Goal: Information Seeking & Learning: Learn about a topic

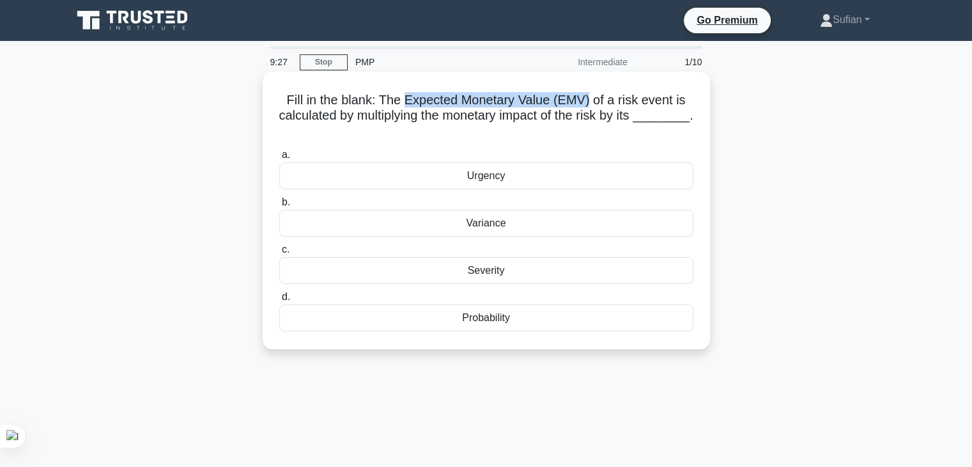
drag, startPoint x: 403, startPoint y: 98, endPoint x: 592, endPoint y: 93, distance: 189.3
click at [592, 93] on h5 "Fill in the blank: The Expected Monetary Value (EMV) of a risk event is calcula…" at bounding box center [486, 115] width 417 height 47
copy h5 "Expected Monetary Value (EMV)"
click at [455, 100] on h5 "Fill in the blank: The Expected Monetary Value (EMV) of a risk event is calcula…" at bounding box center [486, 115] width 417 height 47
click at [487, 323] on div "Probability" at bounding box center [486, 317] width 414 height 27
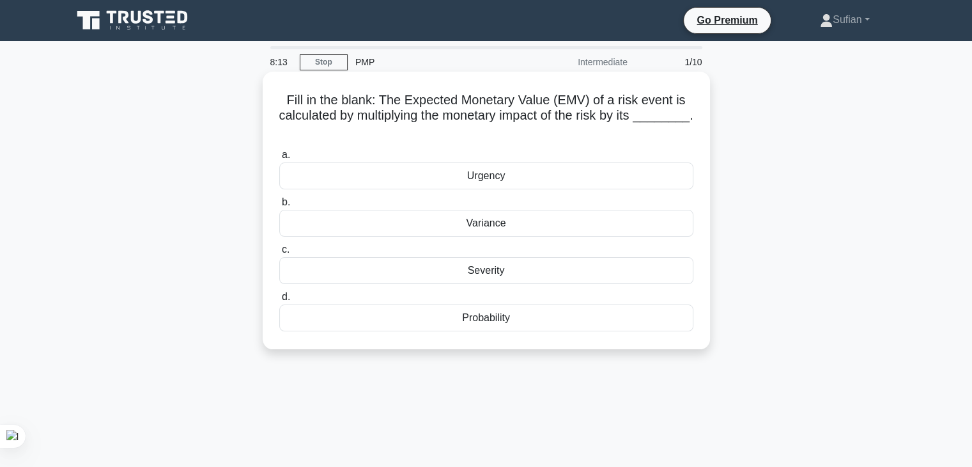
click at [279, 301] on input "d. Probability" at bounding box center [279, 297] width 0 height 8
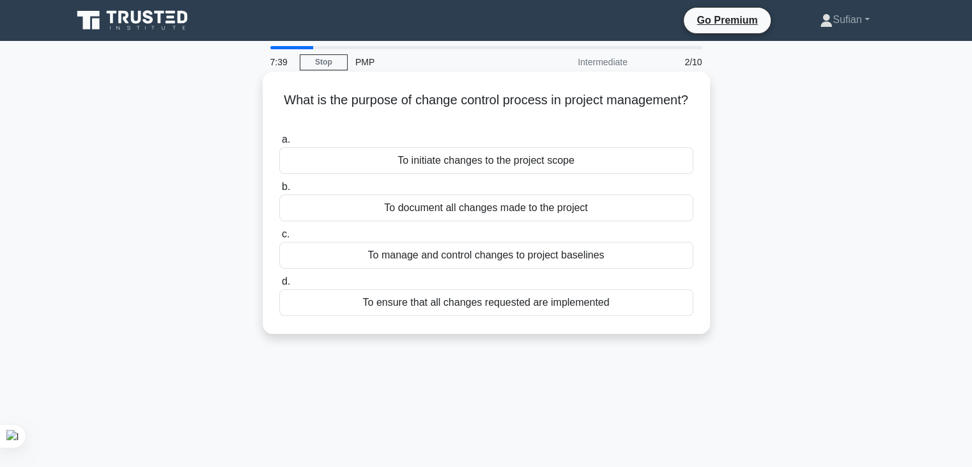
click at [548, 262] on div "To manage and control changes to project baselines" at bounding box center [486, 255] width 414 height 27
click at [279, 238] on input "c. To manage and control changes to project baselines" at bounding box center [279, 234] width 0 height 8
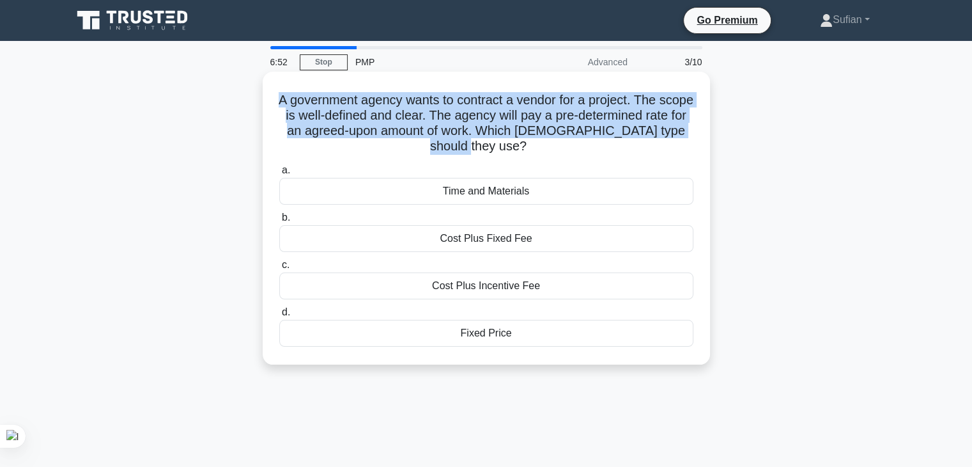
drag, startPoint x: 289, startPoint y: 99, endPoint x: 565, endPoint y: 149, distance: 280.7
click at [565, 149] on h5 "A government agency wants to contract a vendor for a project. The scope is well…" at bounding box center [486, 123] width 417 height 63
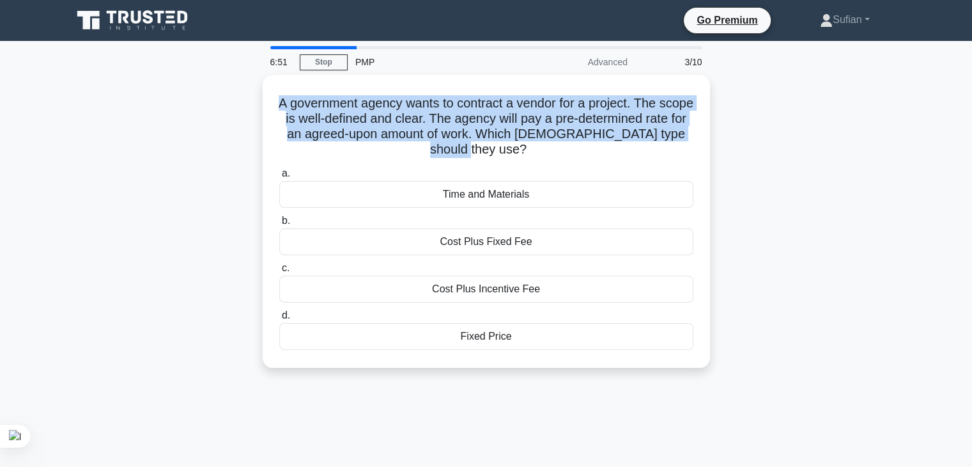
copy h5 "A government agency wants to contract a vendor for a project. The scope is well…"
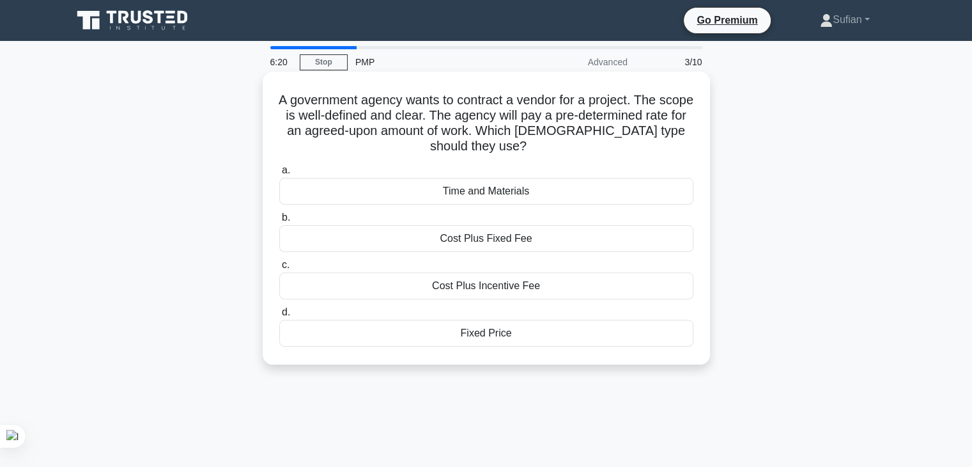
click at [527, 336] on div "Fixed Price" at bounding box center [486, 333] width 414 height 27
click at [279, 316] on input "d. Fixed Price" at bounding box center [279, 312] width 0 height 8
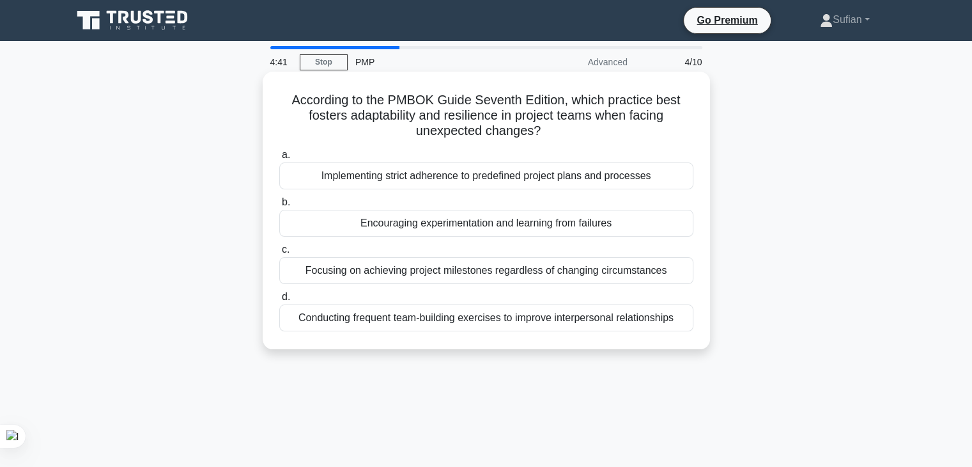
click at [527, 175] on div "Implementing strict adherence to predefined project plans and processes" at bounding box center [486, 175] width 414 height 27
click at [279, 159] on input "a. Implementing strict adherence to predefined project plans and processes" at bounding box center [279, 155] width 0 height 8
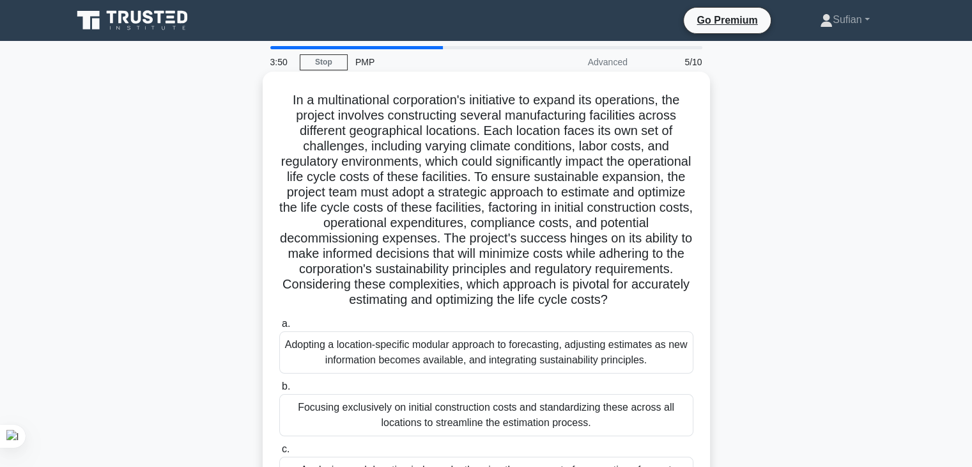
drag, startPoint x: 274, startPoint y: 93, endPoint x: 701, endPoint y: 299, distance: 473.6
click at [701, 299] on div "In a multinational corporation's initiative to expand its operations, the proje…" at bounding box center [486, 333] width 437 height 513
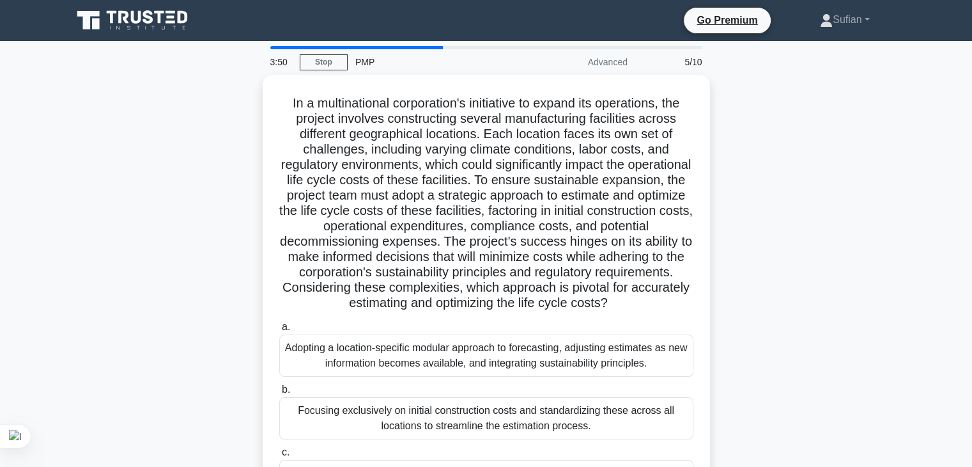
copy h5 "In a multinational corporation's initiative to expand its operations, the proje…"
click at [806, 231] on div ".spinner_0XTQ{transform-origin:center;animation:spinner_y6GP .75s linear infini…" at bounding box center [487, 344] width 844 height 538
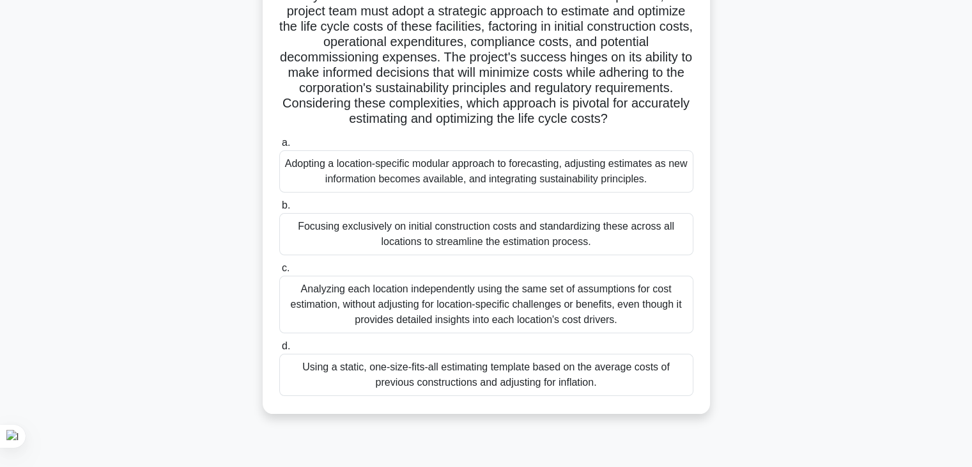
scroll to position [205, 0]
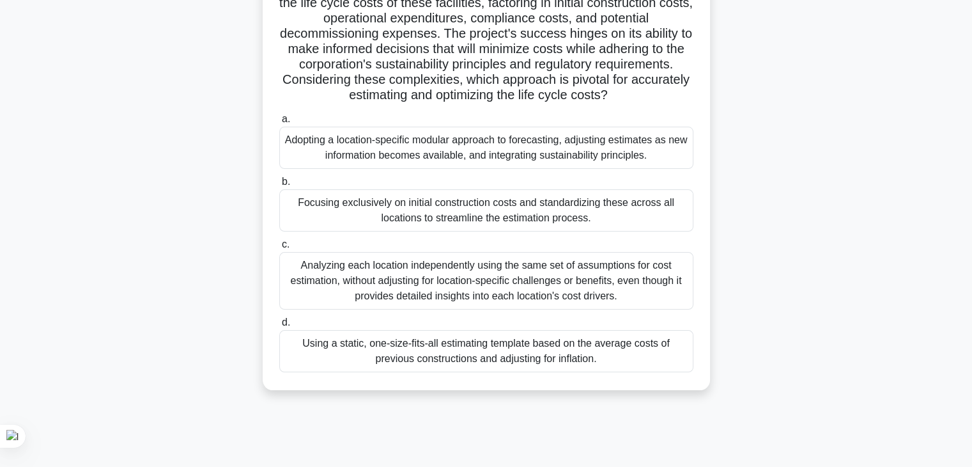
click at [469, 289] on div "Analyzing each location independently using the same set of assumptions for cos…" at bounding box center [486, 281] width 414 height 58
click at [279, 249] on input "c. Analyzing each location independently using the same set of assumptions for …" at bounding box center [279, 244] width 0 height 8
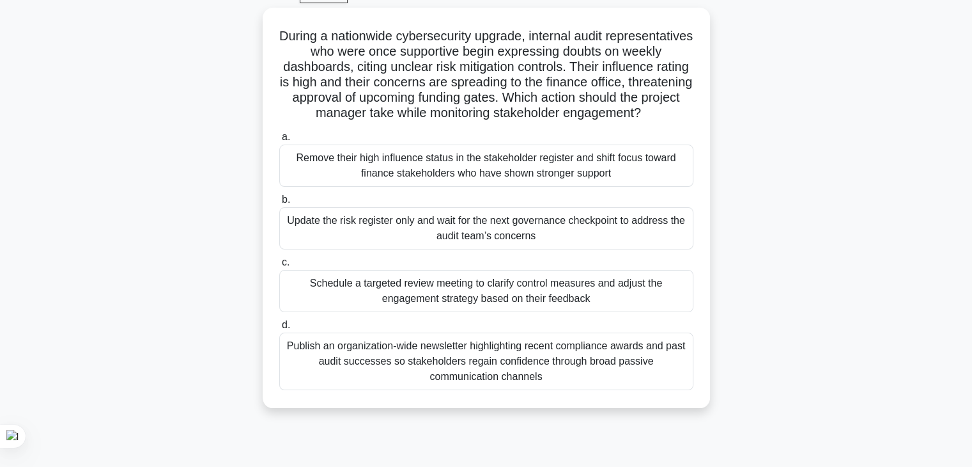
scroll to position [66, 0]
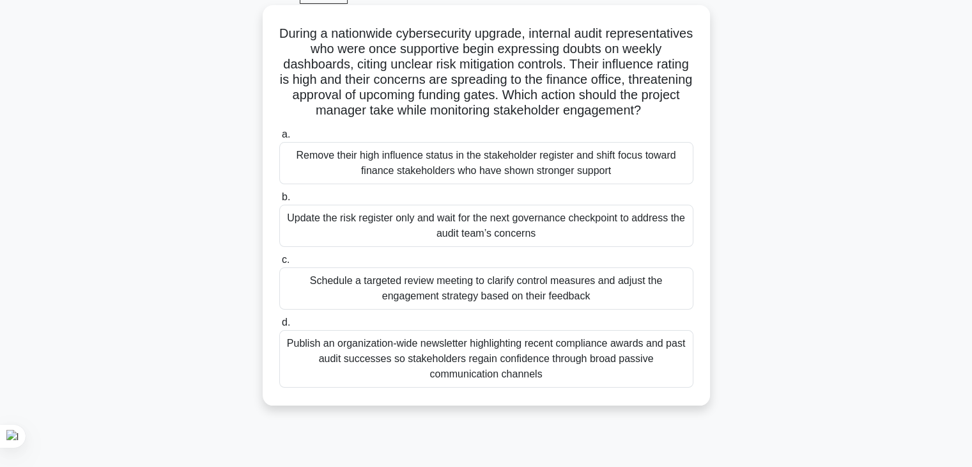
drag, startPoint x: 311, startPoint y: 33, endPoint x: 558, endPoint y: 122, distance: 261.7
click at [558, 119] on h5 "During a nationwide cybersecurity upgrade, internal audit representatives who w…" at bounding box center [486, 72] width 417 height 93
copy h5 "During a nationwide cybersecurity upgrade, internal audit representatives who w…"
click at [605, 240] on div "Update the risk register only and wait for the next governance checkpoint to ad…" at bounding box center [486, 226] width 414 height 42
click at [279, 201] on input "b. Update the risk register only and wait for the next governance checkpoint to…" at bounding box center [279, 197] width 0 height 8
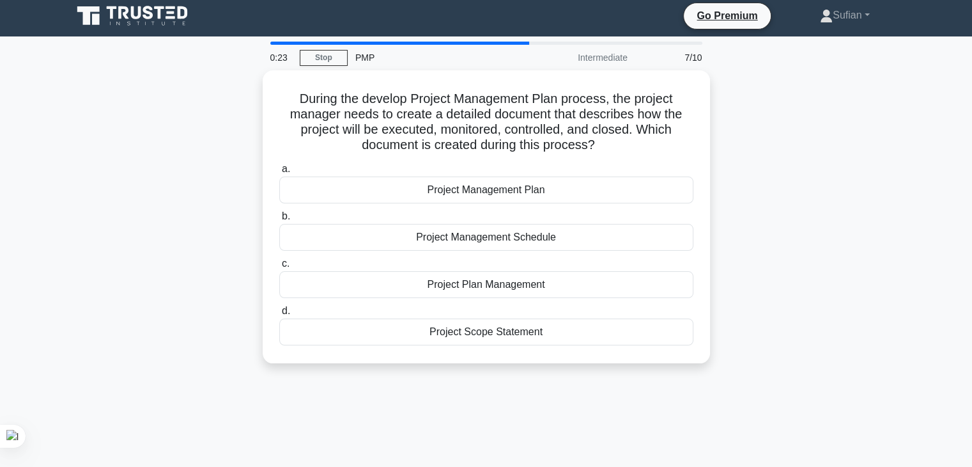
scroll to position [0, 0]
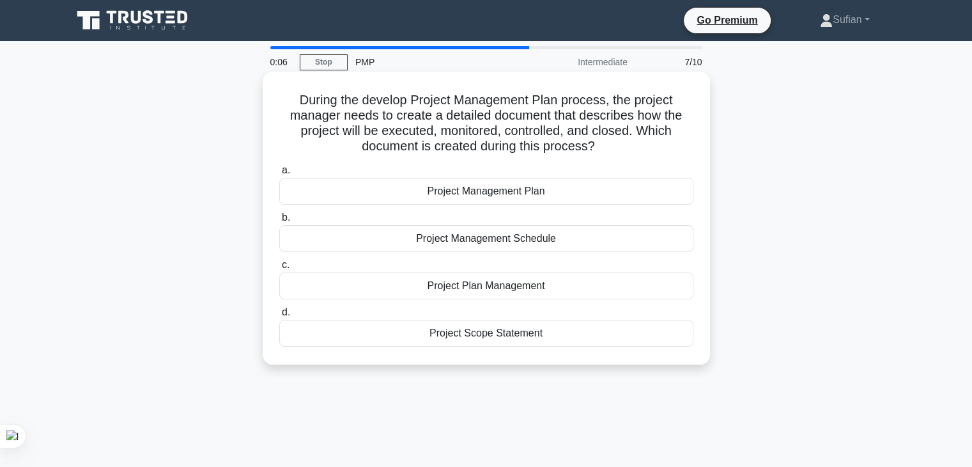
click at [549, 194] on div "Project Management Plan" at bounding box center [486, 191] width 414 height 27
click at [279, 175] on input "a. Project Management Plan" at bounding box center [279, 170] width 0 height 8
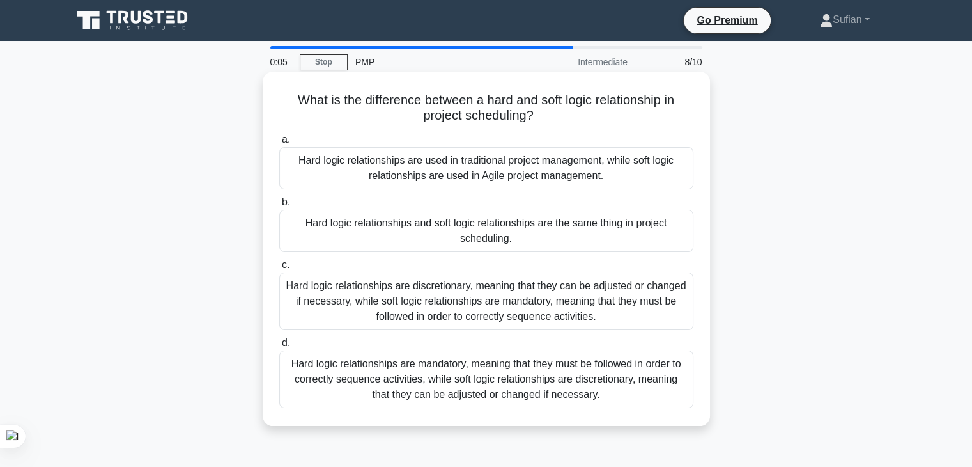
click at [573, 168] on div "Hard logic relationships are used in traditional project management, while soft…" at bounding box center [486, 168] width 414 height 42
click at [279, 144] on input "a. Hard logic relationships are used in traditional project management, while s…" at bounding box center [279, 140] width 0 height 8
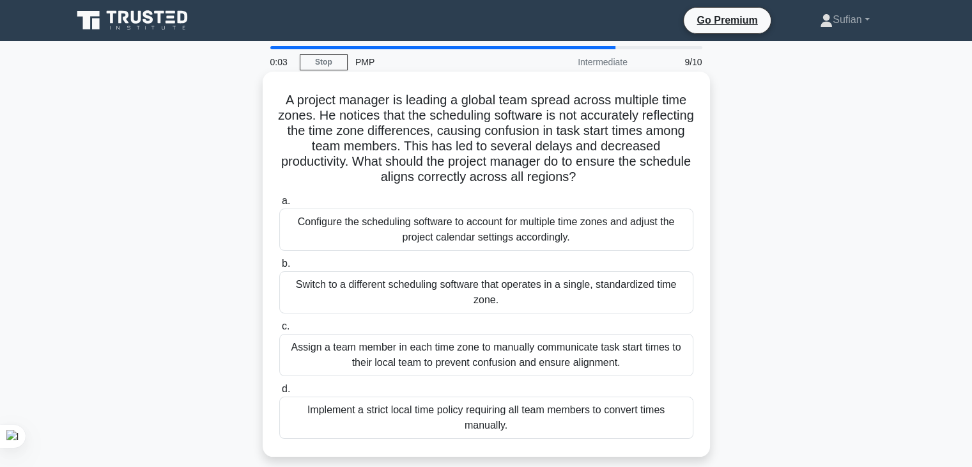
click at [539, 292] on div "Switch to a different scheduling software that operates in a single, standardiz…" at bounding box center [486, 292] width 414 height 42
click at [279, 268] on input "b. Switch to a different scheduling software that operates in a single, standar…" at bounding box center [279, 264] width 0 height 8
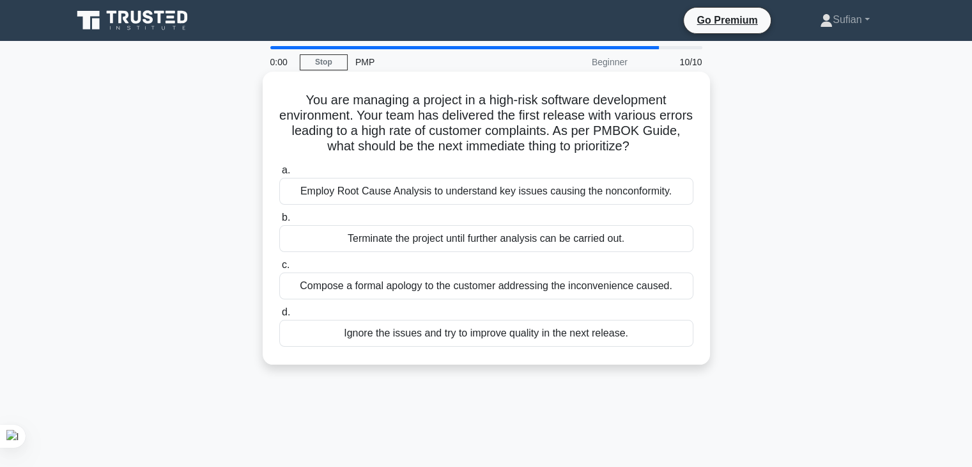
drag, startPoint x: 545, startPoint y: 314, endPoint x: 524, endPoint y: 277, distance: 42.7
click at [524, 277] on div "a. Employ Root Cause Analysis to understand key issues causing the nonconformit…" at bounding box center [487, 254] width 430 height 189
click at [524, 277] on div "Compose a formal apology to the customer addressing the inconvenience caused." at bounding box center [486, 285] width 414 height 27
click at [279, 269] on input "c. Compose a formal apology to the customer addressing the inconvenience caused." at bounding box center [279, 265] width 0 height 8
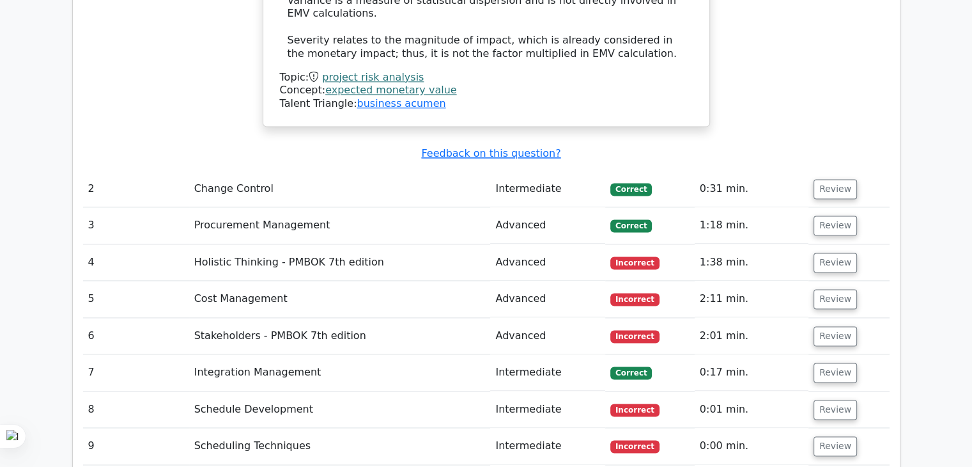
scroll to position [1715, 0]
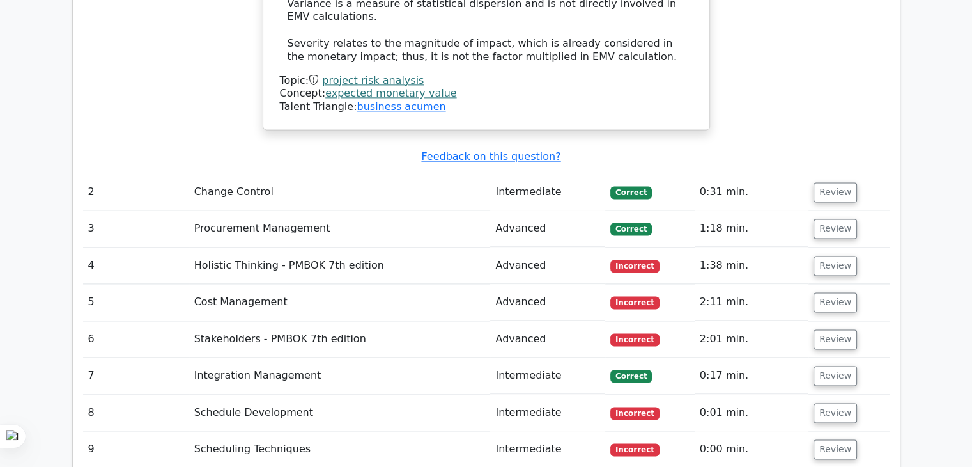
drag, startPoint x: 980, startPoint y: 138, endPoint x: 957, endPoint y: 346, distance: 209.0
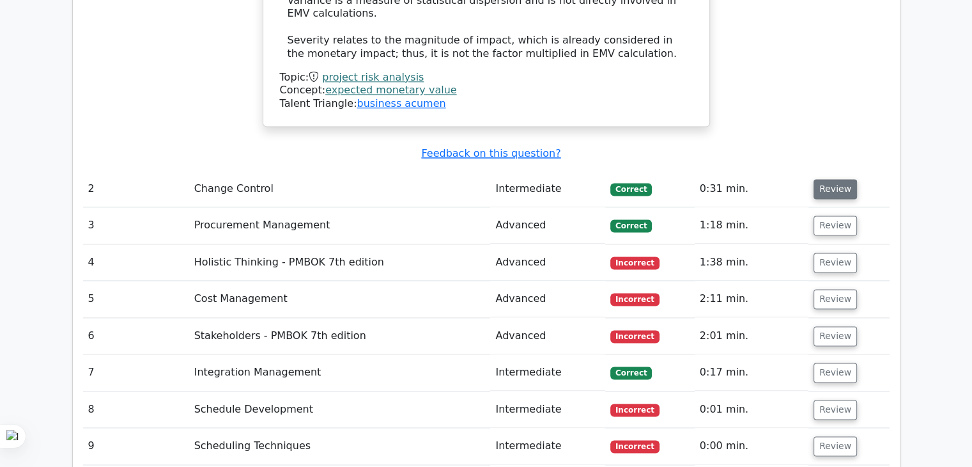
click at [829, 179] on button "Review" at bounding box center [835, 189] width 43 height 20
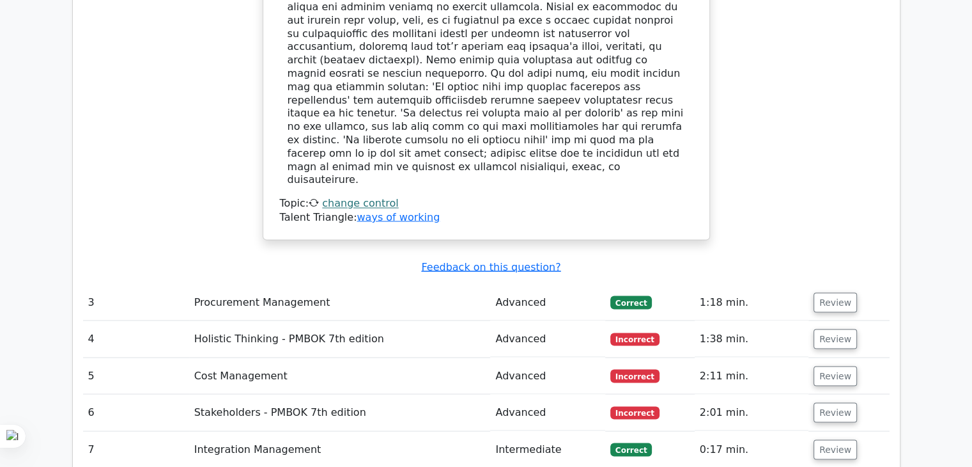
scroll to position [2207, 0]
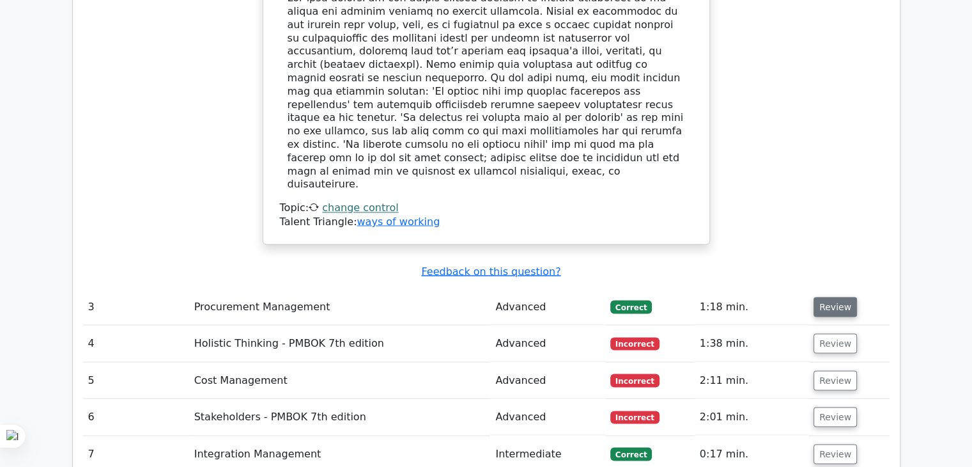
click at [825, 297] on button "Review" at bounding box center [835, 307] width 43 height 20
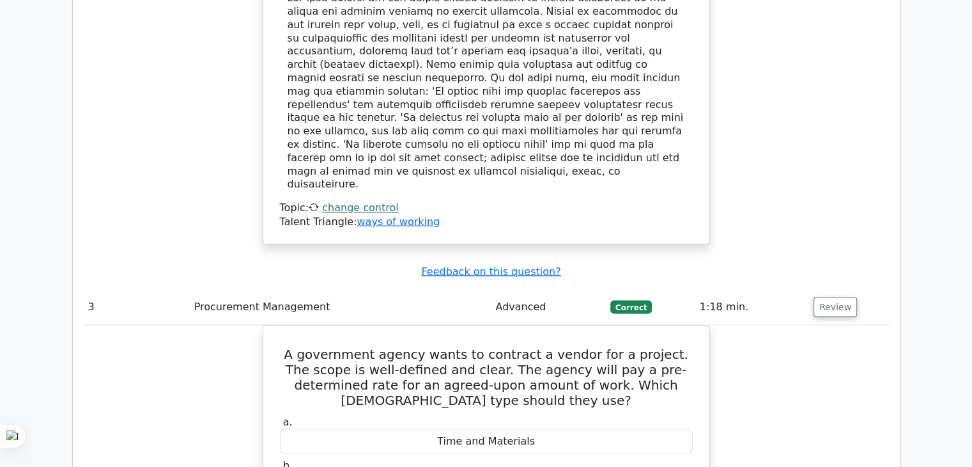
click at [825, 297] on button "Review" at bounding box center [835, 307] width 43 height 20
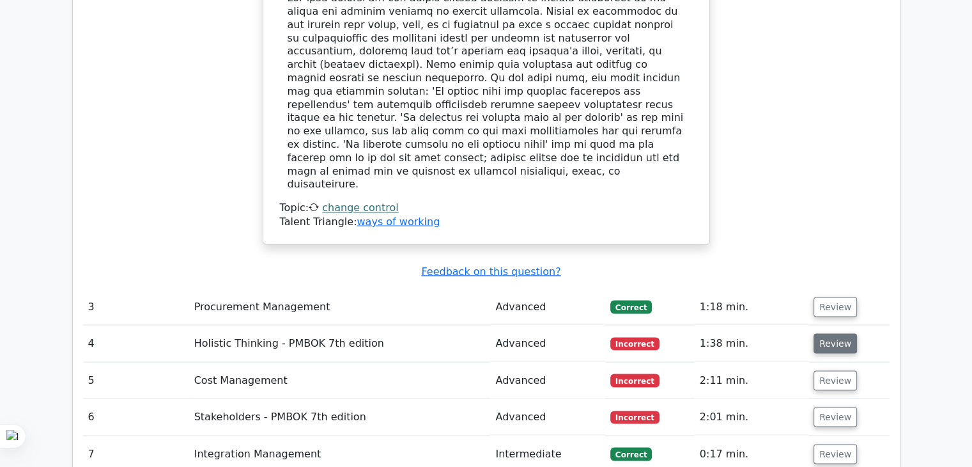
click at [824, 333] on button "Review" at bounding box center [835, 343] width 43 height 20
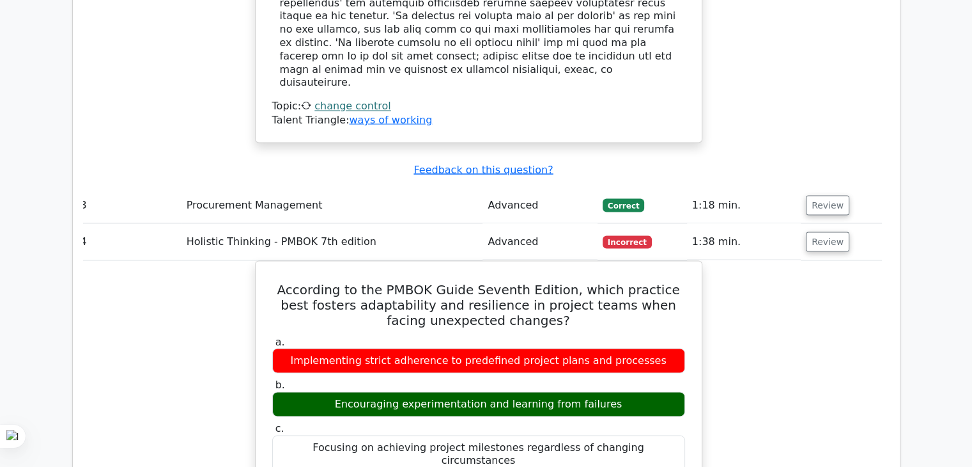
scroll to position [2309, 0]
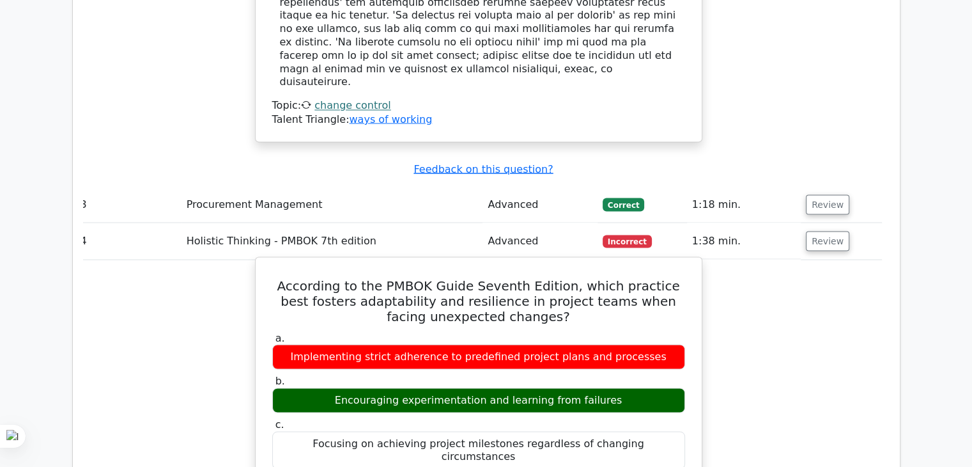
click at [468, 277] on h5 "According to the PMBOK Guide Seventh Edition, which practice best fosters adapt…" at bounding box center [479, 300] width 416 height 46
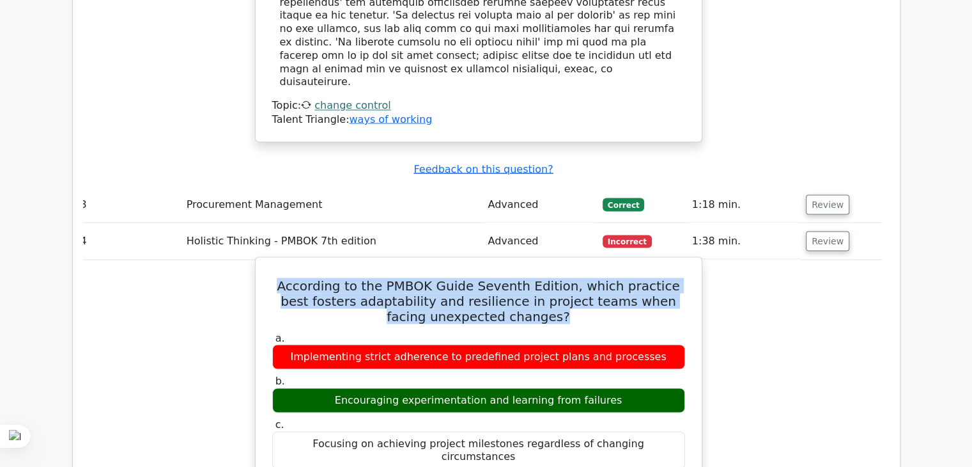
click at [468, 277] on h5 "According to the PMBOK Guide Seventh Edition, which practice best fosters adapt…" at bounding box center [479, 300] width 416 height 46
copy div "According to the PMBOK Guide Seventh Edition, which practice best fosters adapt…"
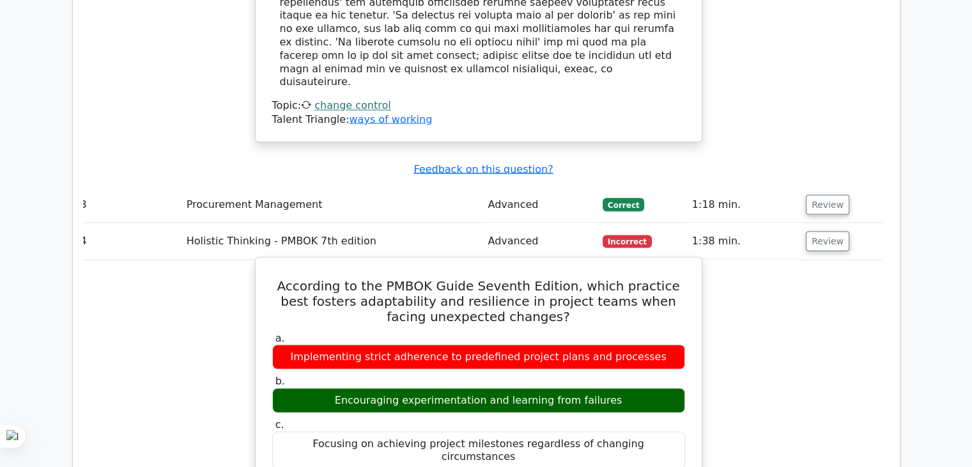
click at [414, 387] on div "Encouraging experimentation and learning from failures" at bounding box center [478, 399] width 413 height 25
copy div "Encouraging experimentation and learning from failures"
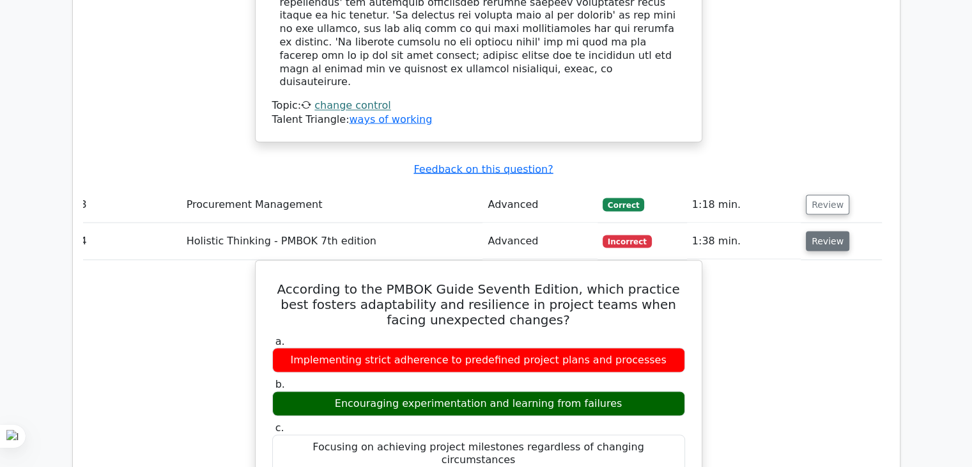
click at [830, 231] on button "Review" at bounding box center [827, 241] width 43 height 20
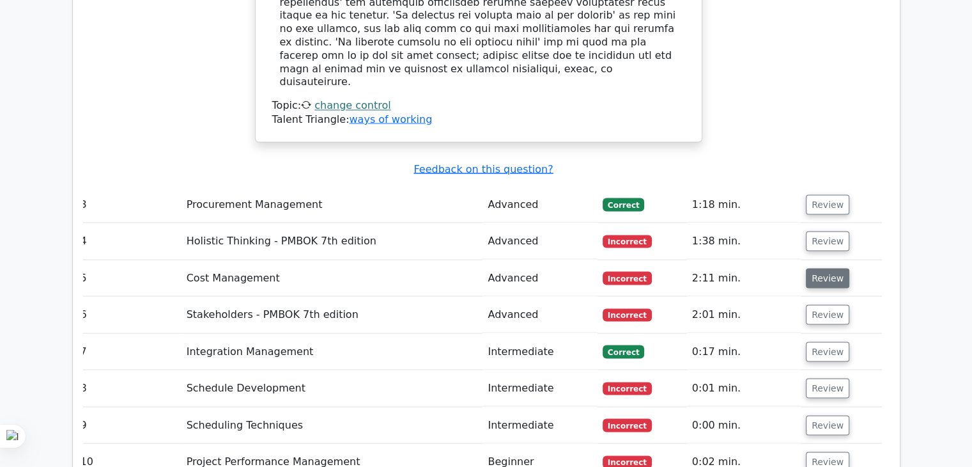
click at [818, 268] on button "Review" at bounding box center [827, 278] width 43 height 20
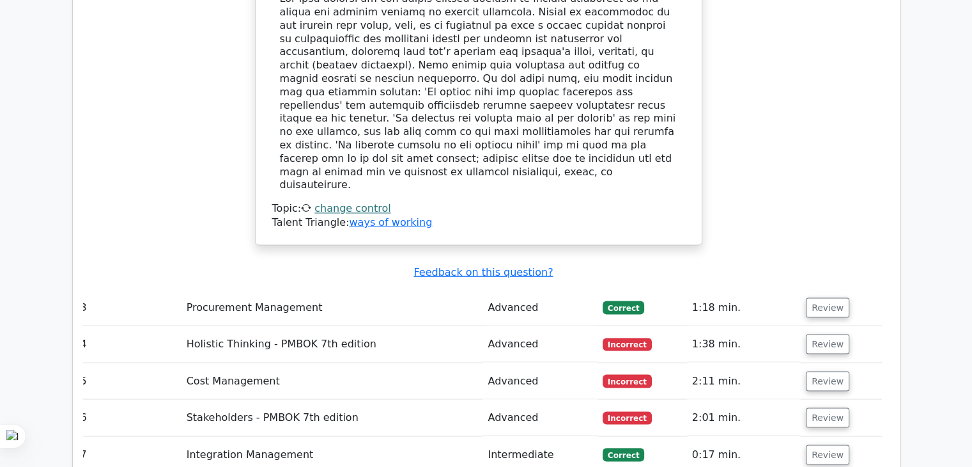
scroll to position [2197, 0]
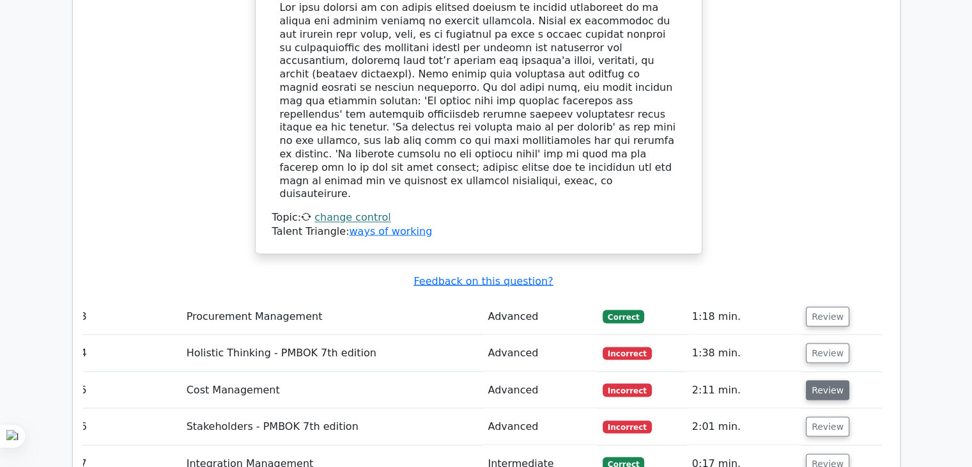
click at [816, 380] on button "Review" at bounding box center [827, 390] width 43 height 20
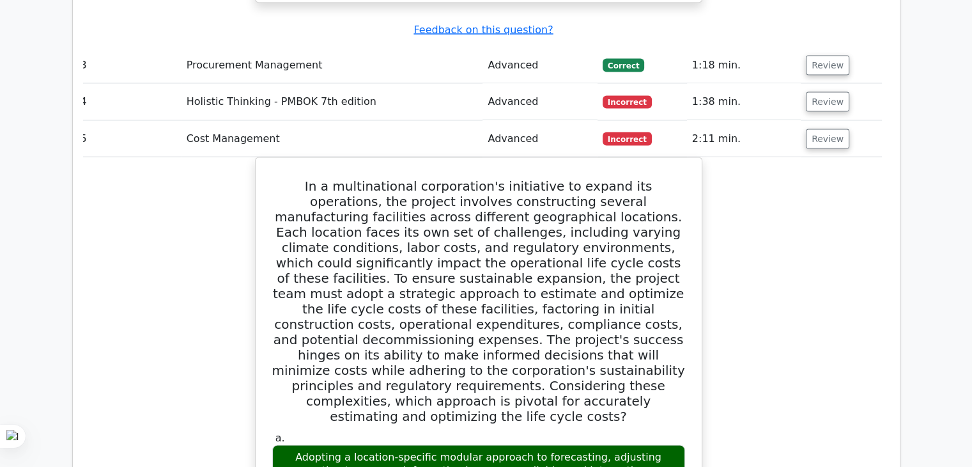
scroll to position [2384, 0]
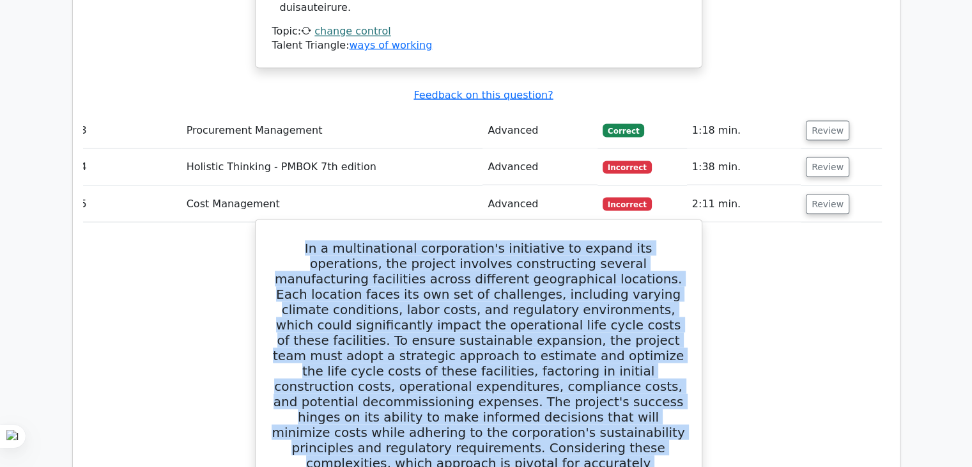
drag, startPoint x: 269, startPoint y: 126, endPoint x: 673, endPoint y: 327, distance: 450.6
copy h5 "In a multinational corporation's initiative to expand its operations, the proje…"
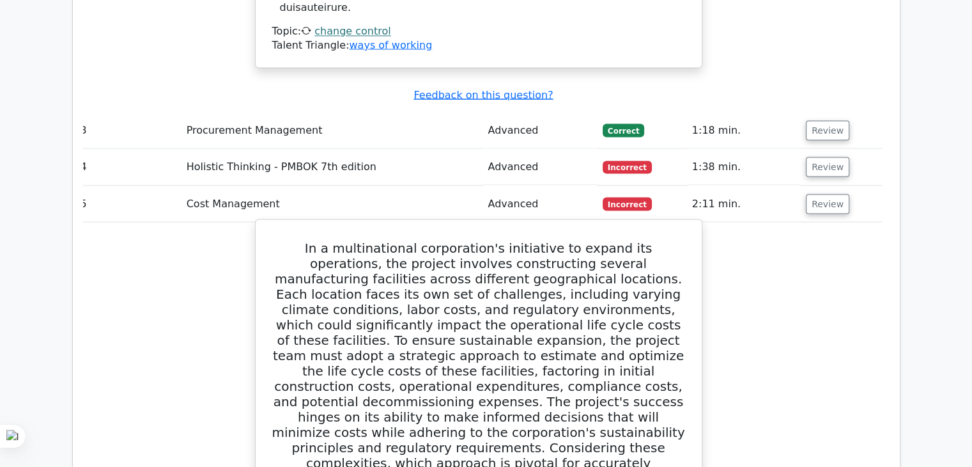
copy div "Adopting a location-specific modular approach to forecasting, adjusting estimat…"
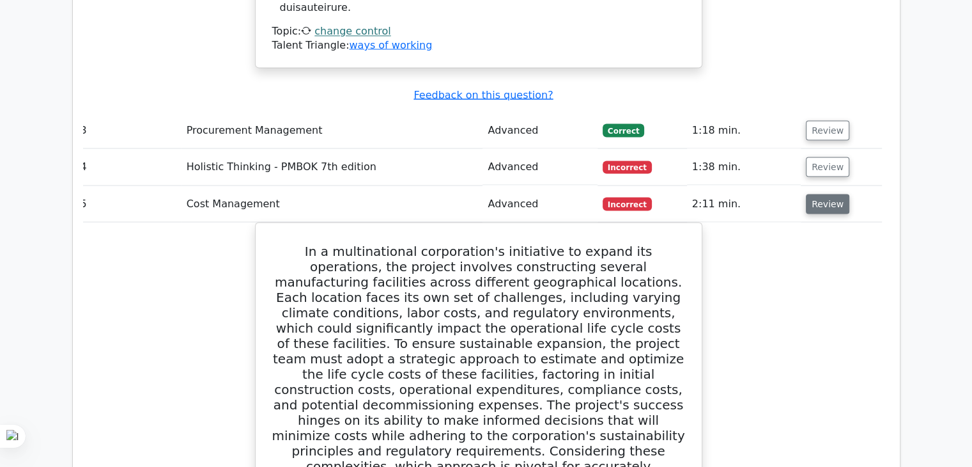
click at [825, 194] on button "Review" at bounding box center [827, 204] width 43 height 20
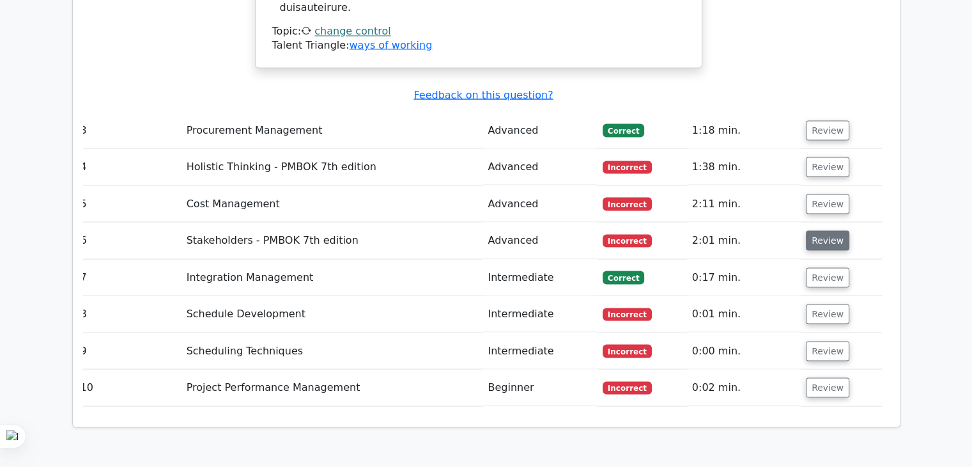
click at [821, 230] on button "Review" at bounding box center [827, 240] width 43 height 20
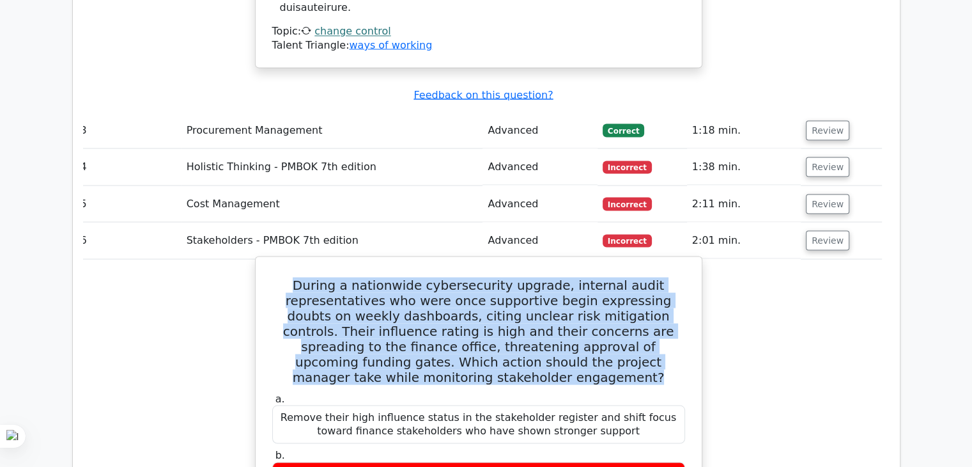
drag, startPoint x: 290, startPoint y: 159, endPoint x: 558, endPoint y: 258, distance: 285.0
click at [558, 277] on h5 "During a nationwide cybersecurity upgrade, internal audit representatives who w…" at bounding box center [479, 330] width 416 height 107
copy h5 "During a nationwide cybersecurity upgrade, internal audit representatives who w…"
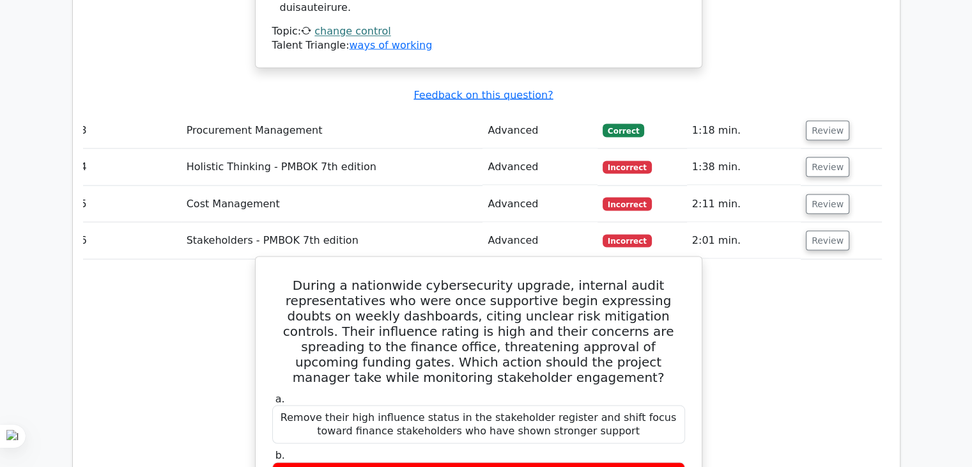
copy div "Schedule a targeted review meeting to clarify control measures and adjust the e…"
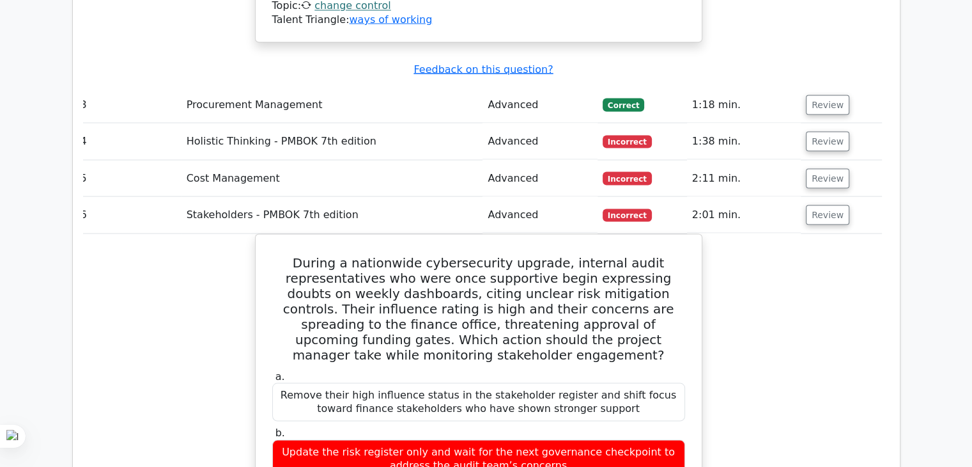
scroll to position [2486, 0]
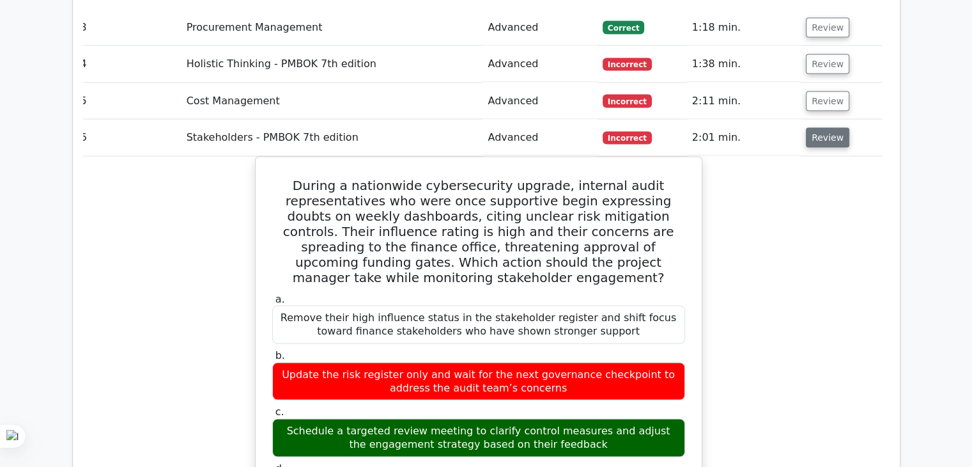
click at [824, 128] on button "Review" at bounding box center [827, 138] width 43 height 20
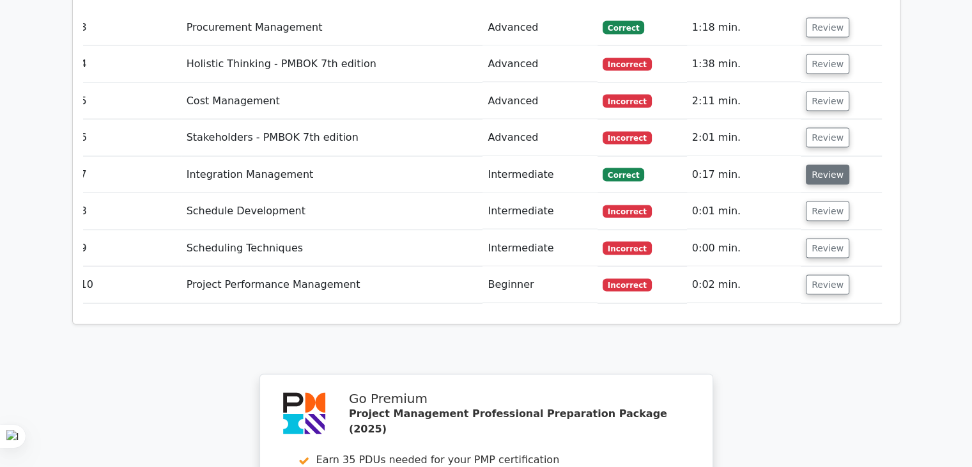
click at [819, 165] on button "Review" at bounding box center [827, 175] width 43 height 20
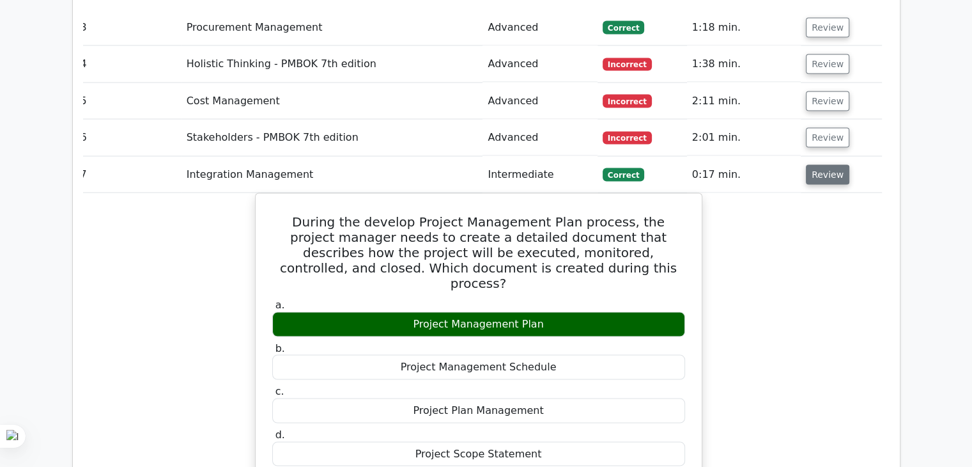
click at [826, 165] on button "Review" at bounding box center [827, 175] width 43 height 20
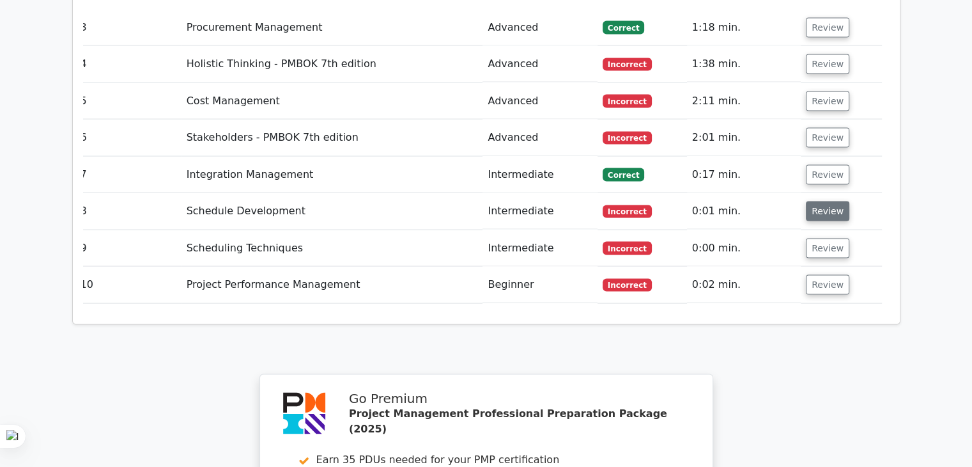
click at [814, 201] on button "Review" at bounding box center [827, 211] width 43 height 20
click at [812, 201] on button "Review" at bounding box center [827, 211] width 43 height 20
click at [831, 201] on button "Review" at bounding box center [827, 211] width 43 height 20
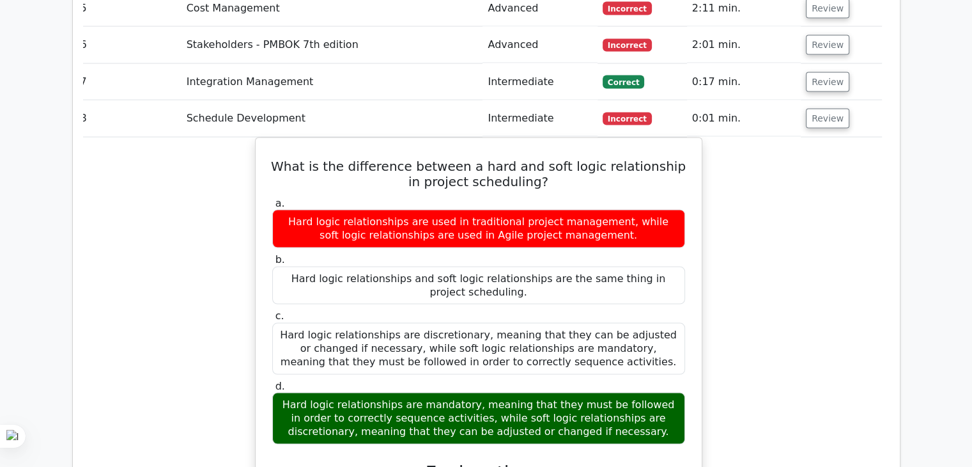
scroll to position [2568, 0]
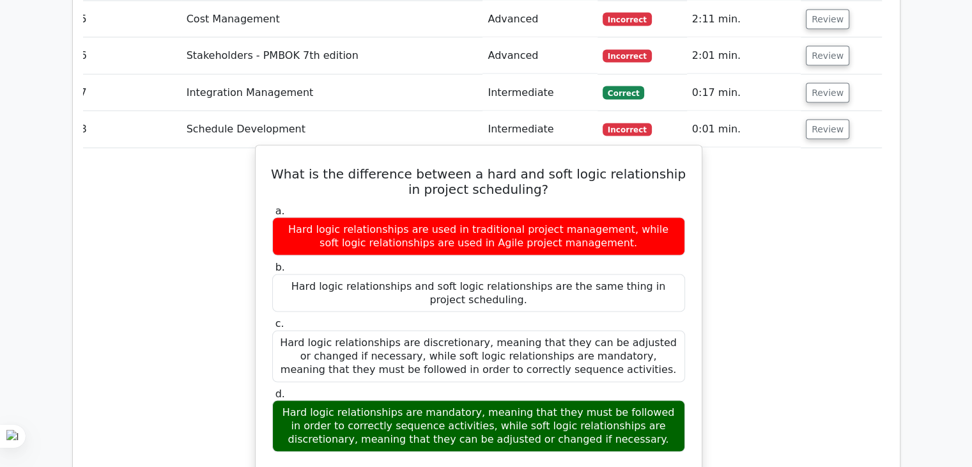
click at [483, 166] on h5 "What is the difference between a hard and soft logic relationship in project sc…" at bounding box center [479, 181] width 416 height 31
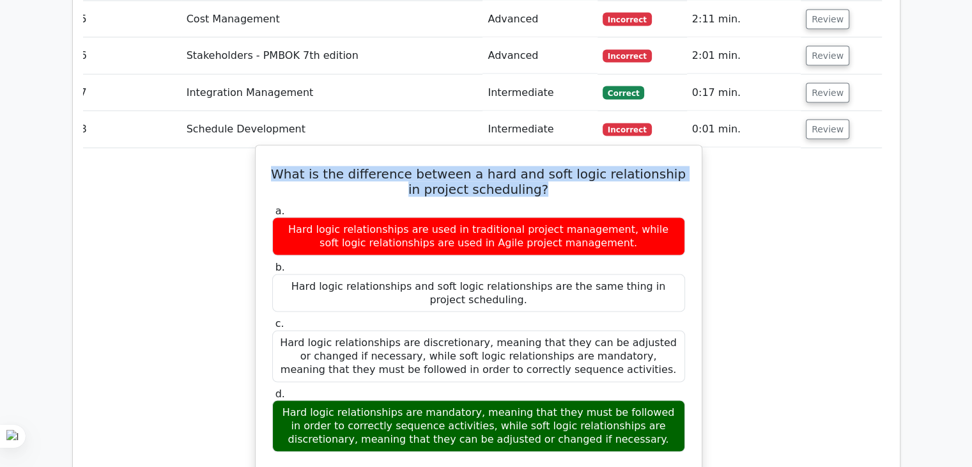
click at [483, 166] on h5 "What is the difference between a hard and soft logic relationship in project sc…" at bounding box center [479, 181] width 416 height 31
copy div "What is the difference between a hard and soft logic relationship in project sc…"
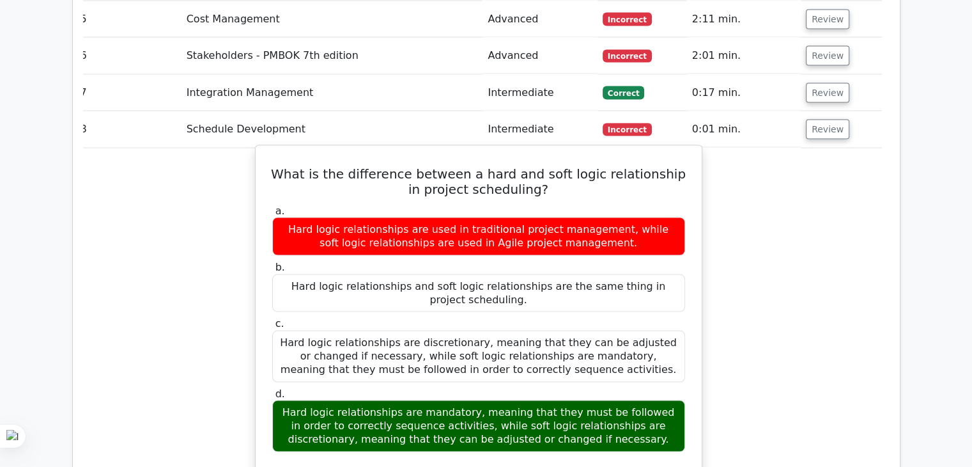
click at [439, 400] on div "Hard logic relationships are mandatory, meaning that they must be followed in o…" at bounding box center [478, 425] width 413 height 51
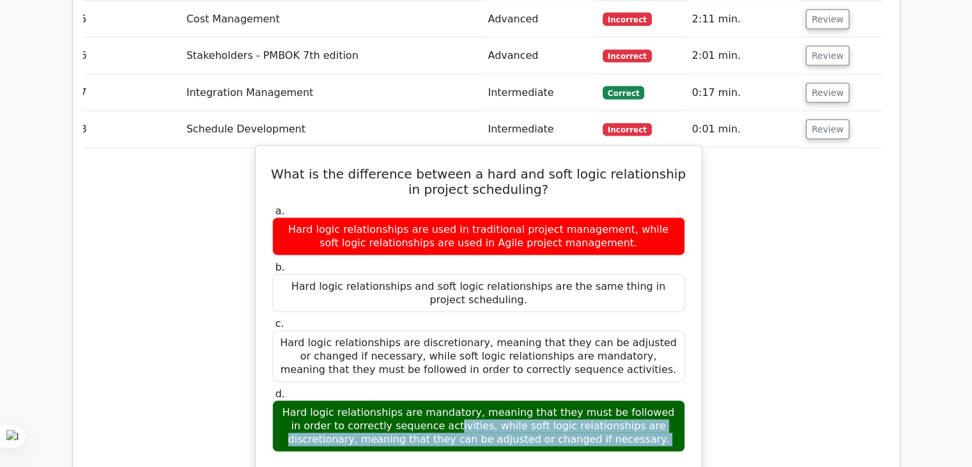
click at [439, 400] on div "Hard logic relationships are mandatory, meaning that they must be followed in o…" at bounding box center [478, 425] width 413 height 51
copy div "Hard logic relationships are mandatory, meaning that they must be followed in o…"
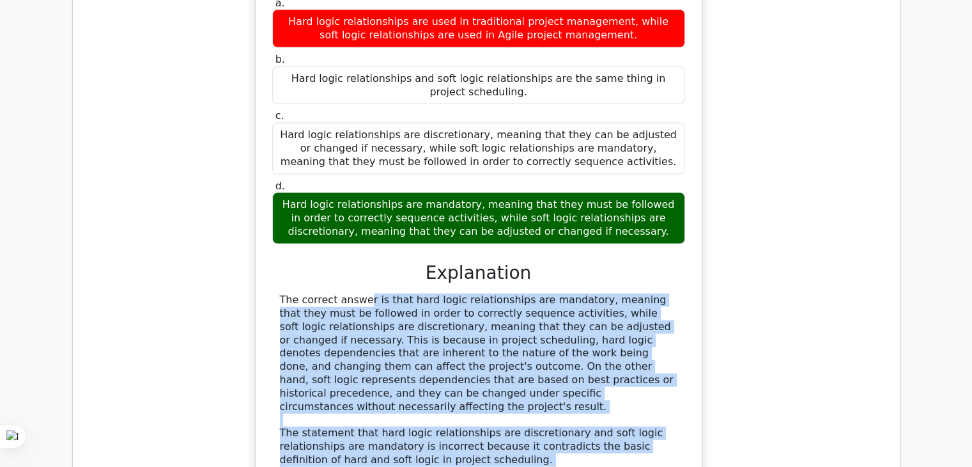
scroll to position [2803, 0]
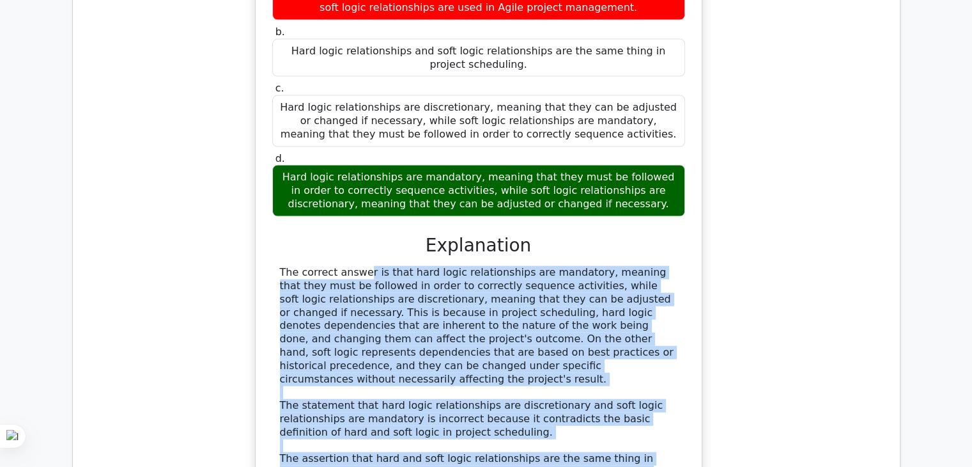
drag, startPoint x: 272, startPoint y: 208, endPoint x: 431, endPoint y: 432, distance: 274.3
click at [431, 432] on div "The correct answer is that hard logic relationships are mandatory, meaning that…" at bounding box center [478, 419] width 413 height 306
copy div "The correct answer is that hard logic relationships are mandatory, meaning that…"
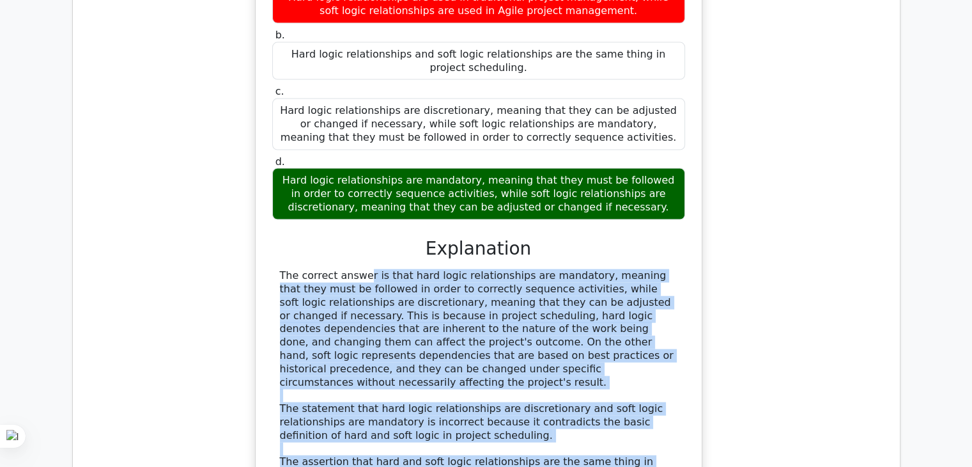
click at [777, 279] on div "What is the difference between a hard and soft logic relationship in project sc…" at bounding box center [478, 278] width 807 height 731
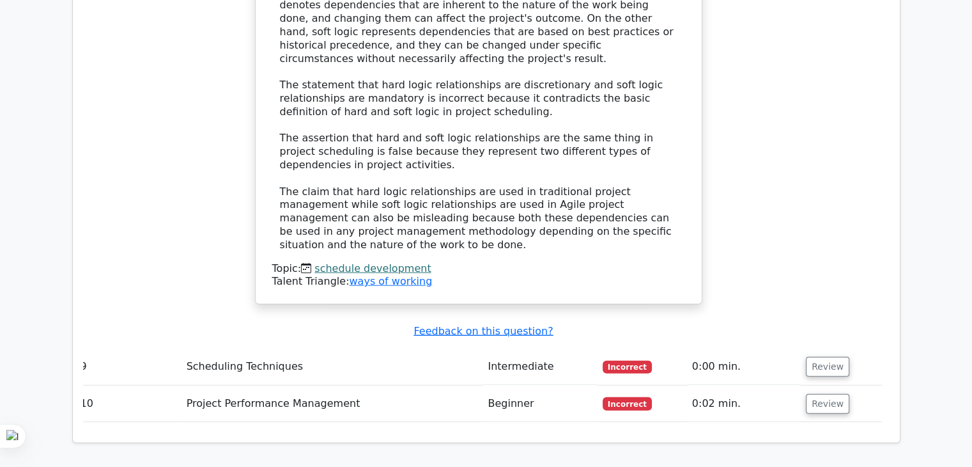
scroll to position [3135, 0]
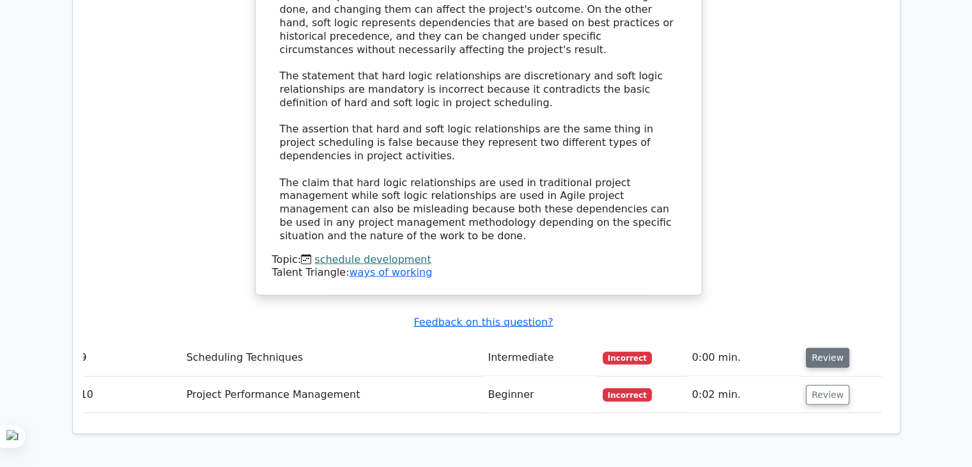
click at [818, 348] on button "Review" at bounding box center [827, 358] width 43 height 20
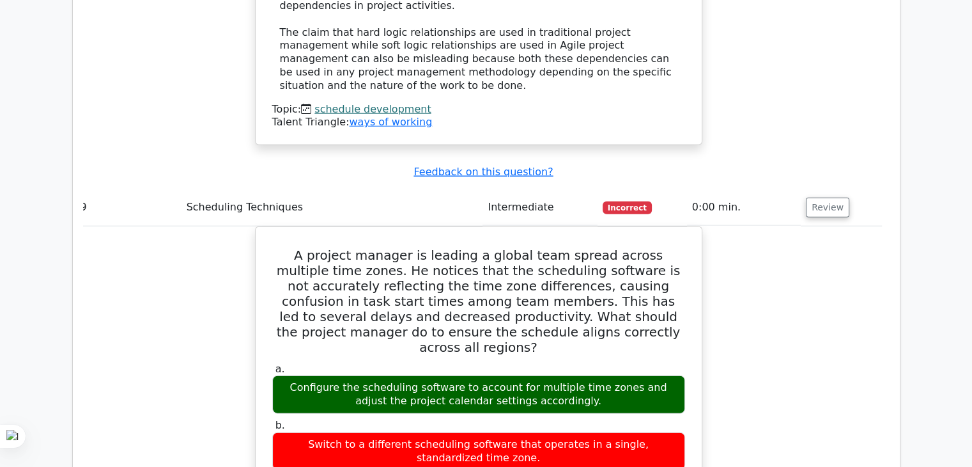
scroll to position [3314, 0]
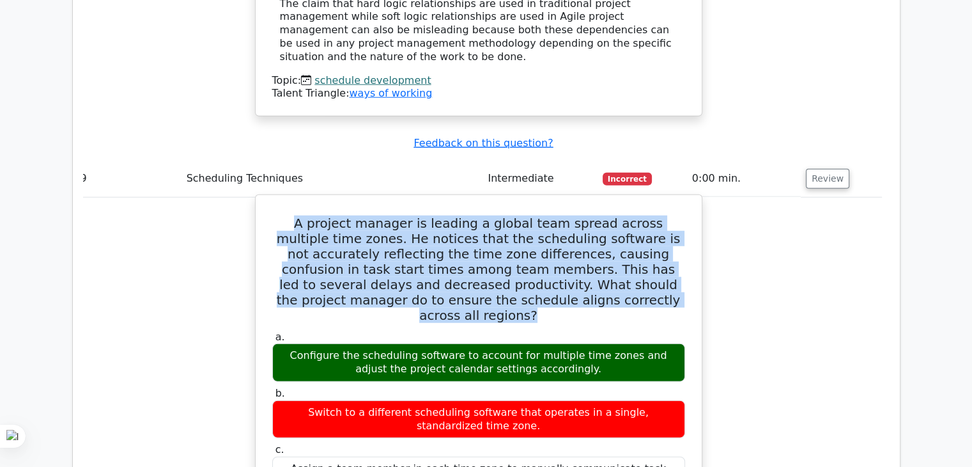
drag, startPoint x: 269, startPoint y: 79, endPoint x: 629, endPoint y: 168, distance: 370.6
copy h5 "A project manager is leading a global team spread across multiple time zones. H…"
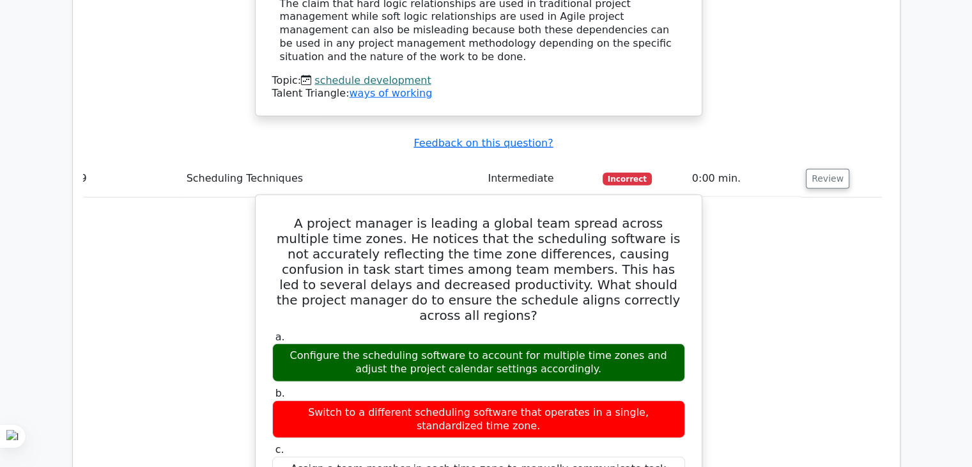
click at [449, 343] on div "Configure the scheduling software to account for multiple time zones and adjust…" at bounding box center [478, 362] width 413 height 38
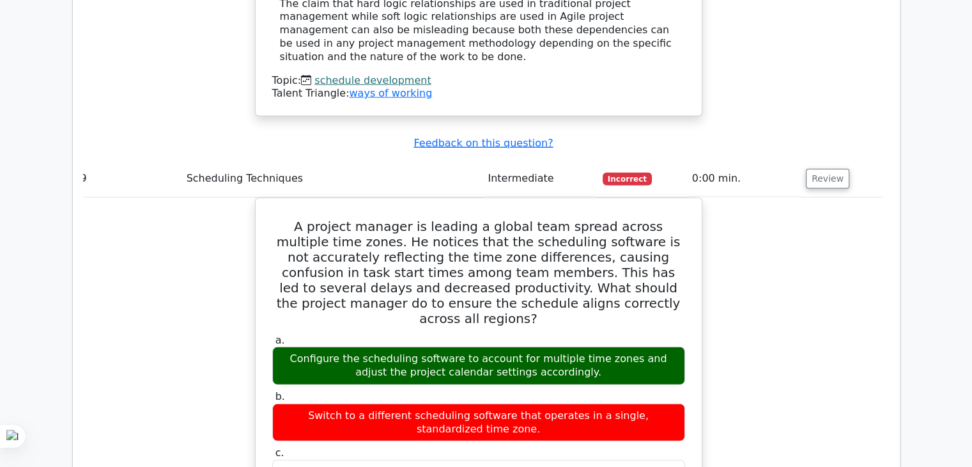
click at [819, 160] on td "Review" at bounding box center [841, 178] width 81 height 36
click at [816, 169] on button "Review" at bounding box center [827, 179] width 43 height 20
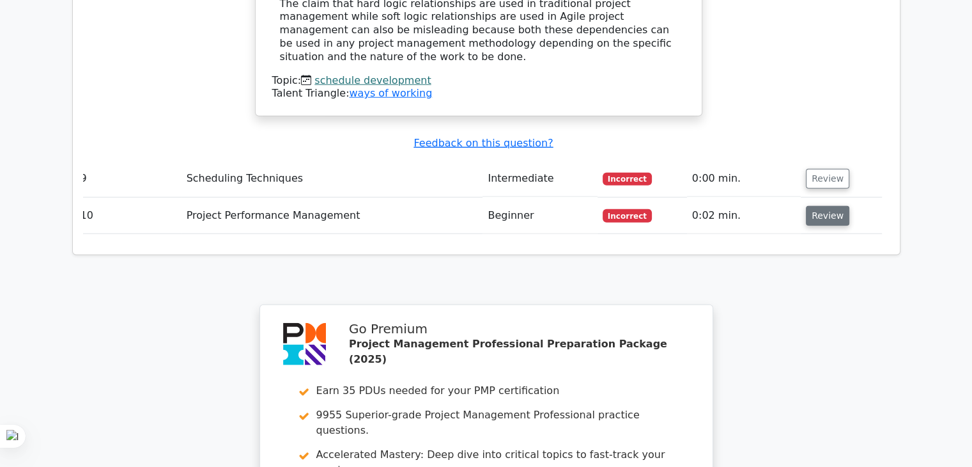
click at [814, 206] on button "Review" at bounding box center [827, 216] width 43 height 20
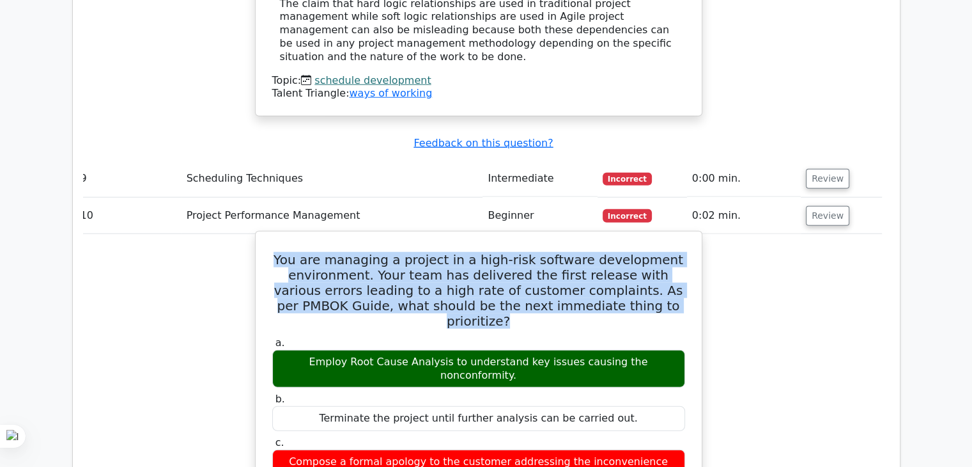
drag, startPoint x: 286, startPoint y: 118, endPoint x: 699, endPoint y: 175, distance: 416.3
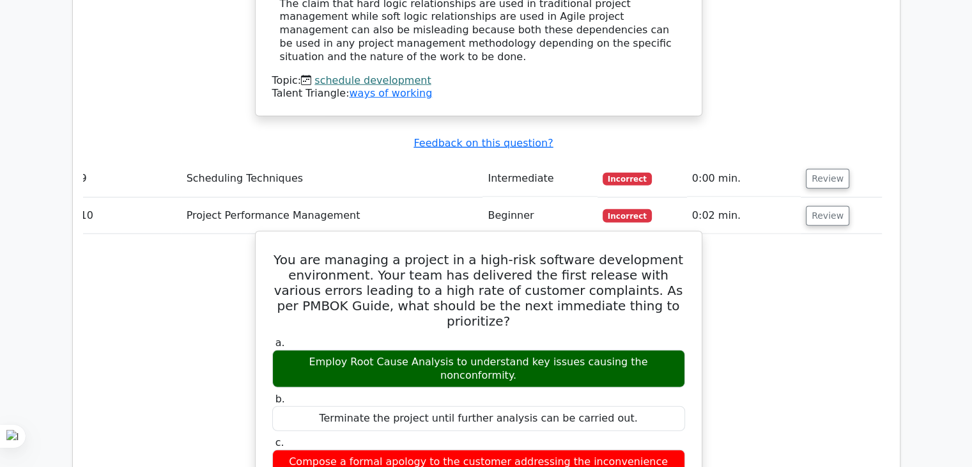
click at [407, 350] on div "Employ Root Cause Analysis to understand key issues causing the nonconformity." at bounding box center [478, 369] width 413 height 38
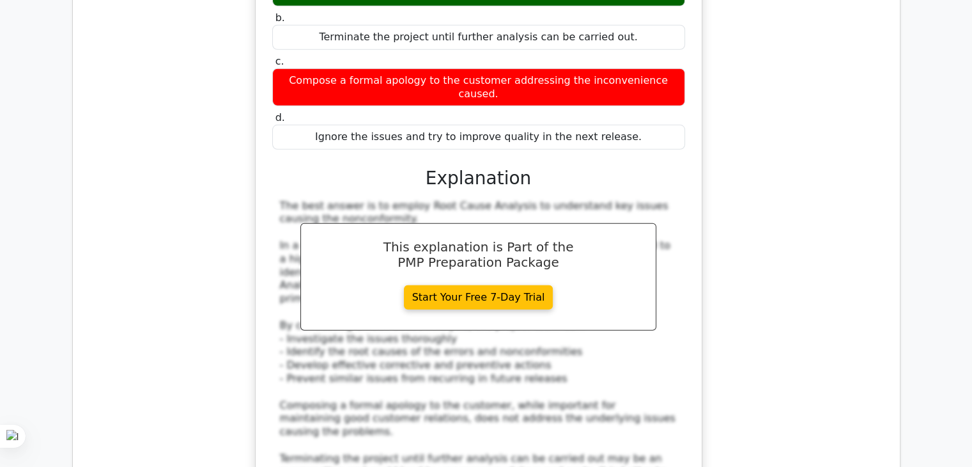
scroll to position [3698, 0]
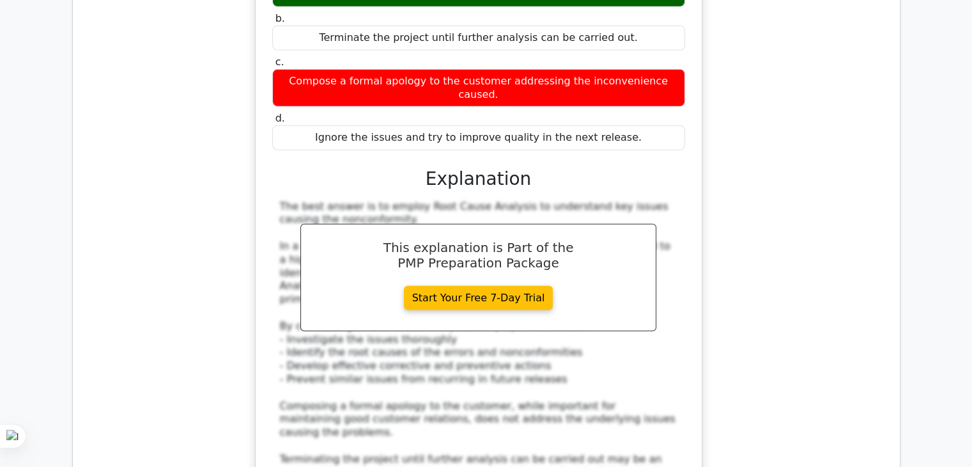
click at [743, 110] on div "You are managing a project in a high-risk software development environment. You…" at bounding box center [478, 238] width 807 height 777
click at [744, 41] on div "You are managing a project in a high-risk software development environment. You…" at bounding box center [478, 238] width 807 height 777
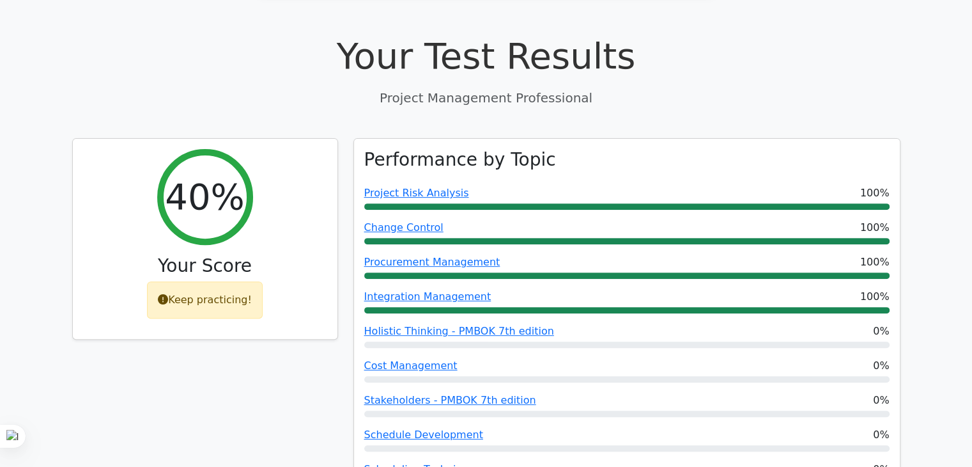
scroll to position [471, 0]
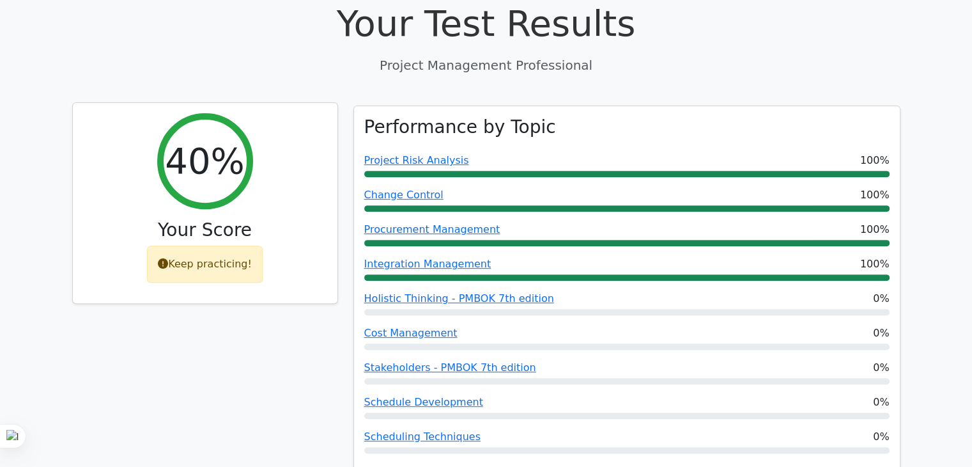
click at [217, 246] on div "Keep practicing!" at bounding box center [205, 264] width 116 height 37
click at [159, 246] on div "Keep practicing!" at bounding box center [205, 264] width 116 height 37
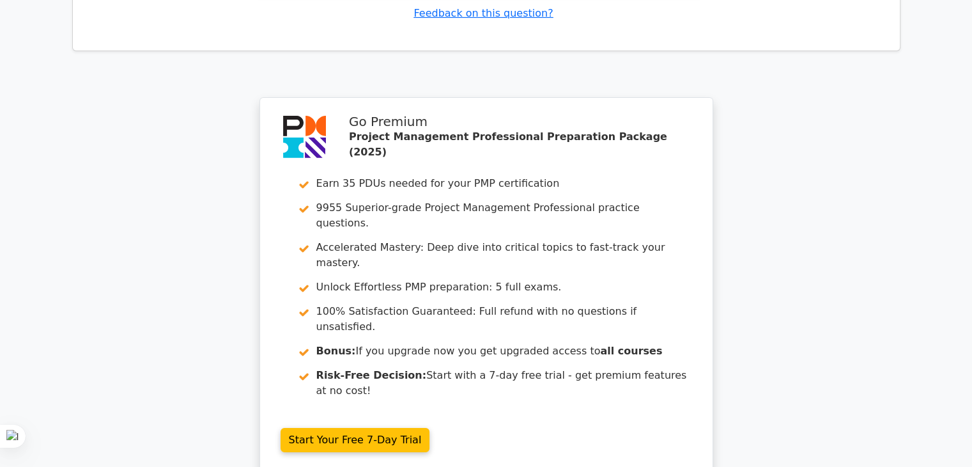
scroll to position [4293, 0]
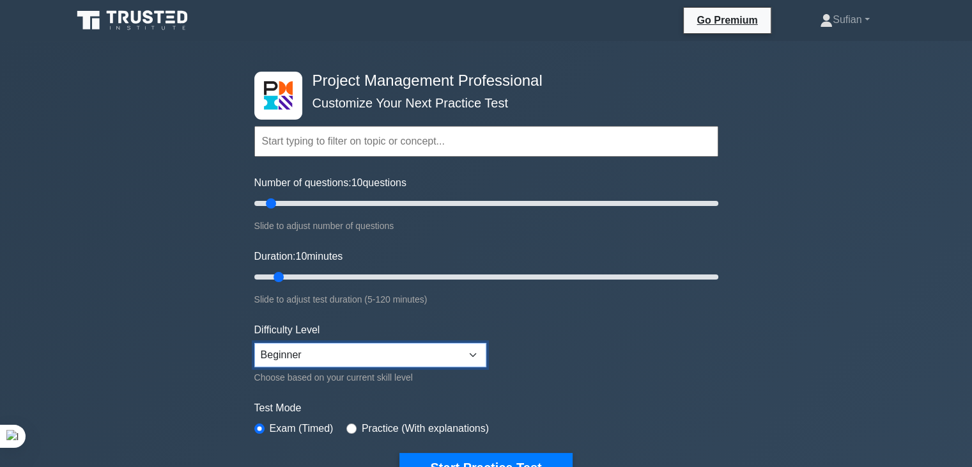
click at [471, 351] on select "Beginner Intermediate Expert" at bounding box center [370, 355] width 232 height 24
select select "expert"
click at [254, 343] on select "Beginner Intermediate Expert" at bounding box center [370, 355] width 232 height 24
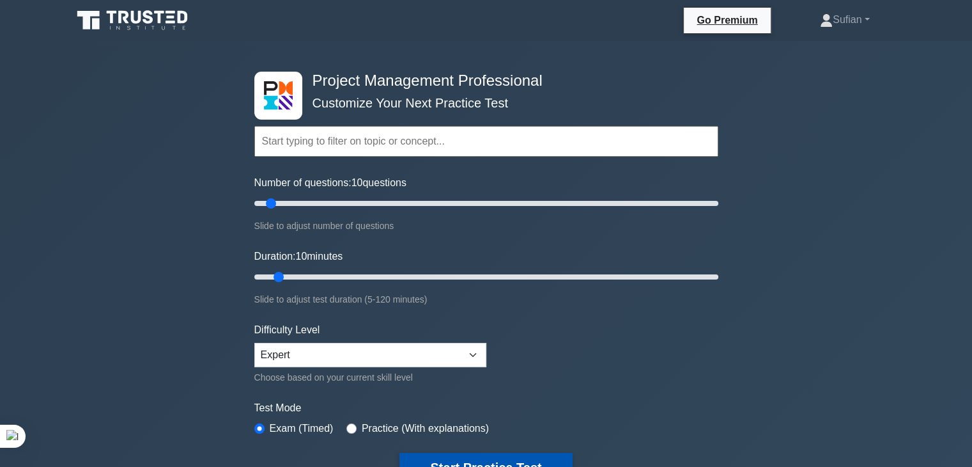
click at [517, 456] on button "Start Practice Test" at bounding box center [486, 467] width 173 height 29
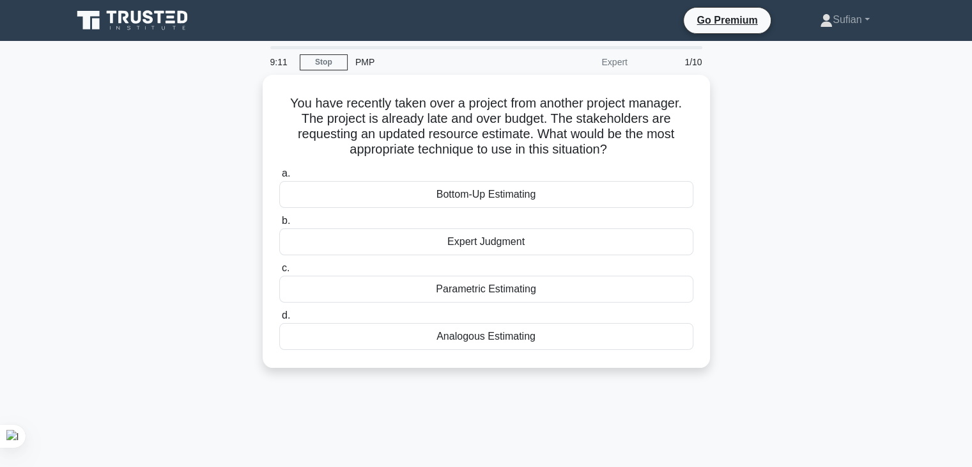
click at [483, 65] on div "PMP" at bounding box center [436, 62] width 176 height 26
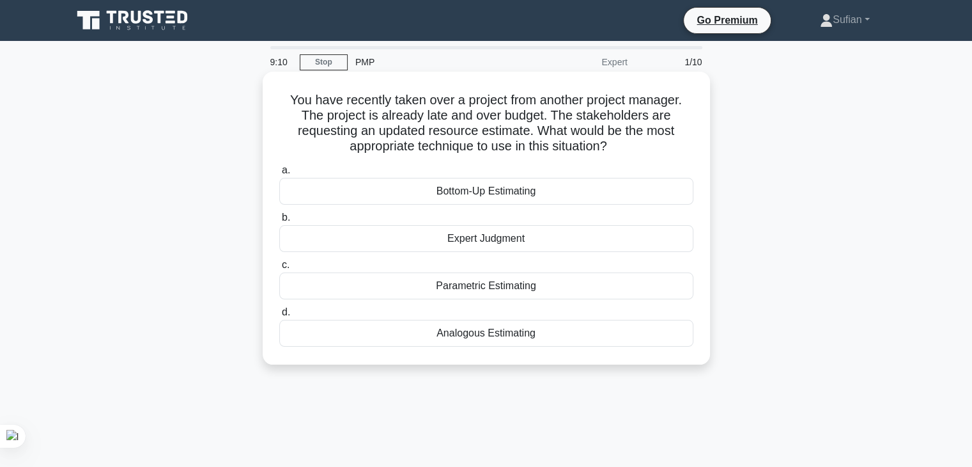
drag, startPoint x: 483, startPoint y: 65, endPoint x: 469, endPoint y: 85, distance: 24.3
click at [469, 85] on div "9:10 Stop PMP Expert 1/10 You have recently taken over a project from another p…" at bounding box center [487, 365] width 844 height 639
click at [458, 98] on h5 "You have recently taken over a project from another project manager. The projec…" at bounding box center [486, 123] width 417 height 63
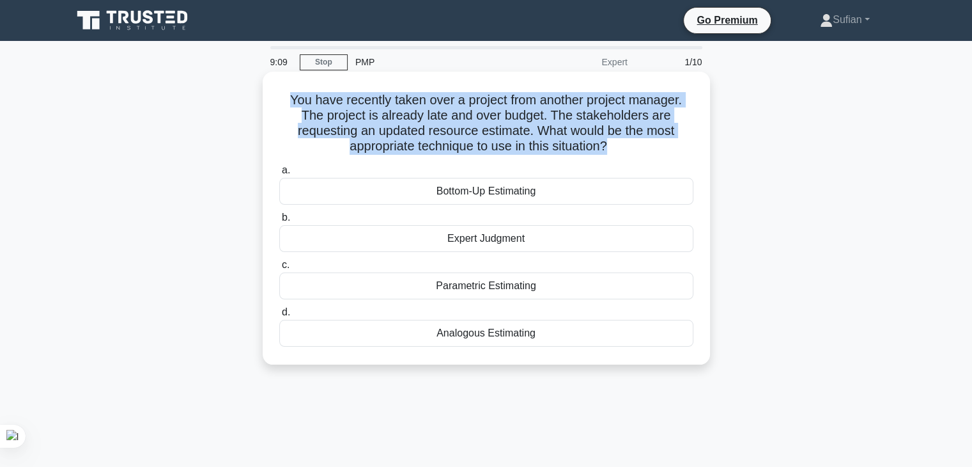
click at [458, 98] on h5 "You have recently taken over a project from another project manager. The projec…" at bounding box center [486, 123] width 417 height 63
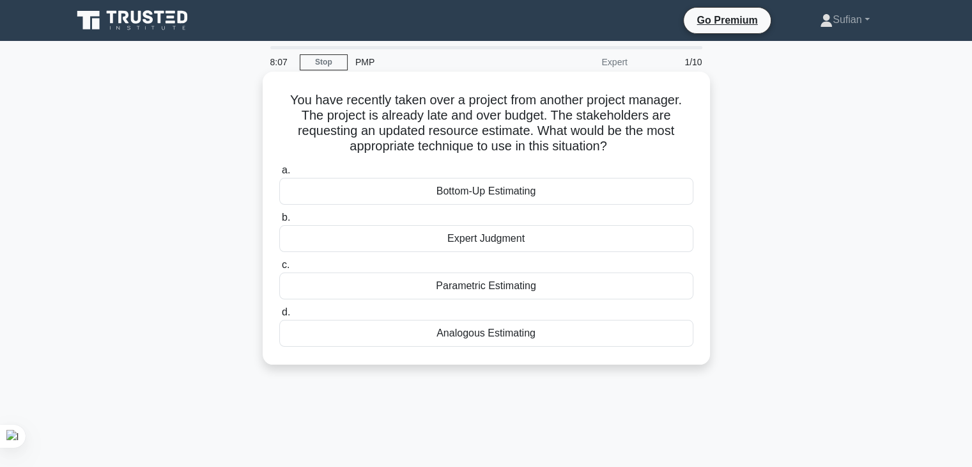
click at [485, 198] on div "Bottom-Up Estimating" at bounding box center [486, 191] width 414 height 27
click at [279, 175] on input "a. Bottom-Up Estimating" at bounding box center [279, 170] width 0 height 8
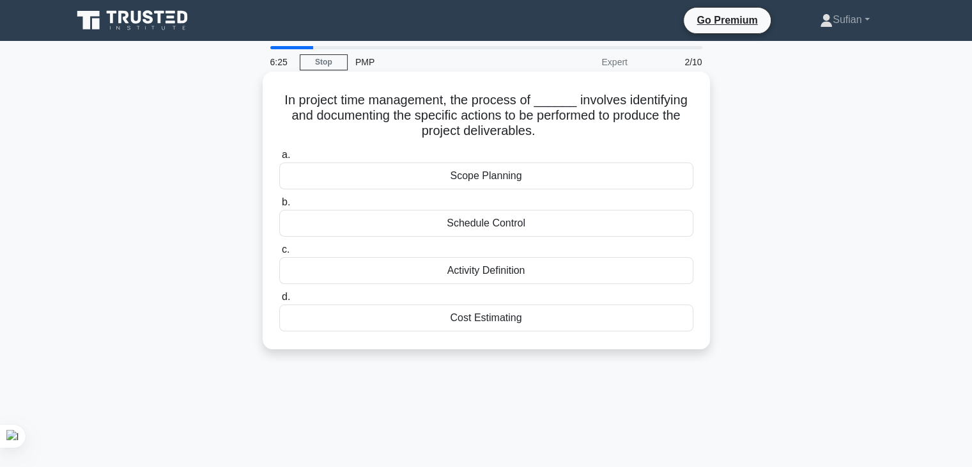
click at [511, 278] on div "Activity Definition" at bounding box center [486, 270] width 414 height 27
click at [279, 254] on input "c. Activity Definition" at bounding box center [279, 250] width 0 height 8
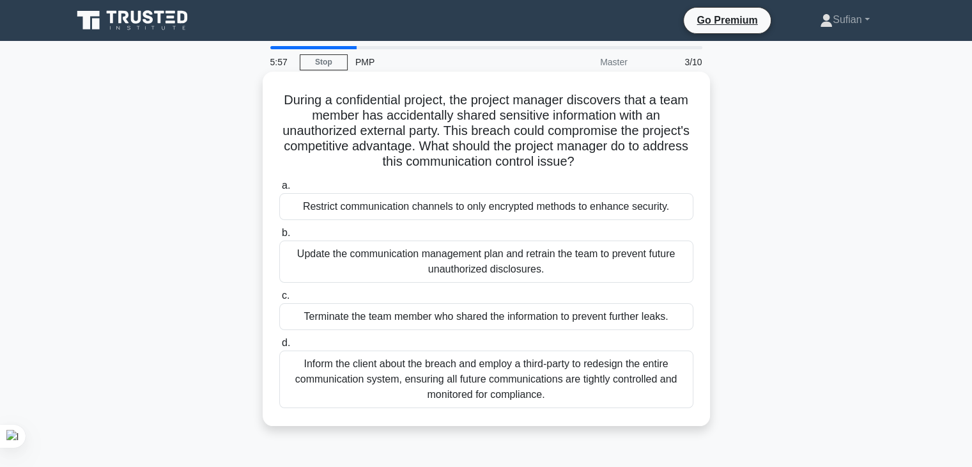
click at [491, 377] on div "Inform the client about the breach and employ a third-party to redesign the ent…" at bounding box center [486, 379] width 414 height 58
click at [279, 347] on input "d. Inform the client about the breach and employ a third-party to redesign the …" at bounding box center [279, 343] width 0 height 8
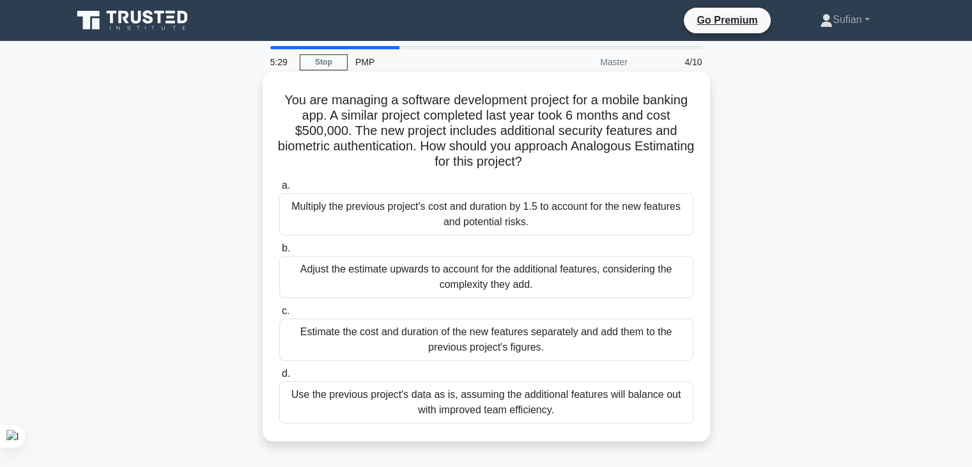
click at [491, 397] on div "Use the previous project's data as is, assuming the additional features will ba…" at bounding box center [486, 402] width 414 height 42
click at [279, 378] on input "d. Use the previous project's data as is, assuming the additional features will…" at bounding box center [279, 374] width 0 height 8
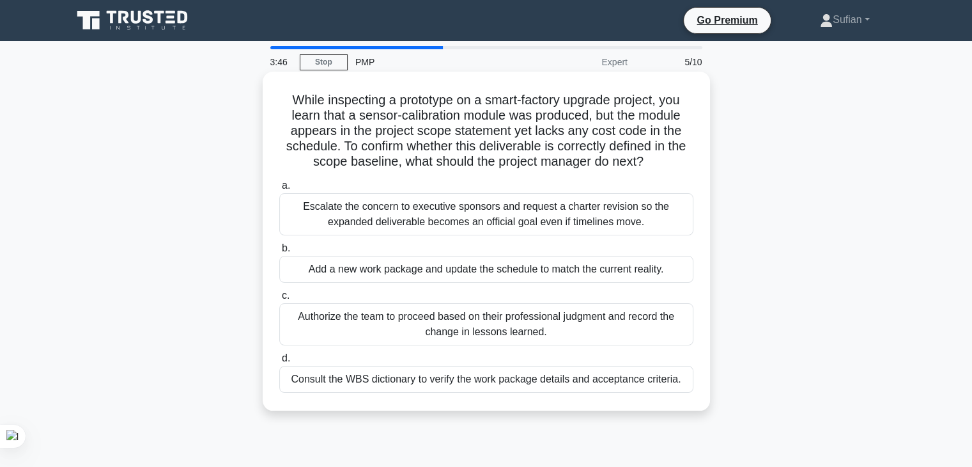
click at [488, 331] on div "Authorize the team to proceed based on their professional judgment and record t…" at bounding box center [486, 324] width 414 height 42
click at [279, 300] on input "c. Authorize the team to proceed based on their professional judgment and recor…" at bounding box center [279, 296] width 0 height 8
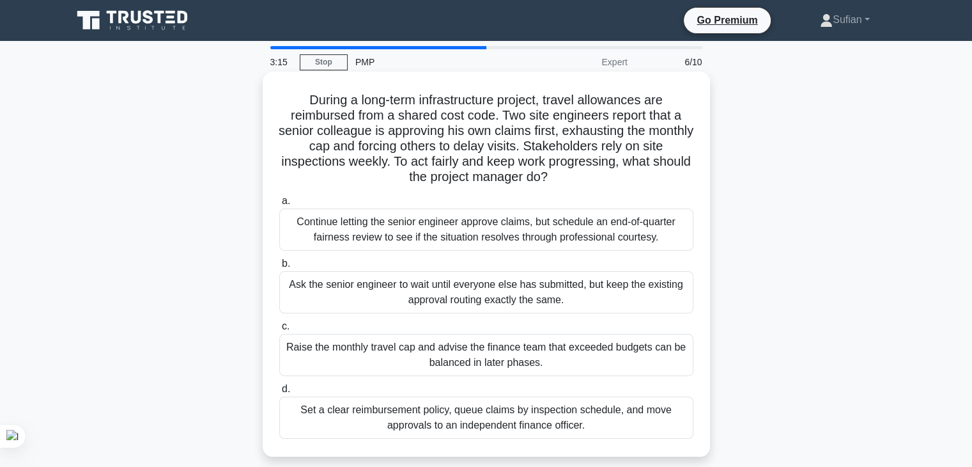
click at [486, 416] on div "Set a clear reimbursement policy, queue claims by inspection schedule, and move…" at bounding box center [486, 417] width 414 height 42
click at [279, 393] on input "d. Set a clear reimbursement policy, queue claims by inspection schedule, and m…" at bounding box center [279, 389] width 0 height 8
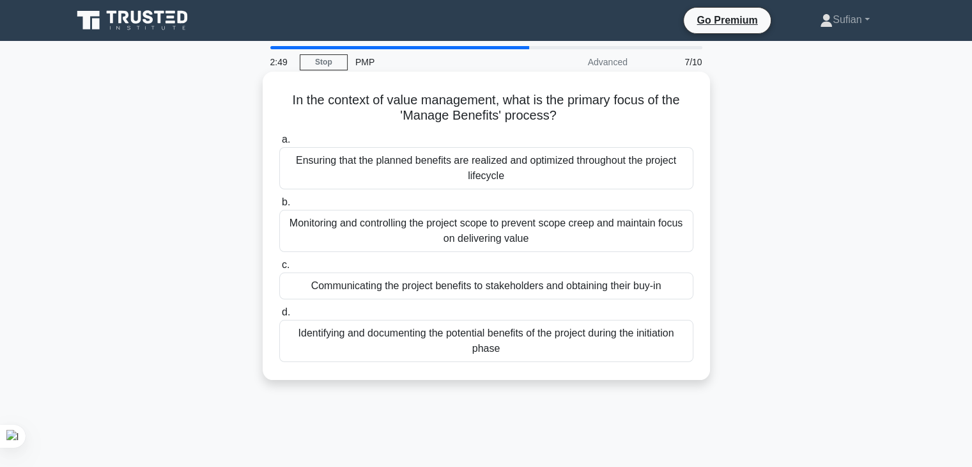
click at [563, 342] on div "Identifying and documenting the potential benefits of the project during the in…" at bounding box center [486, 341] width 414 height 42
click at [279, 316] on input "d. Identifying and documenting the potential benefits of the project during the…" at bounding box center [279, 312] width 0 height 8
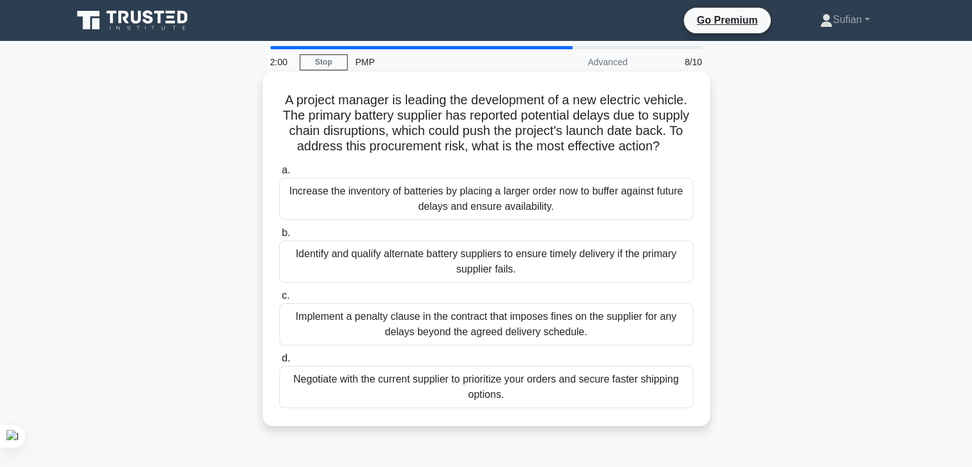
click at [497, 336] on div "Implement a penalty clause in the contract that imposes fines on the supplier f…" at bounding box center [486, 324] width 414 height 42
click at [279, 300] on input "c. Implement a penalty clause in the contract that imposes fines on the supplie…" at bounding box center [279, 296] width 0 height 8
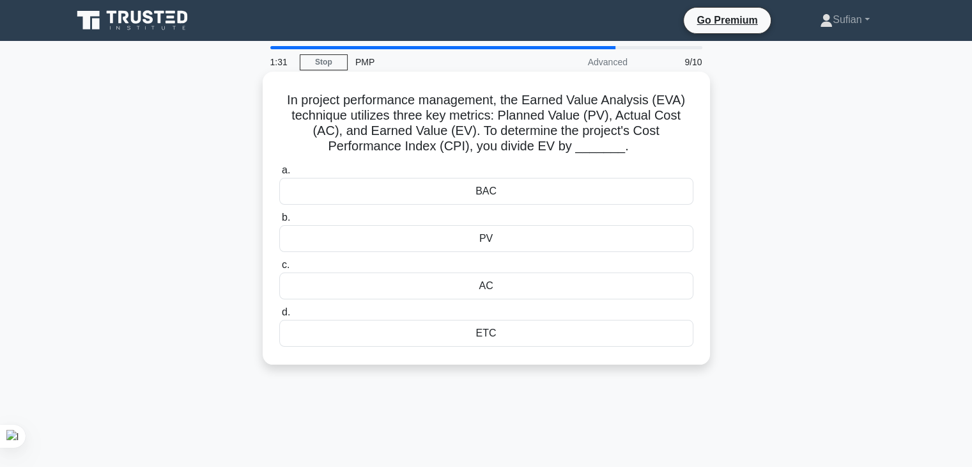
click at [526, 290] on div "AC" at bounding box center [486, 285] width 414 height 27
click at [279, 269] on input "c. AC" at bounding box center [279, 265] width 0 height 8
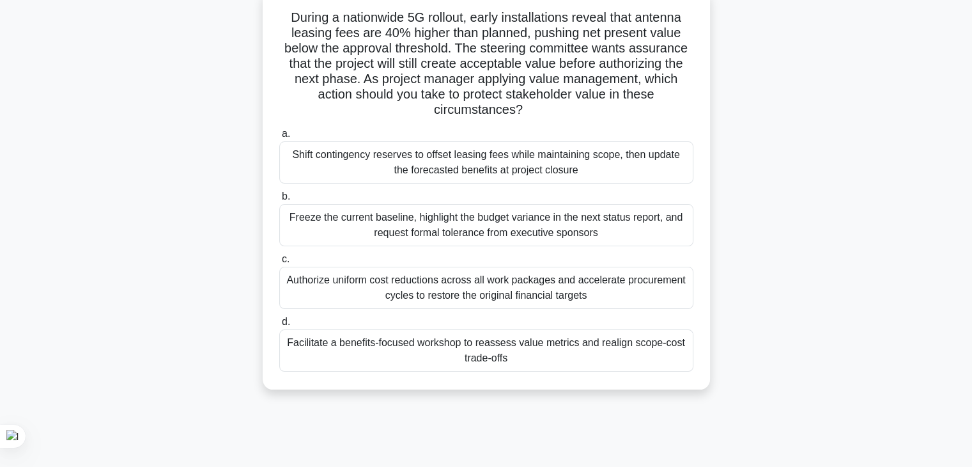
scroll to position [91, 0]
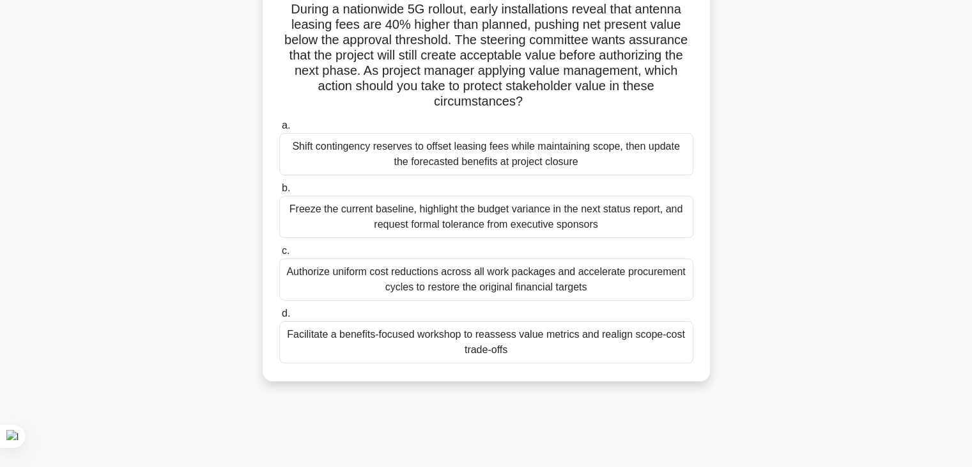
click at [527, 267] on div "Authorize uniform cost reductions across all work packages and accelerate procu…" at bounding box center [486, 279] width 414 height 42
click at [279, 255] on input "c. Authorize uniform cost reductions across all work packages and accelerate pr…" at bounding box center [279, 251] width 0 height 8
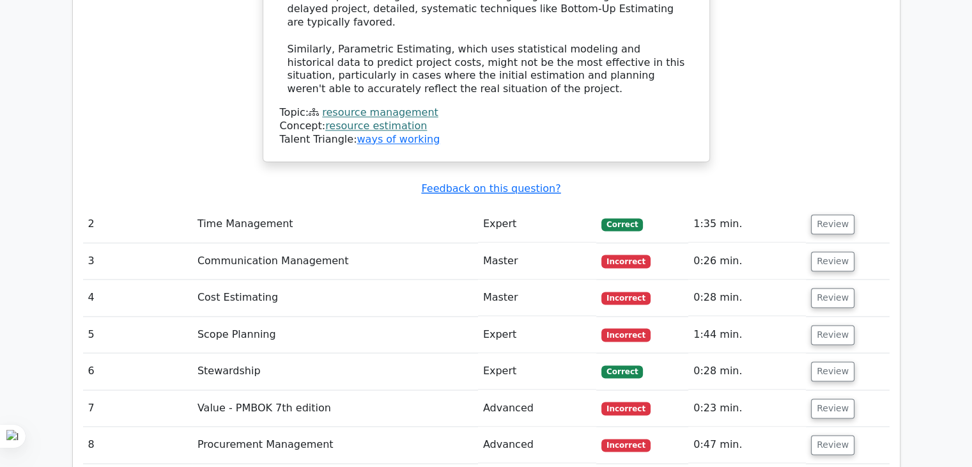
scroll to position [1792, 0]
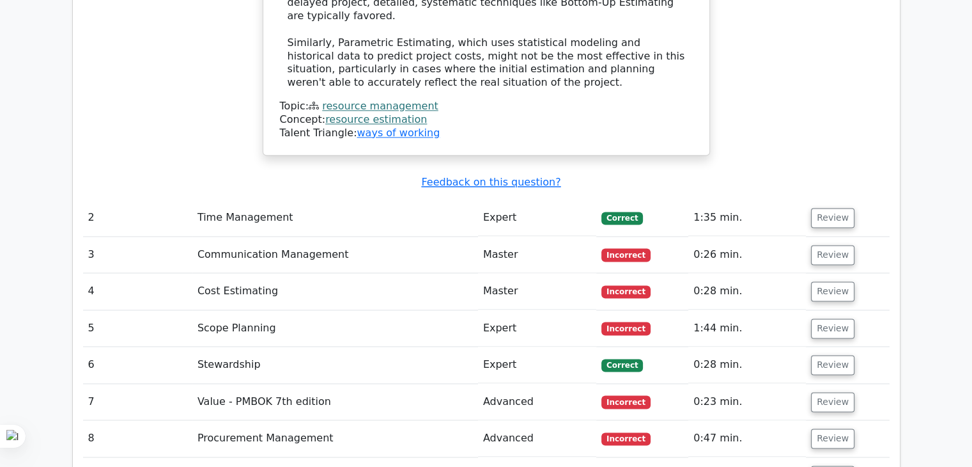
drag, startPoint x: 976, startPoint y: 74, endPoint x: 972, endPoint y: 354, distance: 279.4
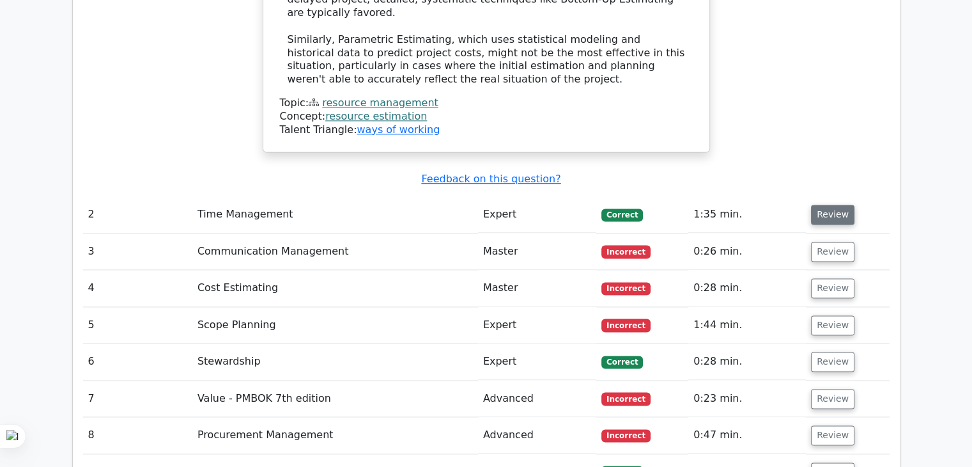
click at [839, 205] on button "Review" at bounding box center [832, 215] width 43 height 20
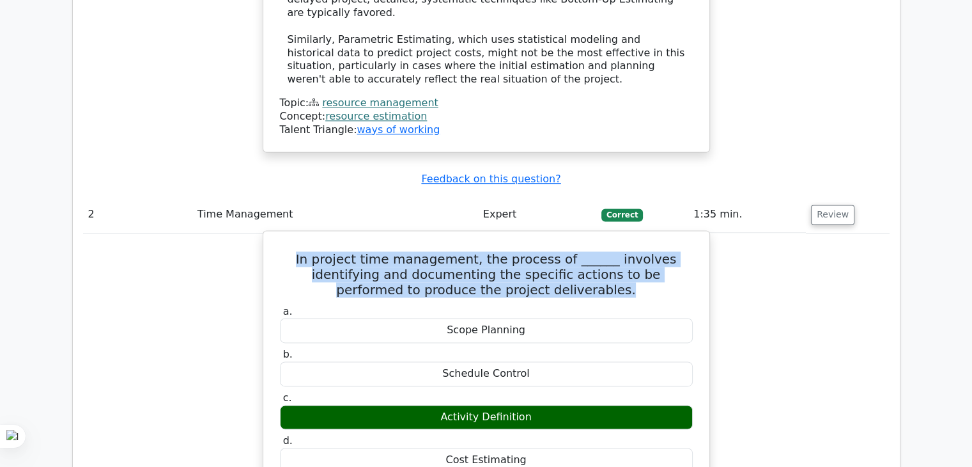
drag, startPoint x: 278, startPoint y: 136, endPoint x: 650, endPoint y: 172, distance: 373.2
click at [650, 251] on h5 "In project time management, the process of ______ involves identifying and docu…" at bounding box center [487, 274] width 416 height 46
copy h5 "In project time management, the process of ______ involves identifying and docu…"
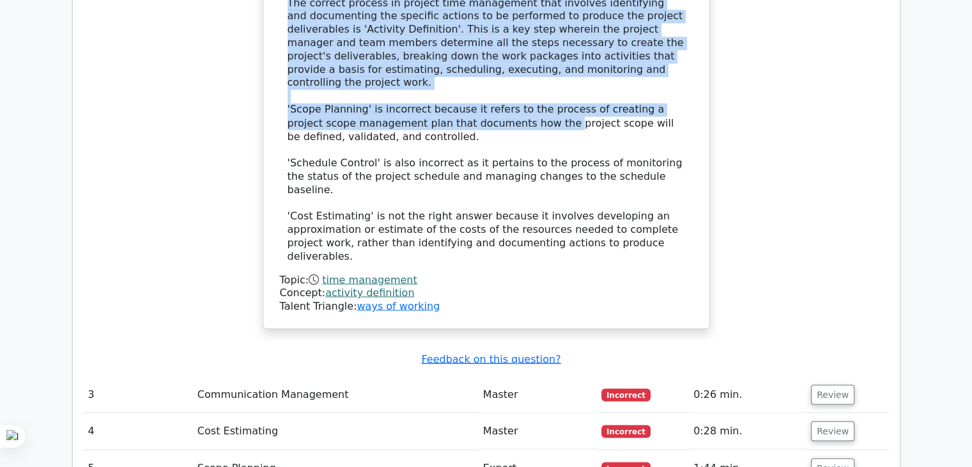
scroll to position [2313, 0]
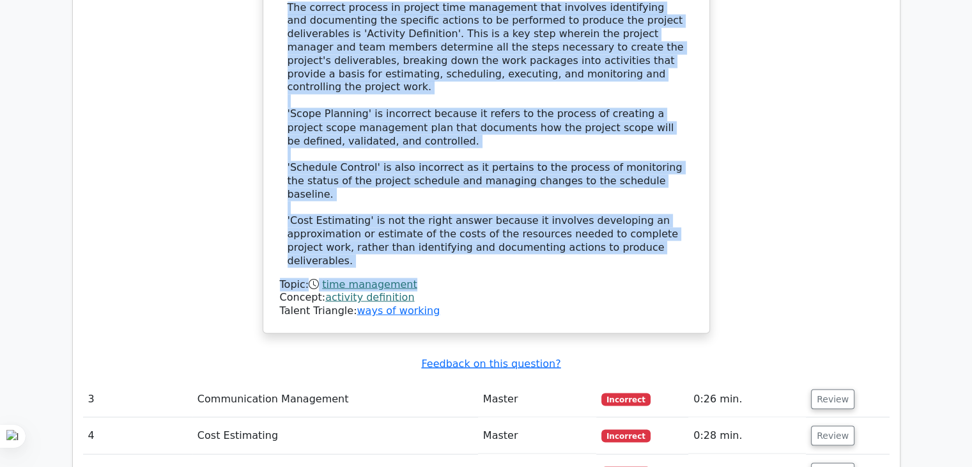
drag, startPoint x: 283, startPoint y: 386, endPoint x: 660, endPoint y: 106, distance: 468.9
click at [660, 106] on div "a. Scope Planning b. Schedule Control c. d." at bounding box center [487, 49] width 416 height 536
click at [654, 104] on div "The correct process in project time management that involves identifying and do…" at bounding box center [487, 134] width 398 height 266
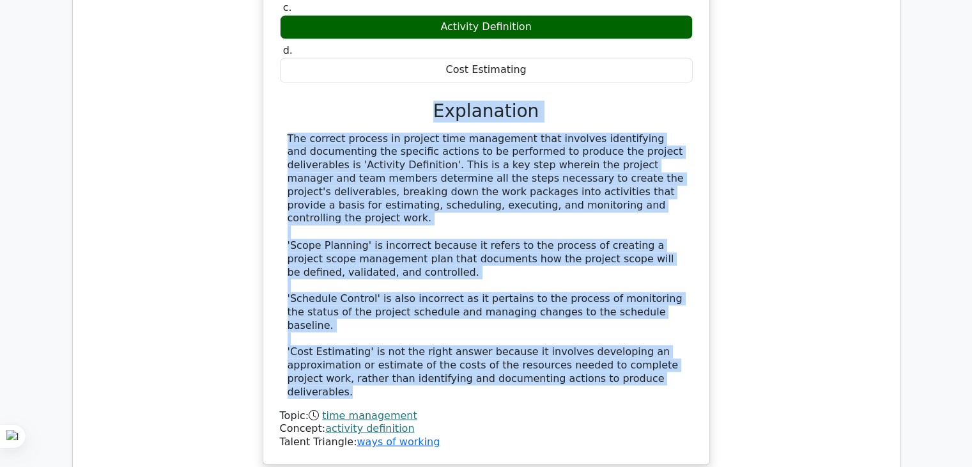
scroll to position [2164, 0]
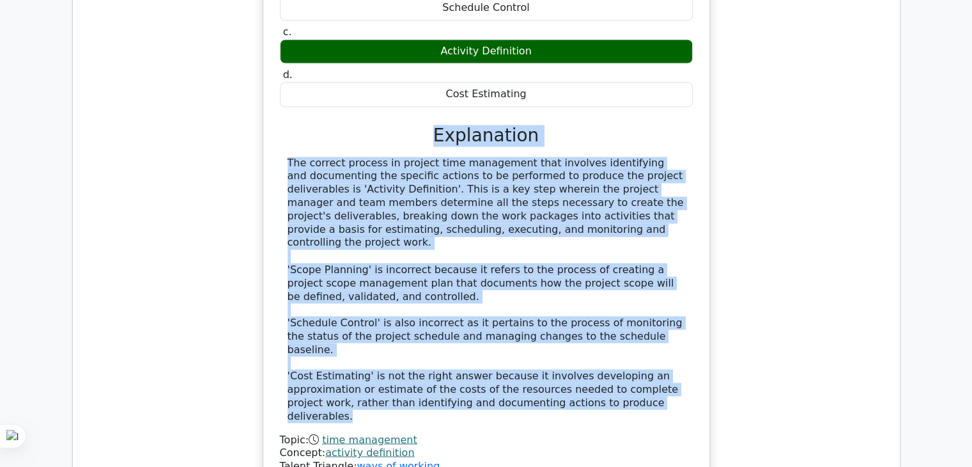
drag, startPoint x: 650, startPoint y: 103, endPoint x: 306, endPoint y: -2, distance: 359.6
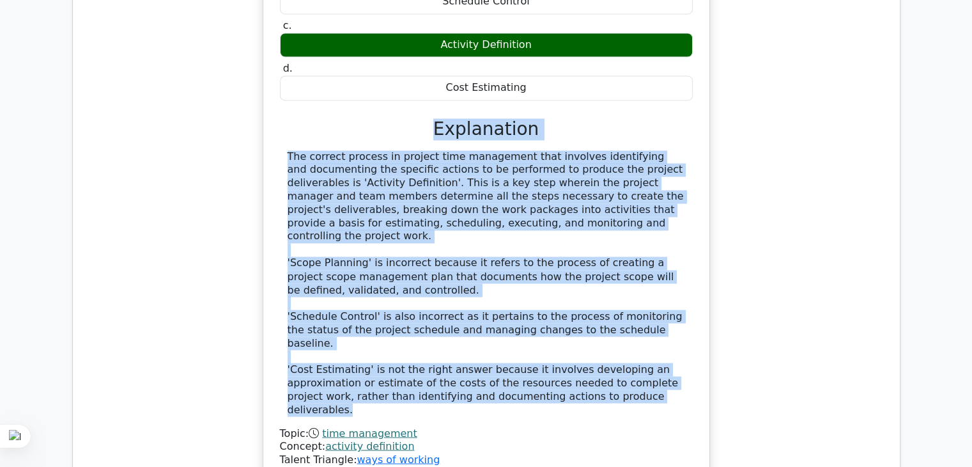
copy div "Explanation The correct process in project time management that involves identi…"
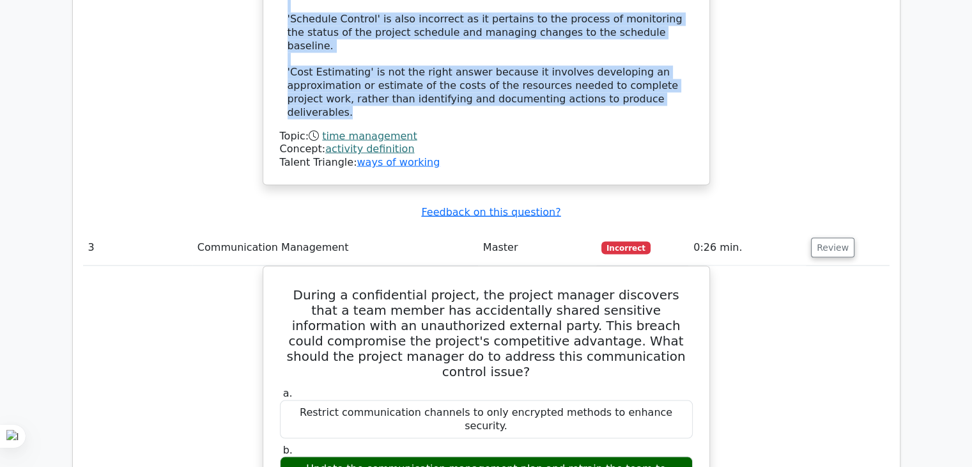
scroll to position [2457, 0]
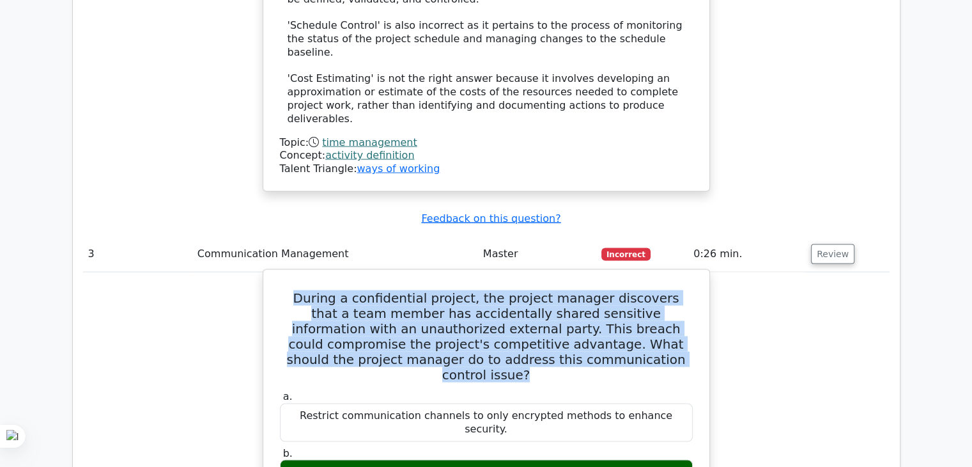
drag, startPoint x: 277, startPoint y: 137, endPoint x: 660, endPoint y: 198, distance: 387.0
copy h5 "During a confidential project, the project manager discovers that a team member…"
drag, startPoint x: 285, startPoint y: 285, endPoint x: 629, endPoint y: 308, distance: 344.7
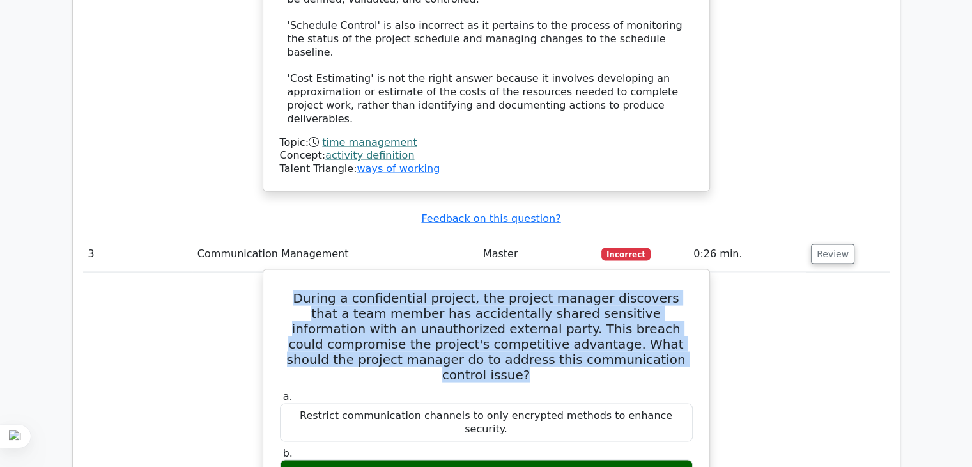
copy div "Update the communication management plan and retrain the team to prevent future…"
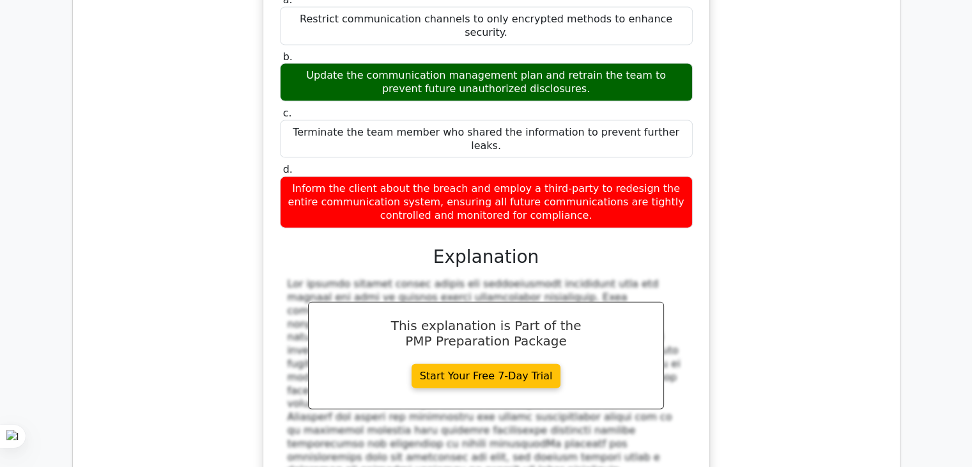
scroll to position [2855, 0]
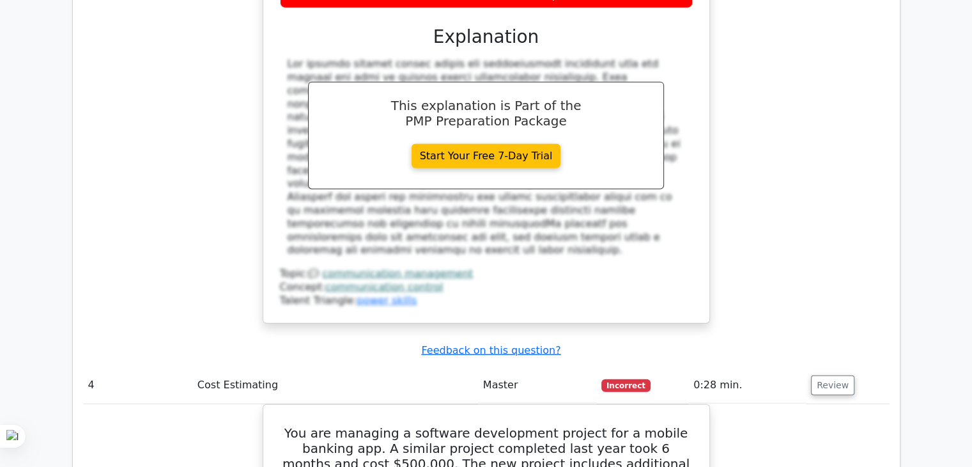
scroll to position [3086, 0]
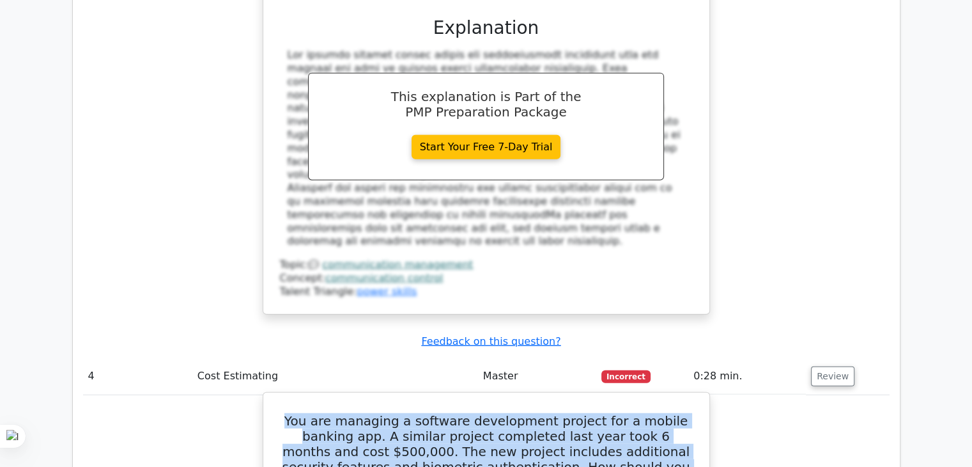
drag, startPoint x: 270, startPoint y: 184, endPoint x: 605, endPoint y: 254, distance: 342.2
copy h5 "You are managing a software development project for a mobile banking app. A sim…"
drag, startPoint x: 289, startPoint y: 345, endPoint x: 563, endPoint y: 364, distance: 274.3
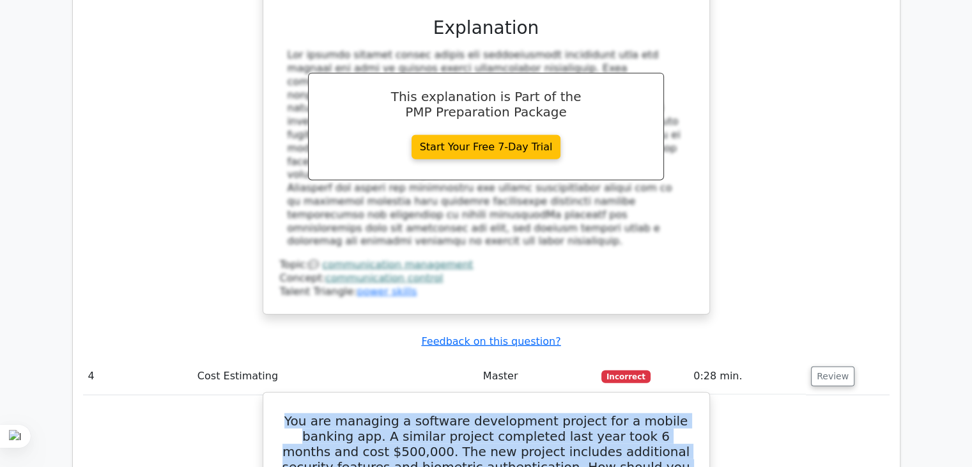
copy div "Adjust the estimate upwards to account for the additional features, considering…"
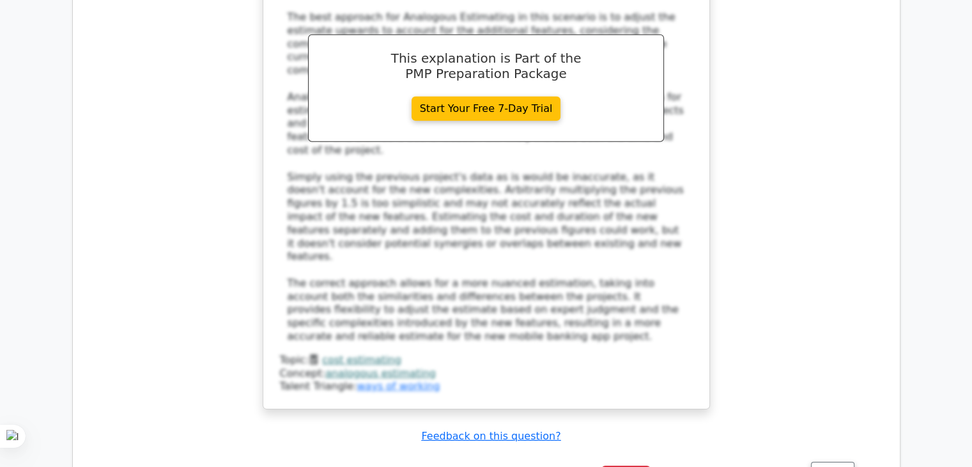
scroll to position [3911, 0]
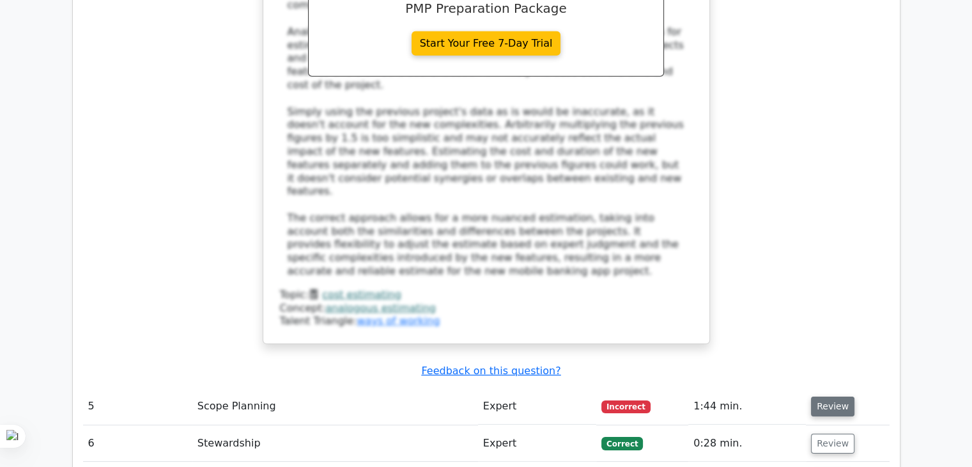
click at [837, 396] on button "Review" at bounding box center [832, 406] width 43 height 20
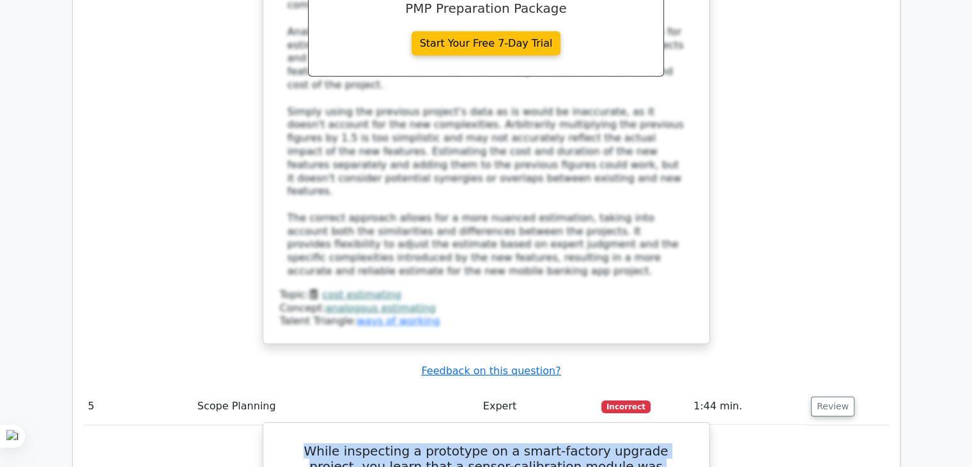
drag, startPoint x: 277, startPoint y: 177, endPoint x: 660, endPoint y: 251, distance: 390.0
copy h5 "While inspecting a prototype on a smart-factory upgrade project, you learn that…"
drag, startPoint x: 285, startPoint y: 448, endPoint x: 691, endPoint y: 452, distance: 406.0
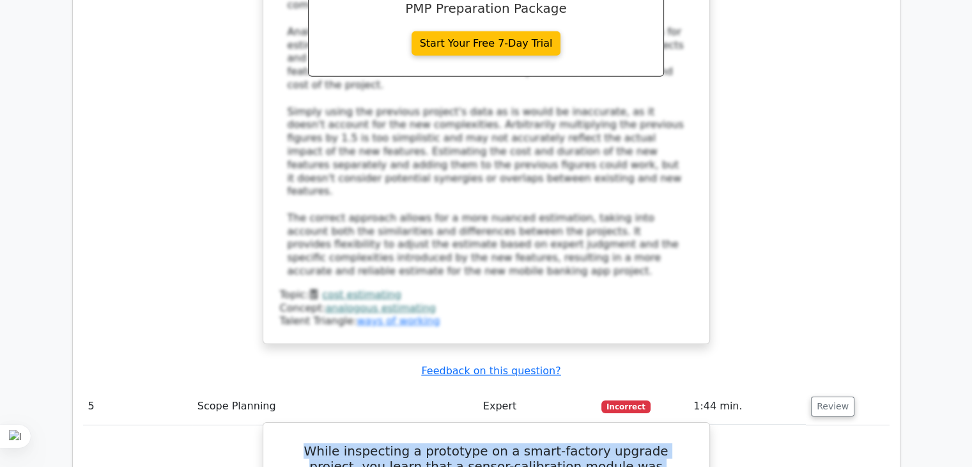
copy div "Consult the WBS dictionary to verify the work package details and acceptance cr…"
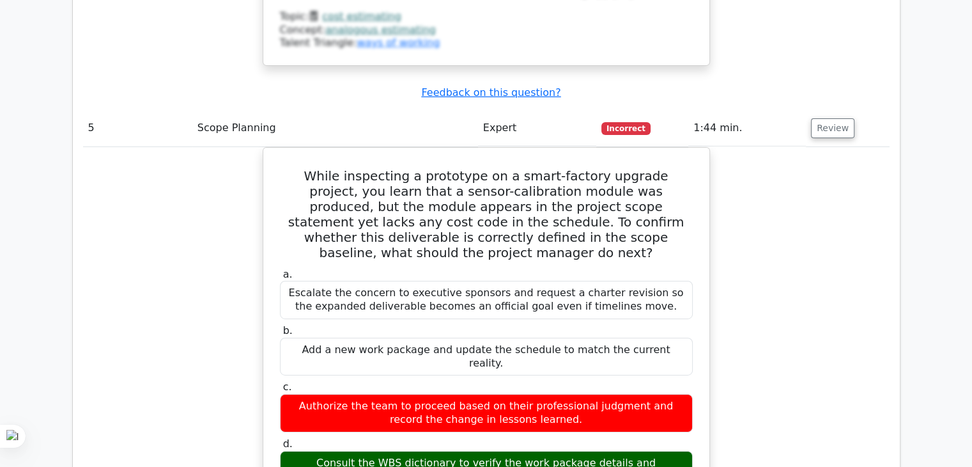
scroll to position [4192, 0]
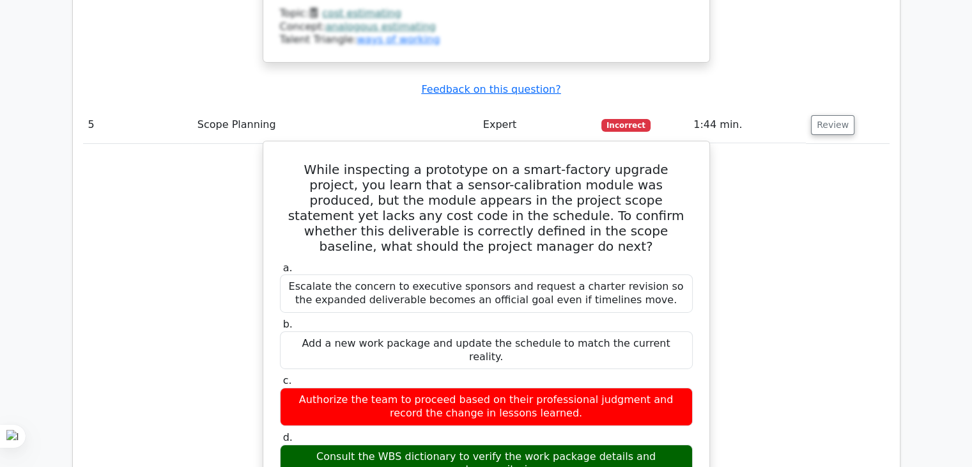
drag, startPoint x: 282, startPoint y: 233, endPoint x: 518, endPoint y: 394, distance: 285.7
copy div "The scope baseline is composed of the scope statement, the WBS, and the WBS dic…"
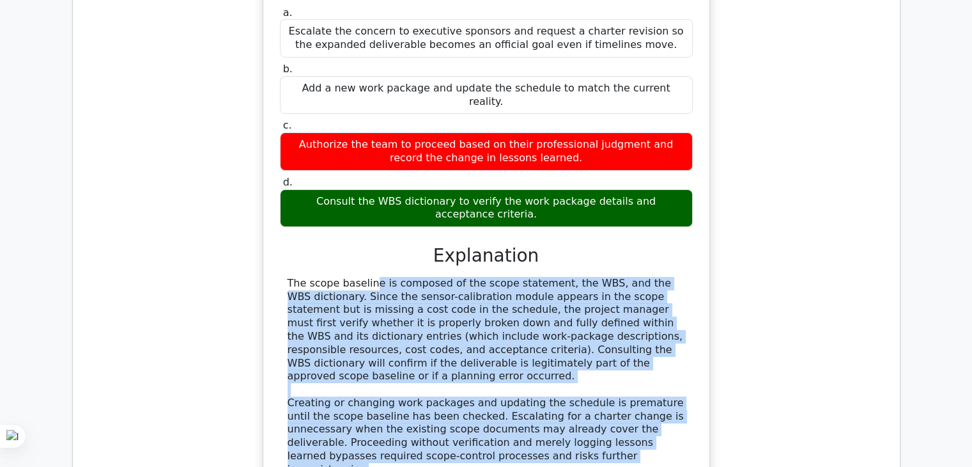
scroll to position [4499, 0]
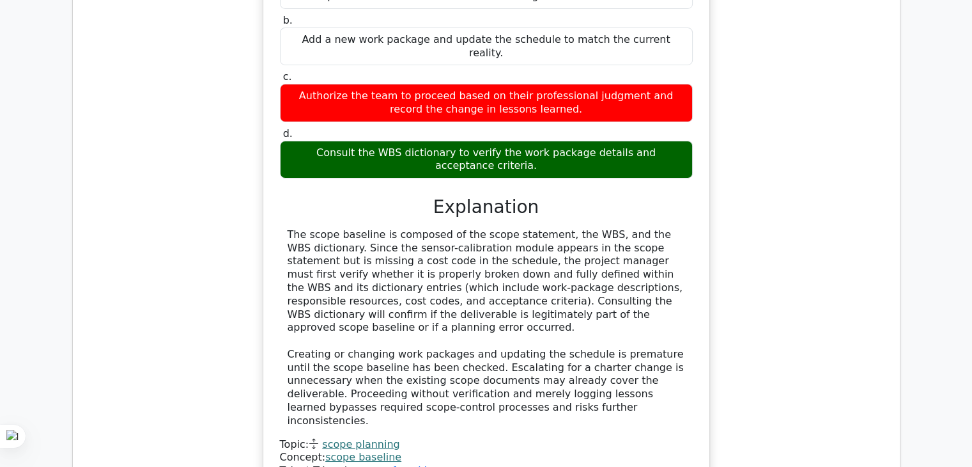
drag, startPoint x: 296, startPoint y: 269, endPoint x: 624, endPoint y: 358, distance: 340.0
copy div "During a long-term infrastructure project, travel allowances are reimbursed fro…"
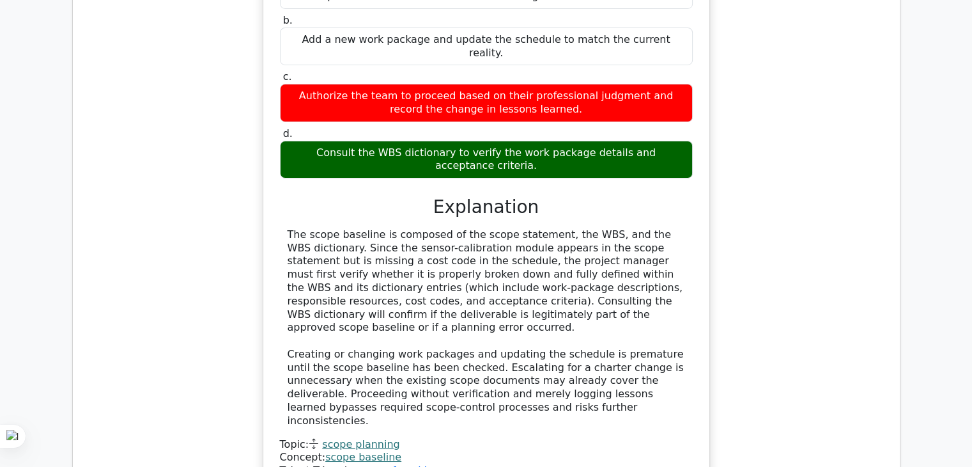
drag, startPoint x: 307, startPoint y: 268, endPoint x: 611, endPoint y: 345, distance: 313.2
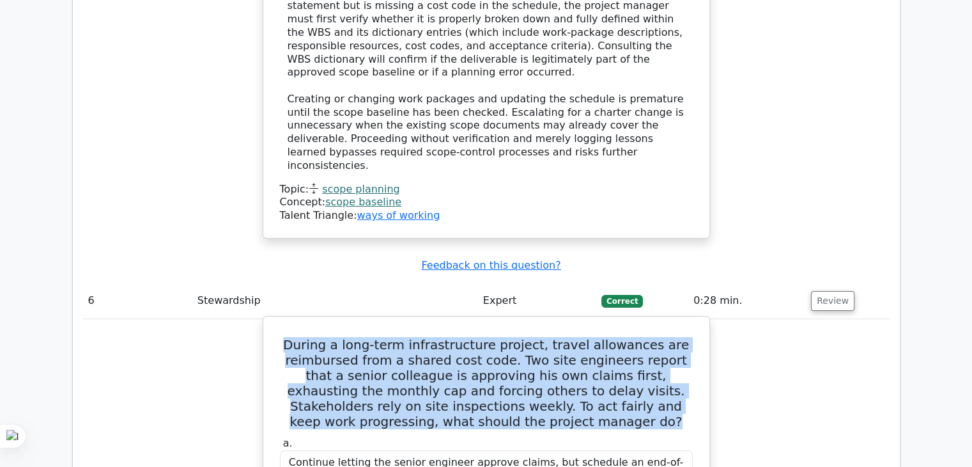
scroll to position [4755, 0]
drag, startPoint x: 292, startPoint y: 297, endPoint x: 604, endPoint y: 317, distance: 312.0
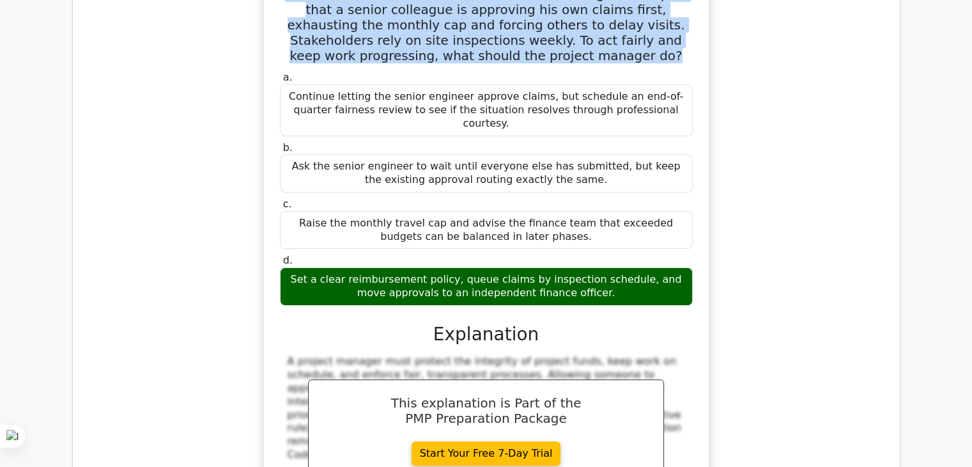
scroll to position [5139, 0]
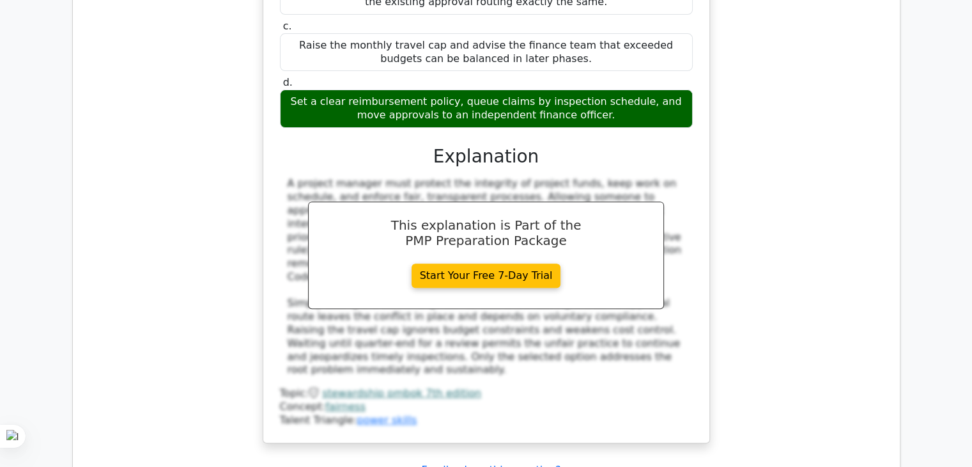
scroll to position [5369, 0]
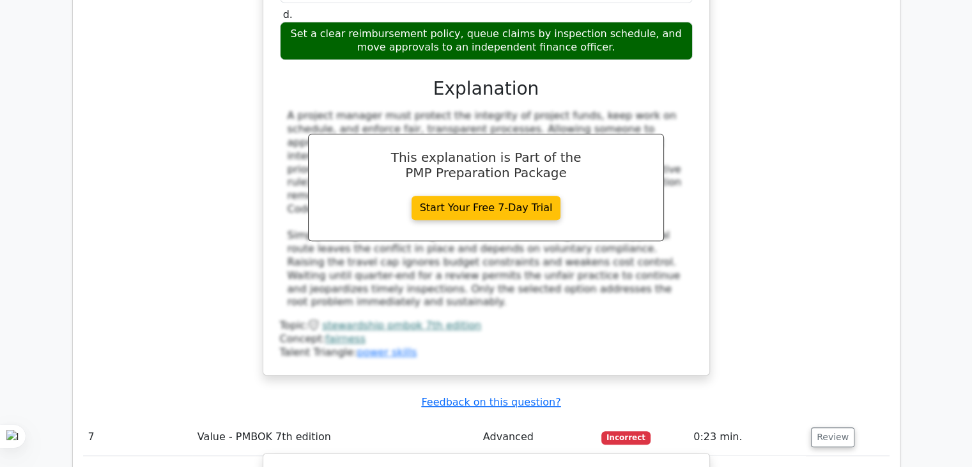
drag, startPoint x: 281, startPoint y: 108, endPoint x: 589, endPoint y: 122, distance: 307.9
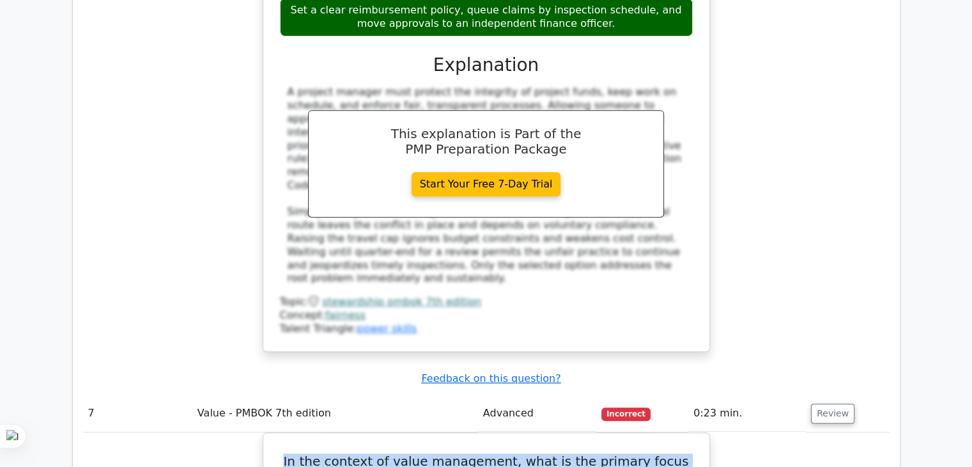
scroll to position [5394, 0]
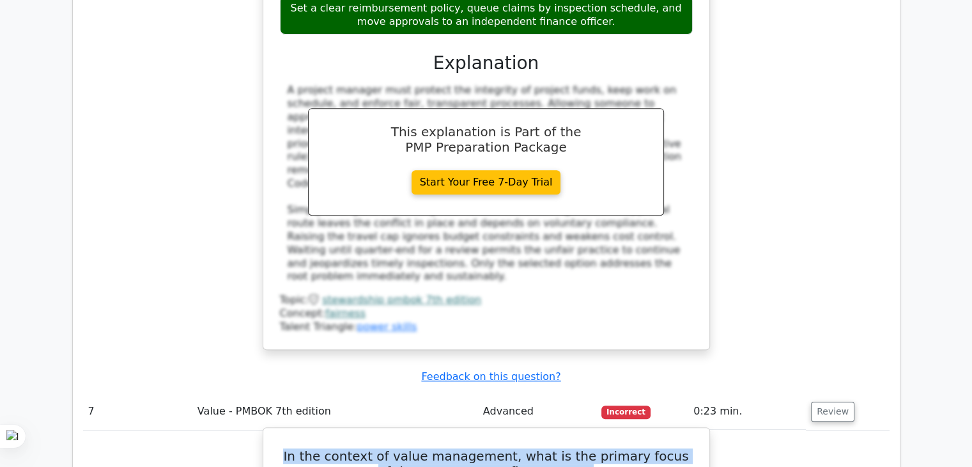
drag, startPoint x: 284, startPoint y: 137, endPoint x: 550, endPoint y: 159, distance: 267.6
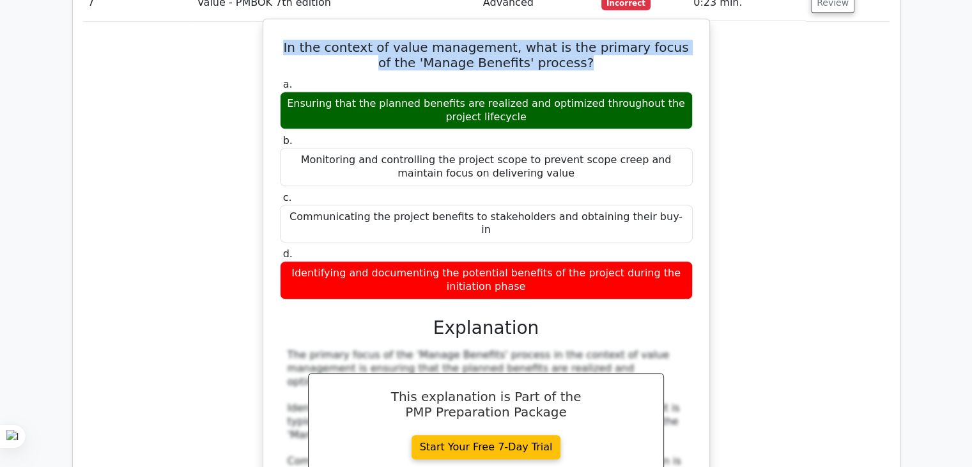
scroll to position [5804, 0]
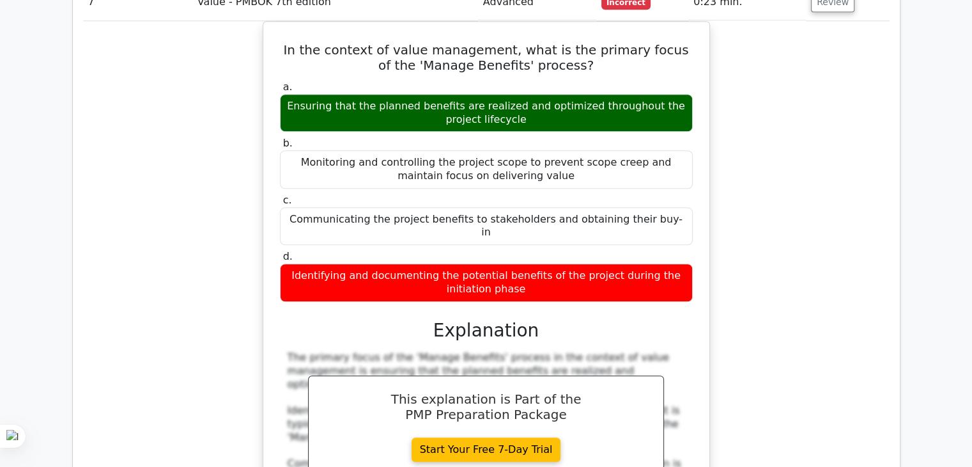
drag, startPoint x: 276, startPoint y: 327, endPoint x: 560, endPoint y: 387, distance: 290.2
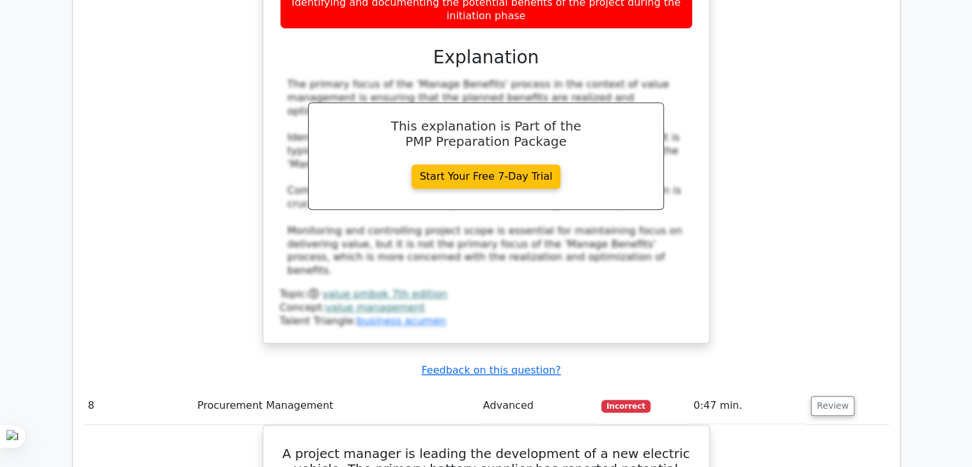
scroll to position [6110, 0]
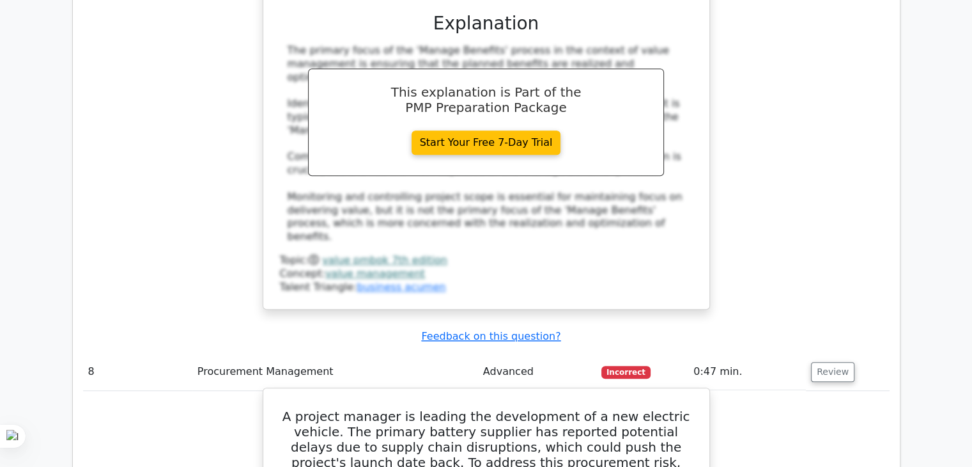
drag, startPoint x: 285, startPoint y: 174, endPoint x: 560, endPoint y: 192, distance: 276.2
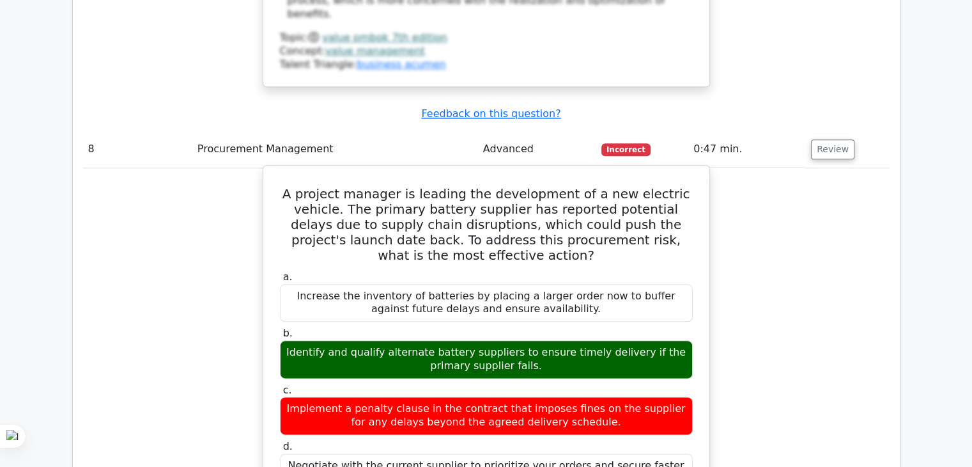
scroll to position [6341, 0]
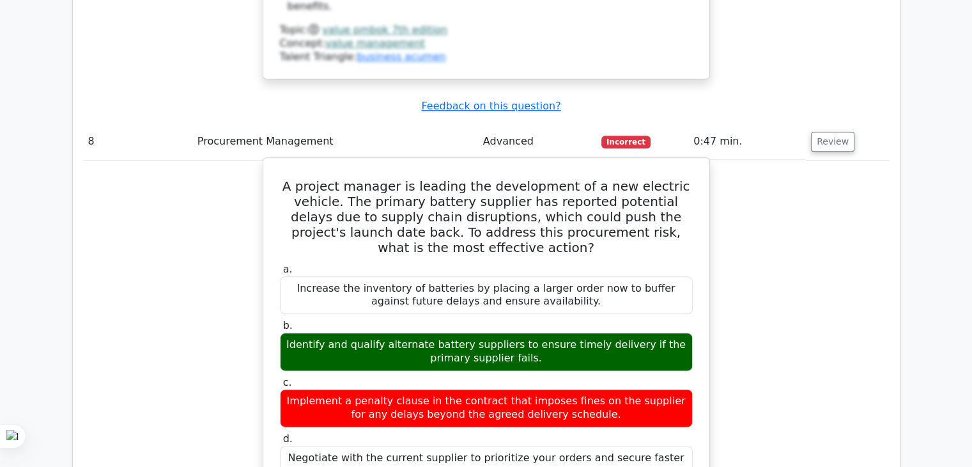
drag, startPoint x: 286, startPoint y: 141, endPoint x: 629, endPoint y: 313, distance: 383.2
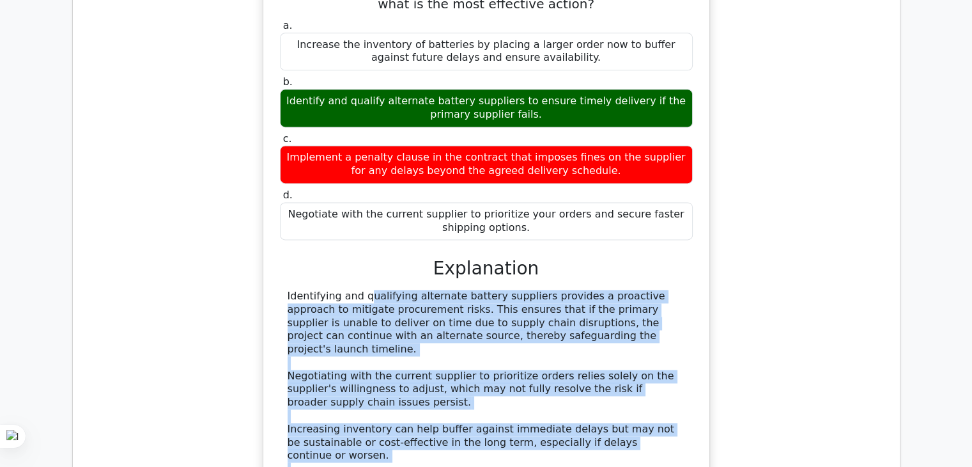
scroll to position [6596, 0]
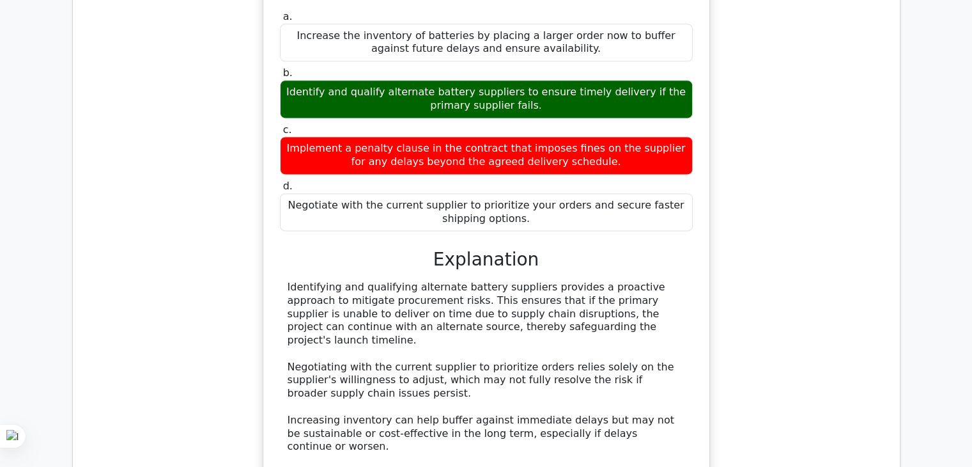
drag, startPoint x: 277, startPoint y: 228, endPoint x: 676, endPoint y: 285, distance: 402.9
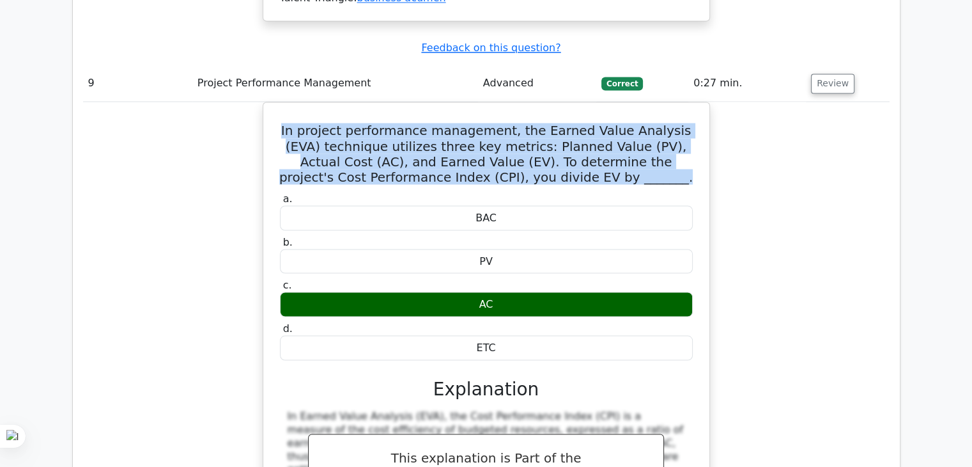
scroll to position [7199, 0]
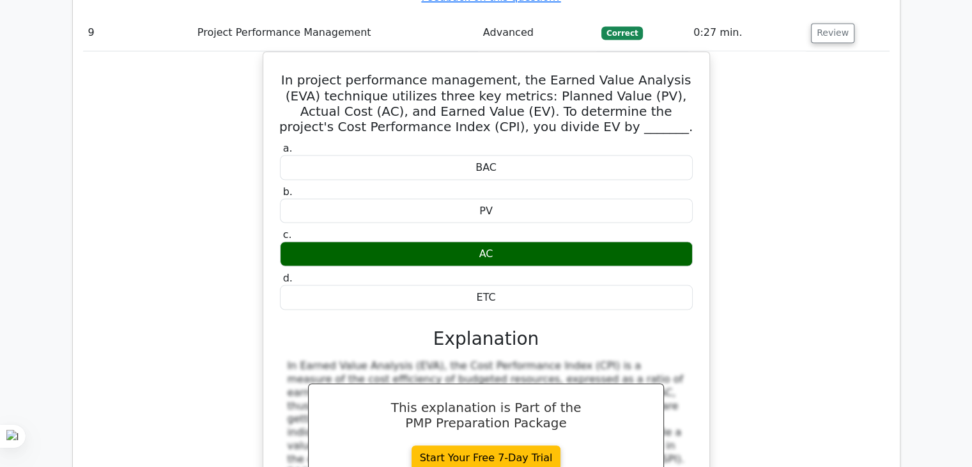
drag, startPoint x: 281, startPoint y: 233, endPoint x: 598, endPoint y: 330, distance: 331.1
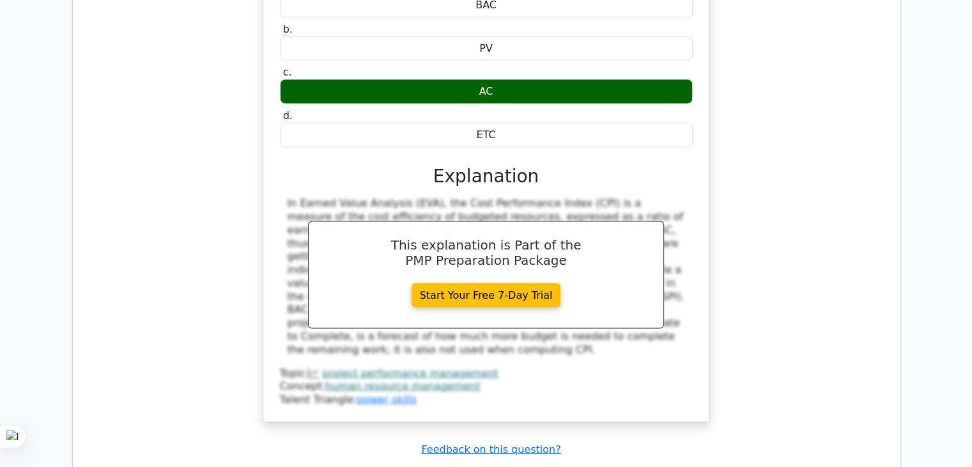
scroll to position [7480, 0]
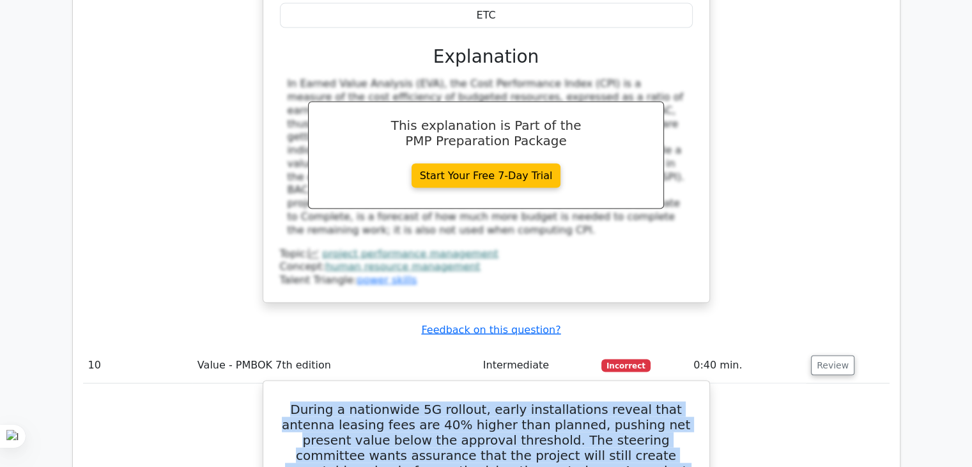
drag, startPoint x: 292, startPoint y: 256, endPoint x: 547, endPoint y: 274, distance: 256.4
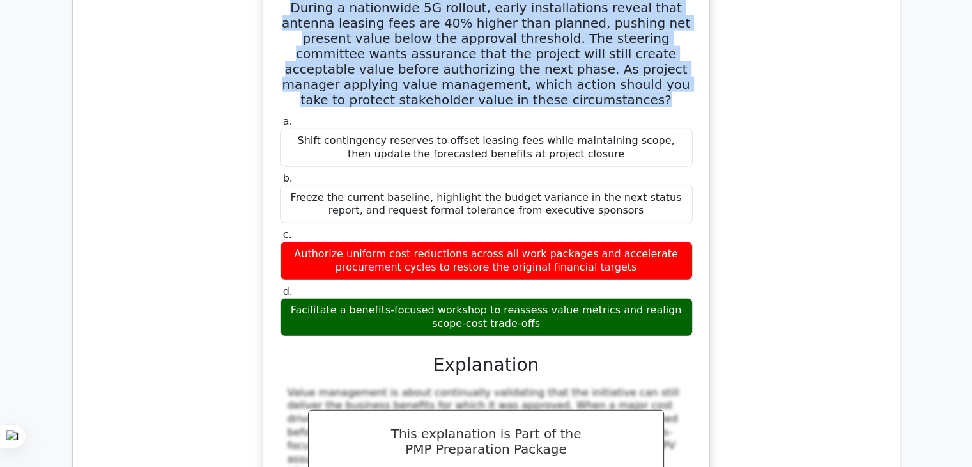
scroll to position [8304, 0]
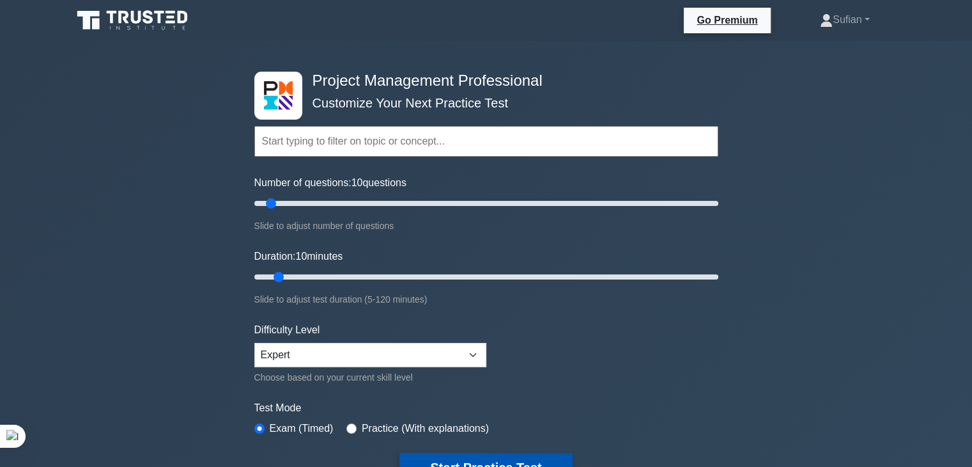
click at [499, 455] on button "Start Practice Test" at bounding box center [486, 467] width 173 height 29
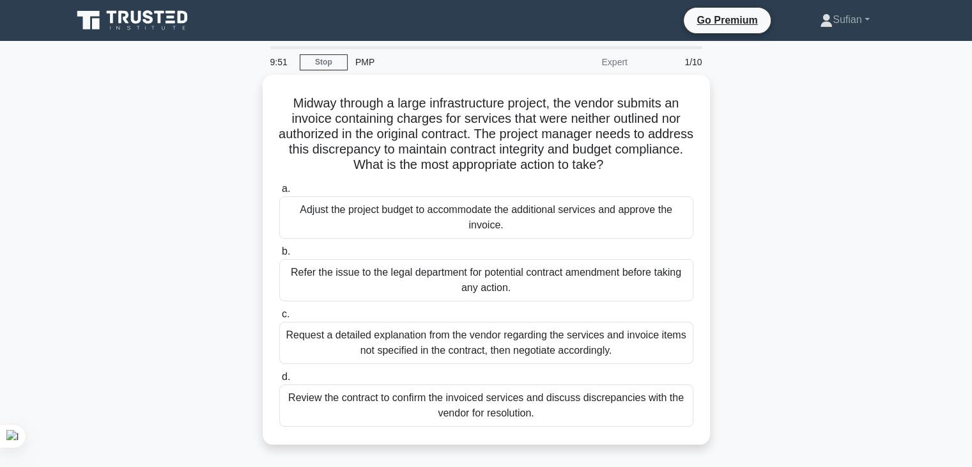
click at [609, 306] on label "c. Request a detailed explanation from the vendor regarding the services and in…" at bounding box center [486, 335] width 414 height 58
click at [279, 310] on input "c. Request a detailed explanation from the vendor regarding the services and in…" at bounding box center [279, 314] width 0 height 8
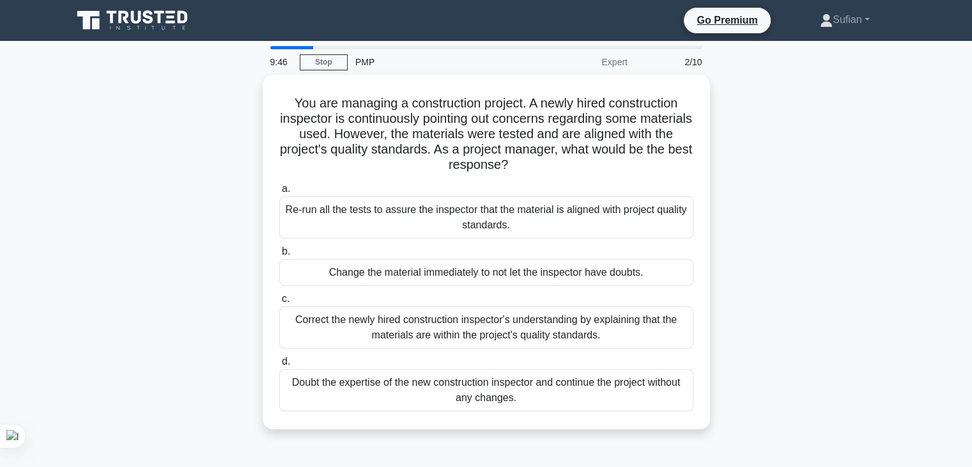
click at [609, 306] on div "Correct the newly hired construction inspector's understanding by explaining th…" at bounding box center [486, 327] width 414 height 42
click at [279, 303] on input "c. [PERSON_NAME] the newly hired construction inspector's understanding by expl…" at bounding box center [279, 299] width 0 height 8
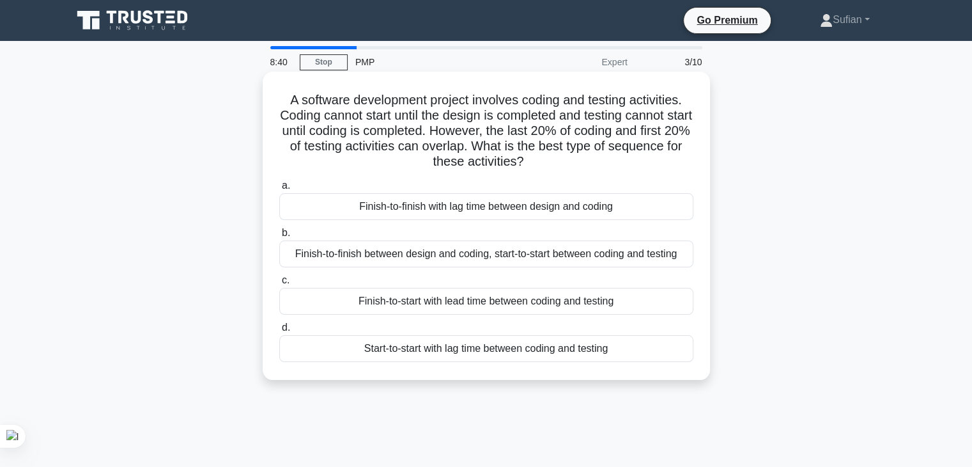
click at [565, 258] on div "Finish-to-finish between design and coding, start-to-start between coding and t…" at bounding box center [486, 253] width 414 height 27
click at [279, 237] on input "b. Finish-to-finish between design and coding, start-to-start between coding an…" at bounding box center [279, 233] width 0 height 8
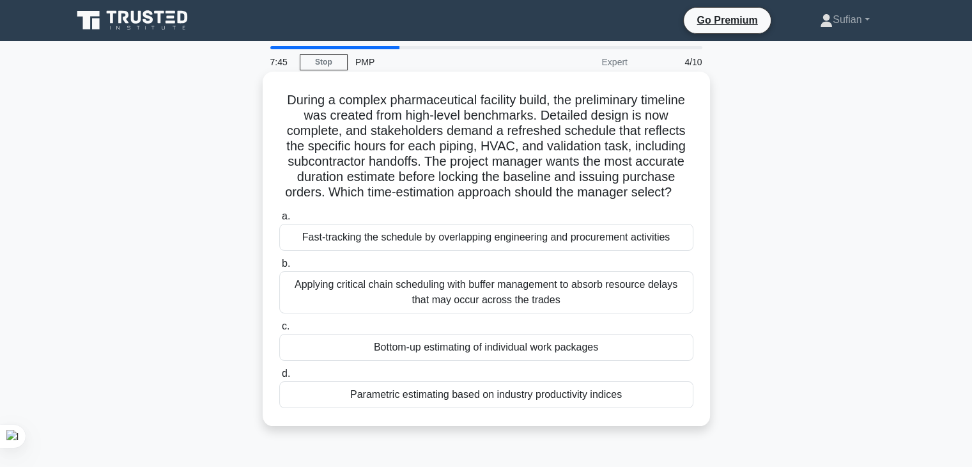
click at [456, 393] on div "Parametric estimating based on industry productivity indices" at bounding box center [486, 394] width 414 height 27
click at [279, 378] on input "d. Parametric estimating based on industry productivity indices" at bounding box center [279, 374] width 0 height 8
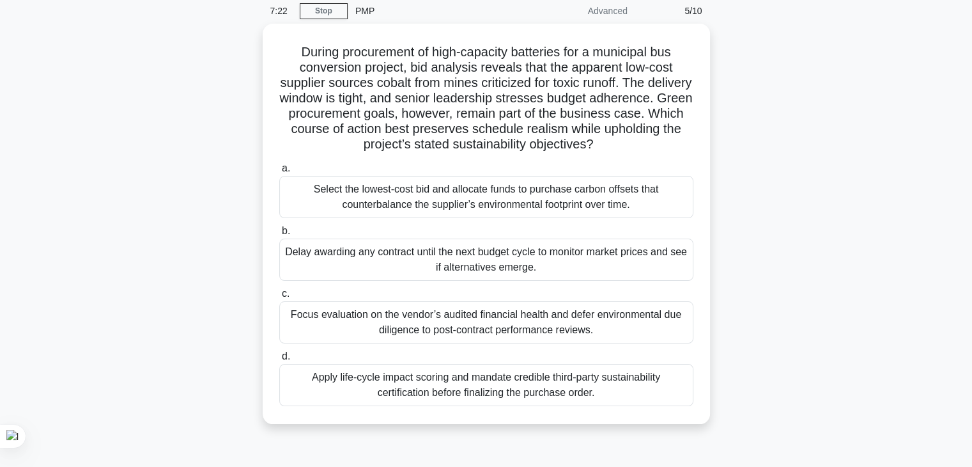
scroll to position [53, 0]
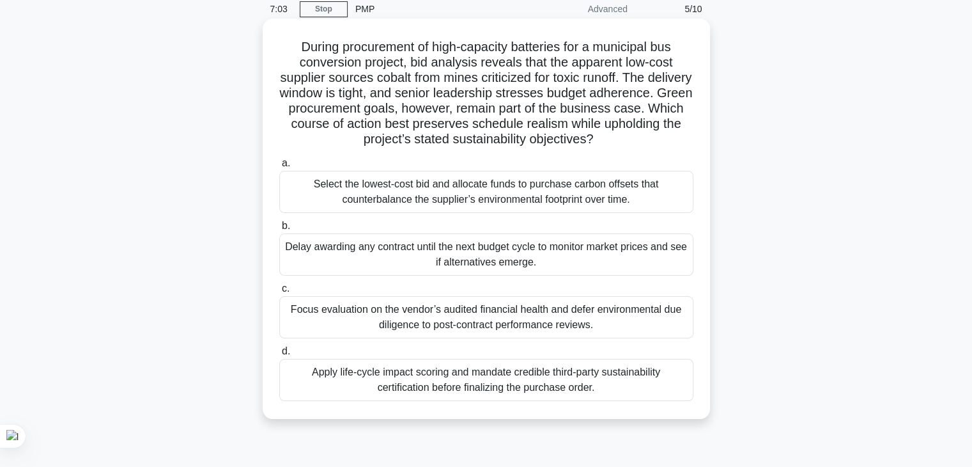
click at [482, 378] on div "Apply life-cycle impact scoring and mandate credible third-party sustainability…" at bounding box center [486, 380] width 414 height 42
click at [279, 355] on input "d. Apply life-cycle impact scoring and mandate credible third-party sustainabil…" at bounding box center [279, 351] width 0 height 8
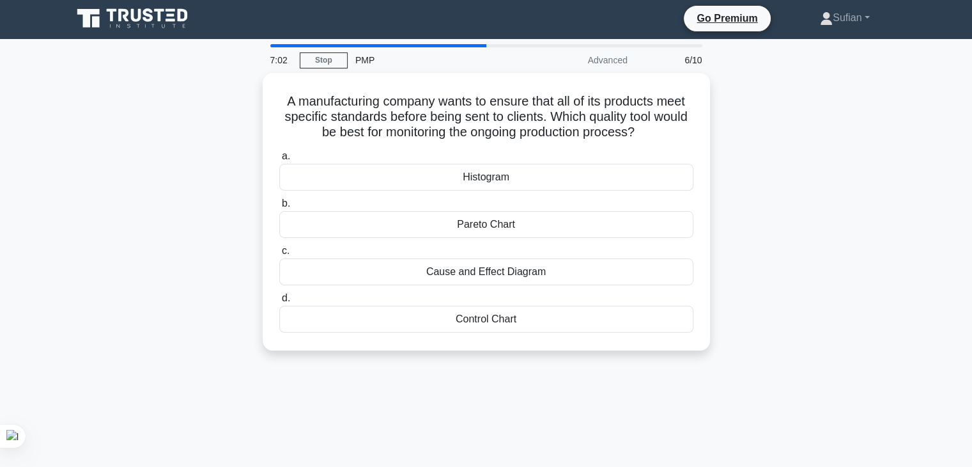
scroll to position [0, 0]
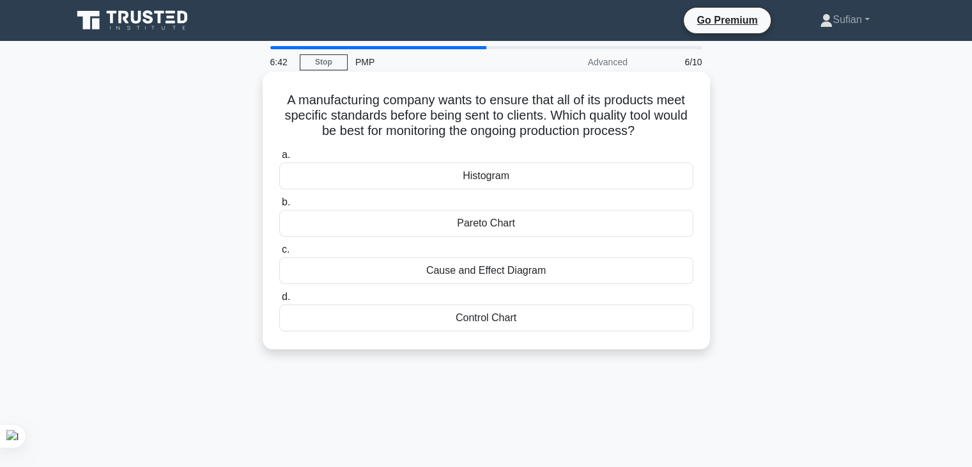
click at [515, 308] on div "Control Chart" at bounding box center [486, 317] width 414 height 27
click at [279, 301] on input "d. Control Chart" at bounding box center [279, 297] width 0 height 8
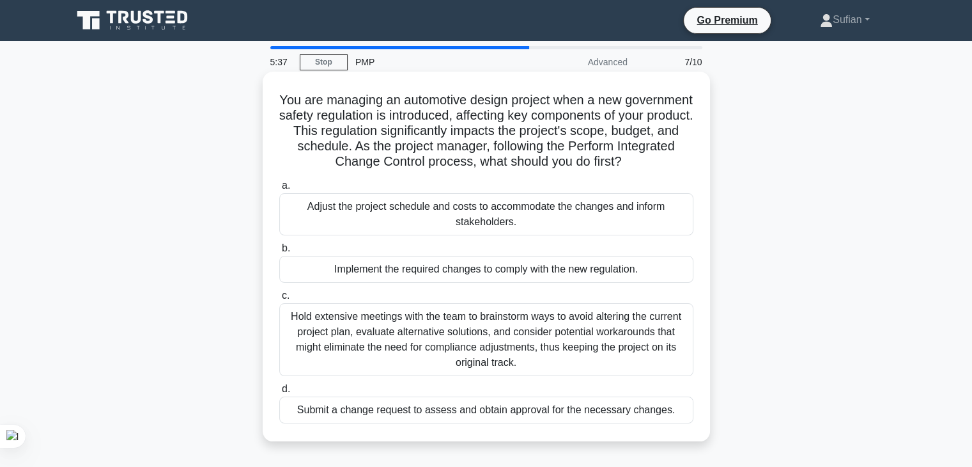
click at [527, 348] on div "Hold extensive meetings with the team to brainstorm ways to avoid altering the …" at bounding box center [486, 339] width 414 height 73
click at [279, 300] on input "c. Hold extensive meetings with the team to brainstorm ways to avoid altering t…" at bounding box center [279, 296] width 0 height 8
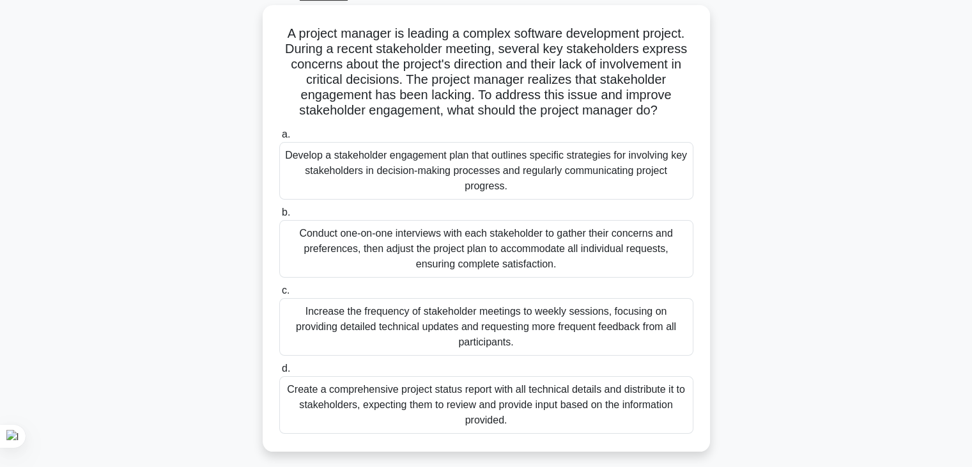
scroll to position [72, 0]
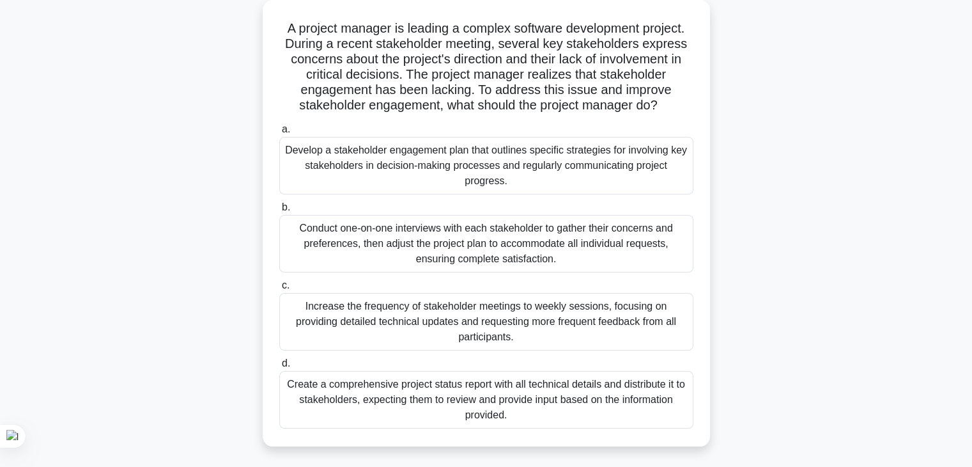
click at [515, 385] on div "Create a comprehensive project status report with all technical details and dis…" at bounding box center [486, 400] width 414 height 58
click at [279, 368] on input "d. Create a comprehensive project status report with all technical details and …" at bounding box center [279, 363] width 0 height 8
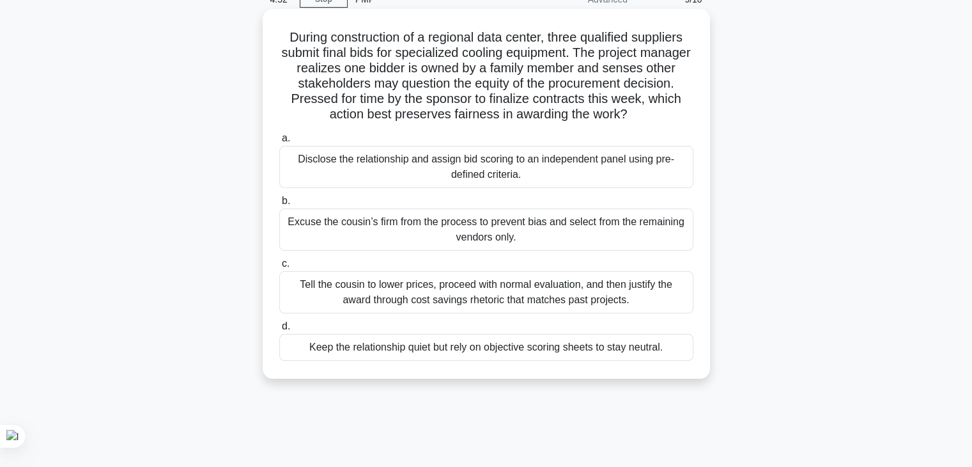
scroll to position [0, 0]
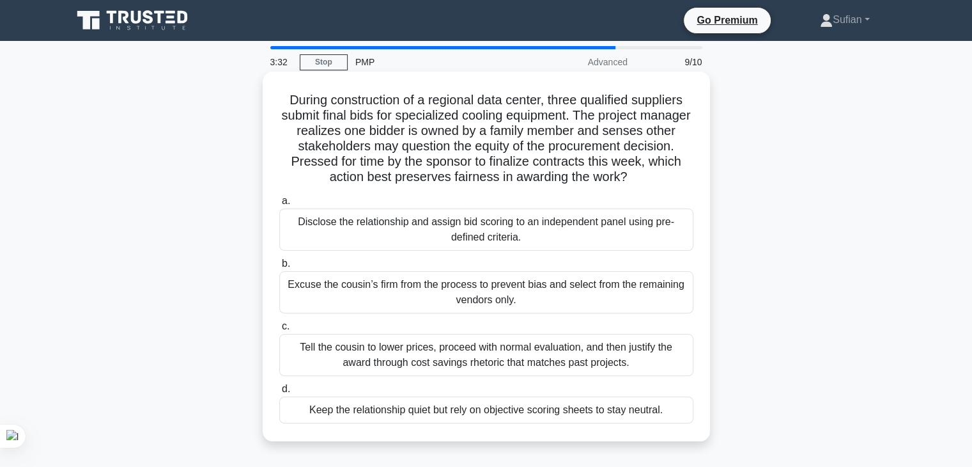
click at [469, 228] on div "Disclose the relationship and assign bid scoring to an independent panel using …" at bounding box center [486, 229] width 414 height 42
click at [279, 205] on input "a. Disclose the relationship and assign bid scoring to an independent panel usi…" at bounding box center [279, 201] width 0 height 8
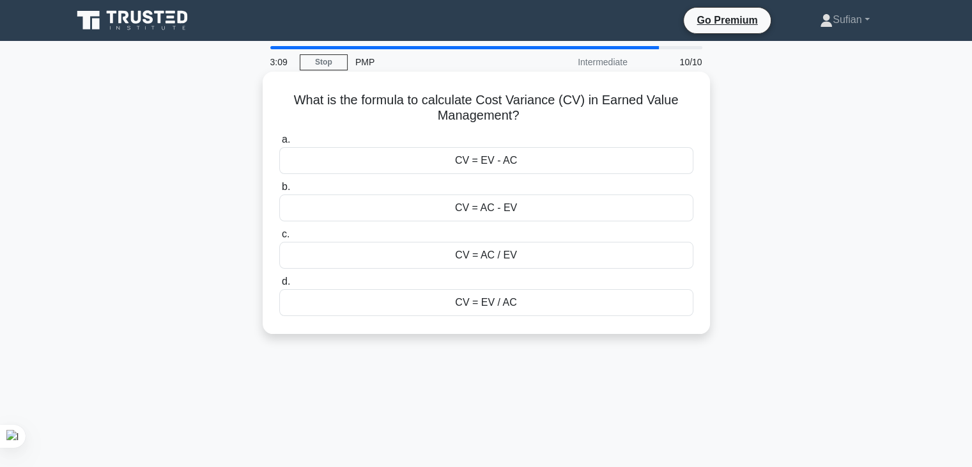
click at [530, 207] on div "CV = AC - EV" at bounding box center [486, 207] width 414 height 27
click at [279, 191] on input "b. CV = AC - EV" at bounding box center [279, 187] width 0 height 8
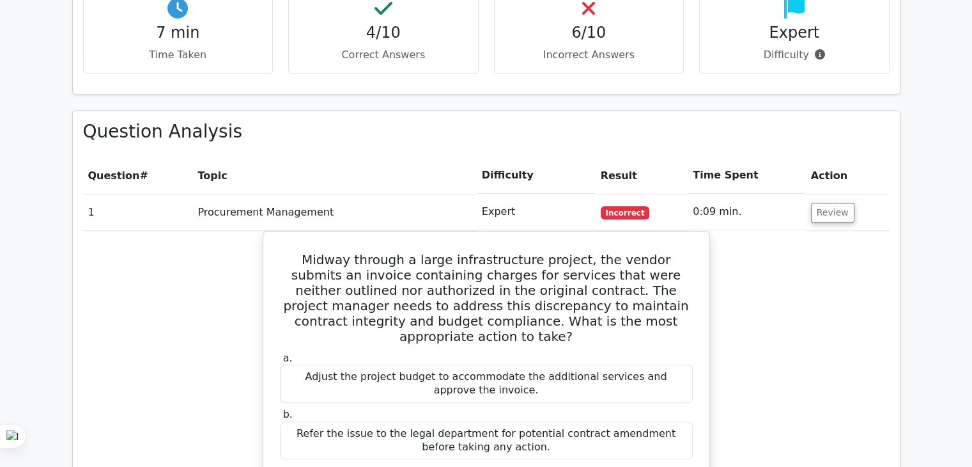
drag, startPoint x: 981, startPoint y: 118, endPoint x: 967, endPoint y: 215, distance: 97.6
click at [967, 215] on html "Go Premium Sufian" at bounding box center [486, 459] width 972 height 2892
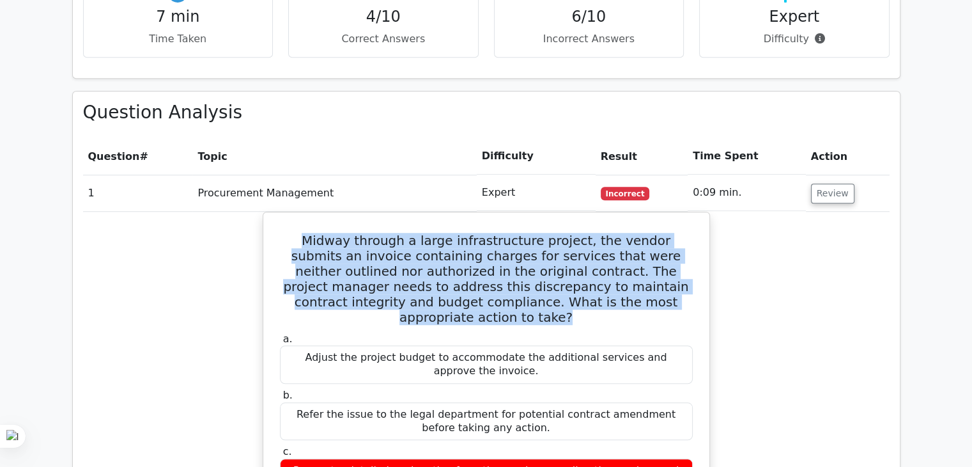
drag, startPoint x: 281, startPoint y: 169, endPoint x: 721, endPoint y: 233, distance: 444.5
copy h5 "Midway through a large infrastructure project, the vendor submits an invoice co…"
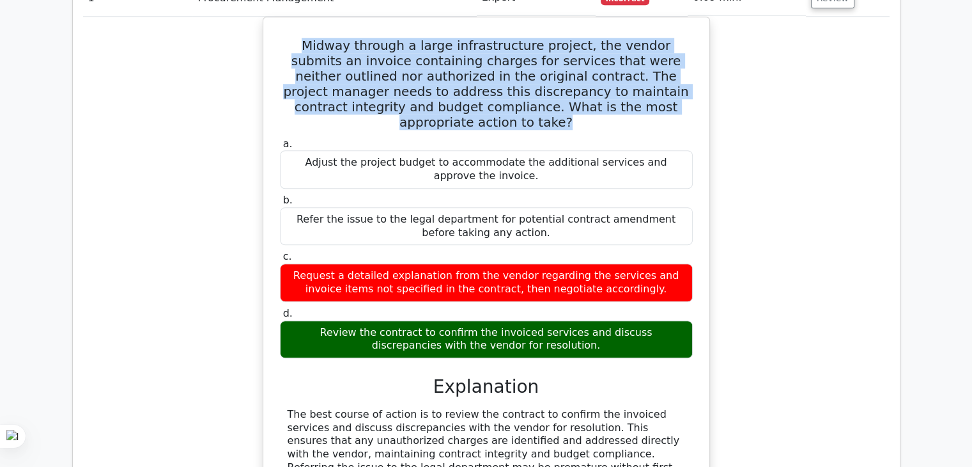
scroll to position [1211, 0]
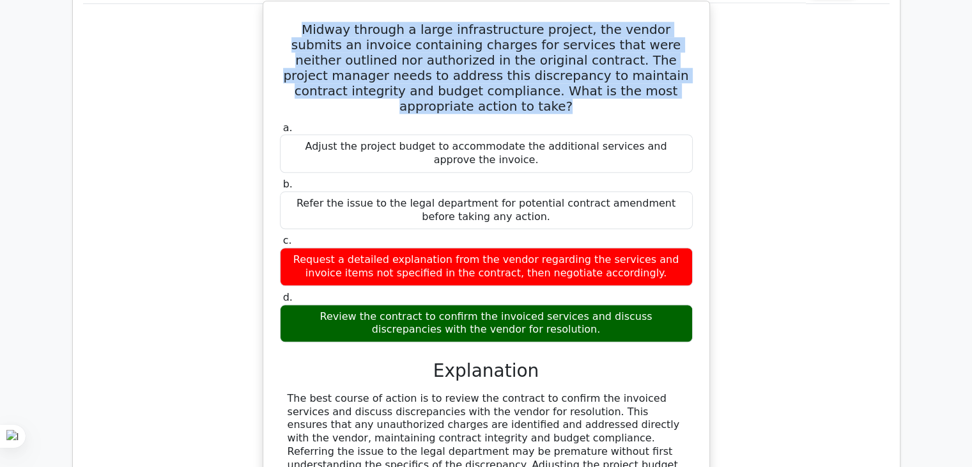
drag, startPoint x: 293, startPoint y: 233, endPoint x: 598, endPoint y: 249, distance: 304.7
click at [598, 304] on div "Review the contract to confirm the invoiced services and discuss discrepancies …" at bounding box center [486, 323] width 413 height 38
copy div "Review the contract to confirm the invoiced services and discuss discrepancies …"
drag, startPoint x: 268, startPoint y: 319, endPoint x: 663, endPoint y: 429, distance: 410.1
click at [663, 429] on div "Midway through a large infrastructure project, the vendor submits an invoice co…" at bounding box center [487, 302] width 436 height 592
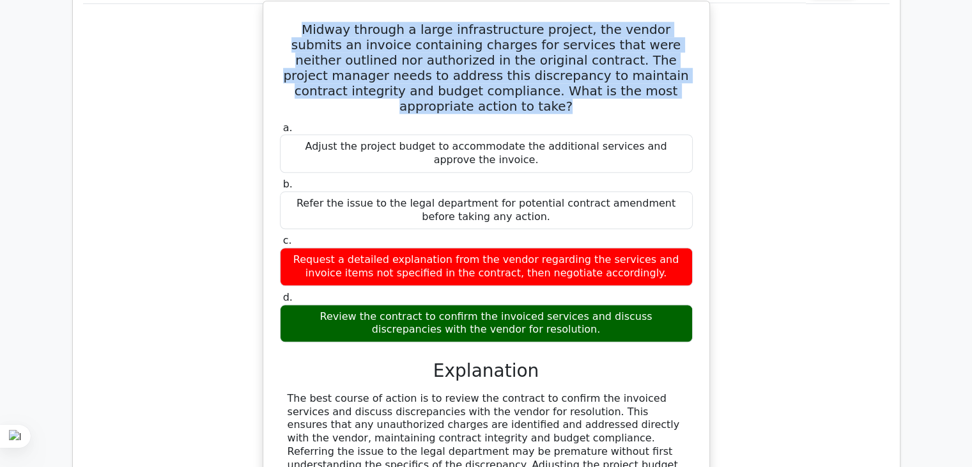
copy div "The best course of action is to review the contract to confirm the invoiced ser…"
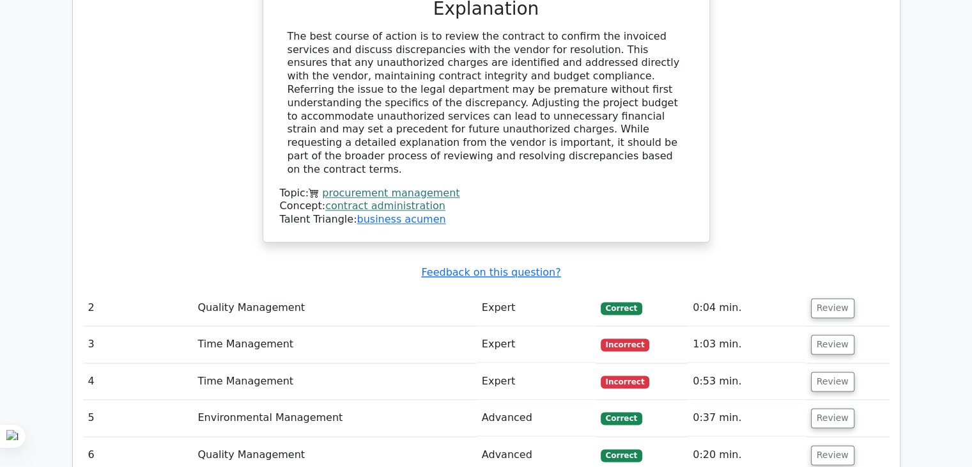
scroll to position [1620, 0]
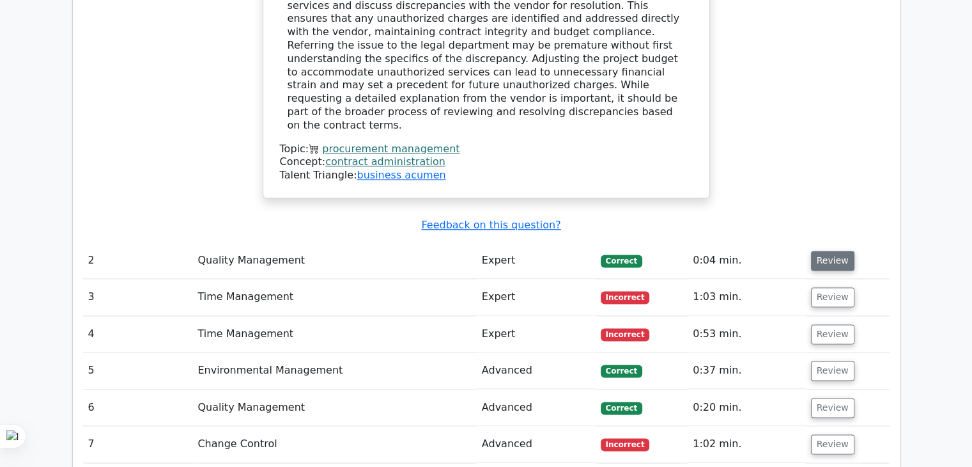
click at [829, 251] on button "Review" at bounding box center [832, 261] width 43 height 20
click at [815, 251] on button "Review" at bounding box center [832, 261] width 43 height 20
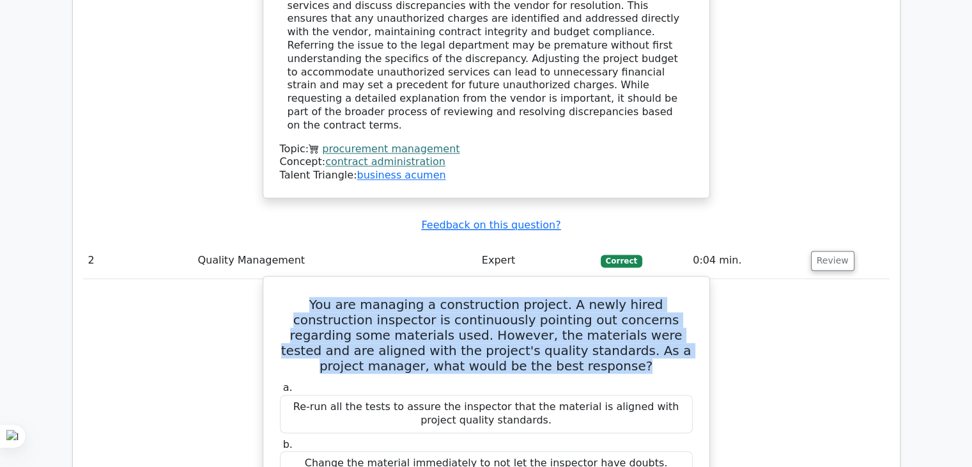
drag, startPoint x: 281, startPoint y: 194, endPoint x: 634, endPoint y: 262, distance: 358.6
click at [634, 297] on h5 "You are managing a construction project. A newly hired construction inspector i…" at bounding box center [487, 335] width 416 height 77
copy h5 "You are managing a construction project. A newly hired construction inspector i…"
drag, startPoint x: 282, startPoint y: 394, endPoint x: 611, endPoint y: 414, distance: 329.3
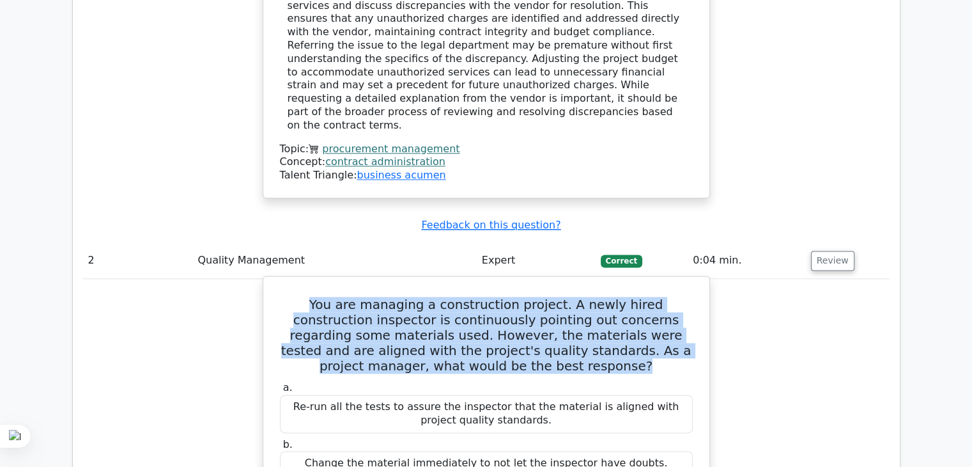
copy div "Correct the newly hired construction inspector's understanding by explaining th…"
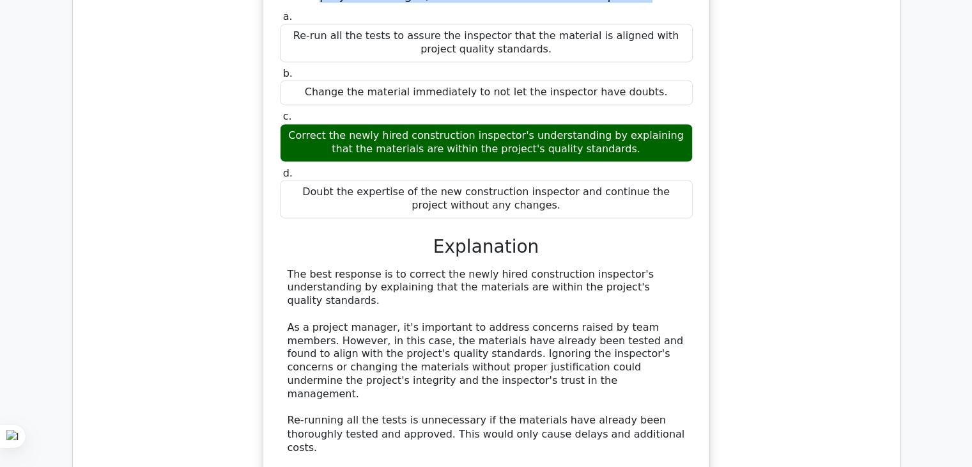
scroll to position [2037, 0]
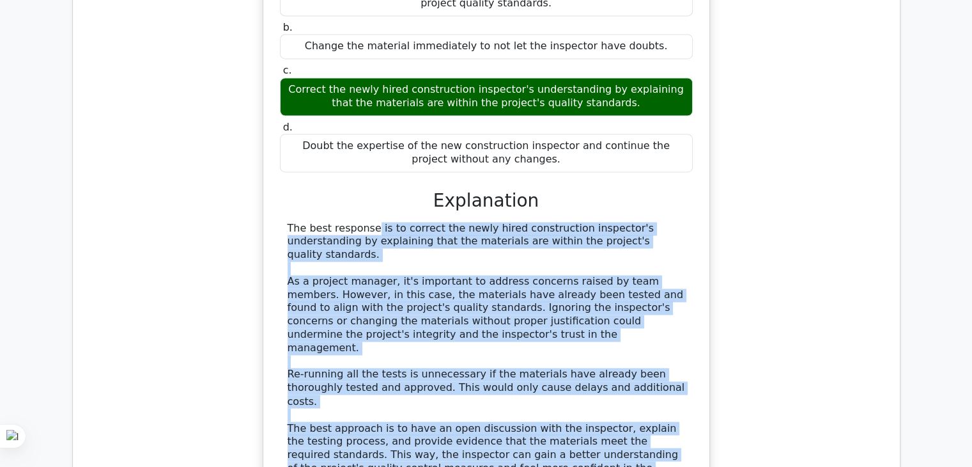
drag, startPoint x: 283, startPoint y: 120, endPoint x: 574, endPoint y: 317, distance: 351.7
click at [574, 317] on div "The best response is to correct the newly hired construction inspector's unders…" at bounding box center [486, 355] width 413 height 266
copy div "The best response is to correct the newly hired construction inspector's unders…"
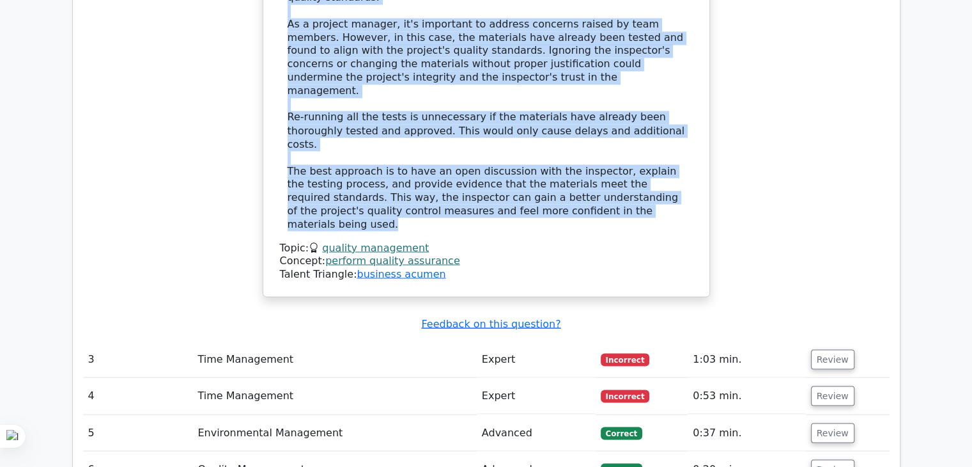
scroll to position [2273, 0]
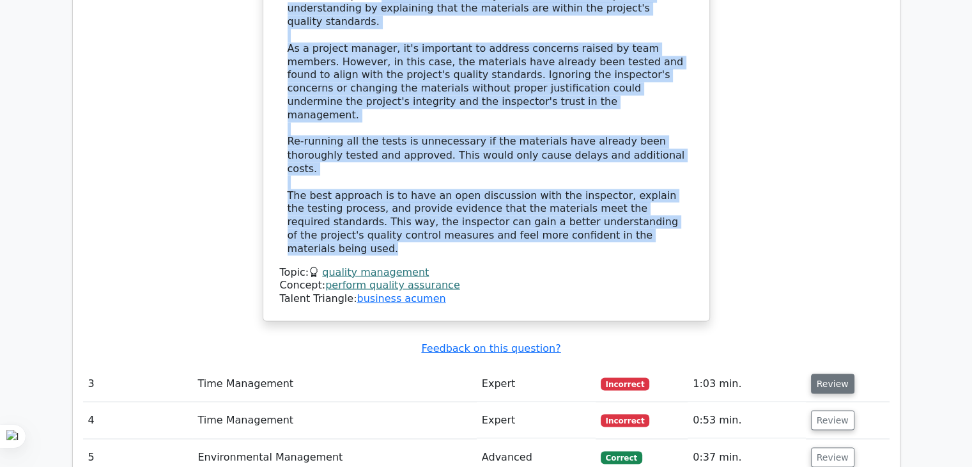
click at [838, 373] on button "Review" at bounding box center [832, 383] width 43 height 20
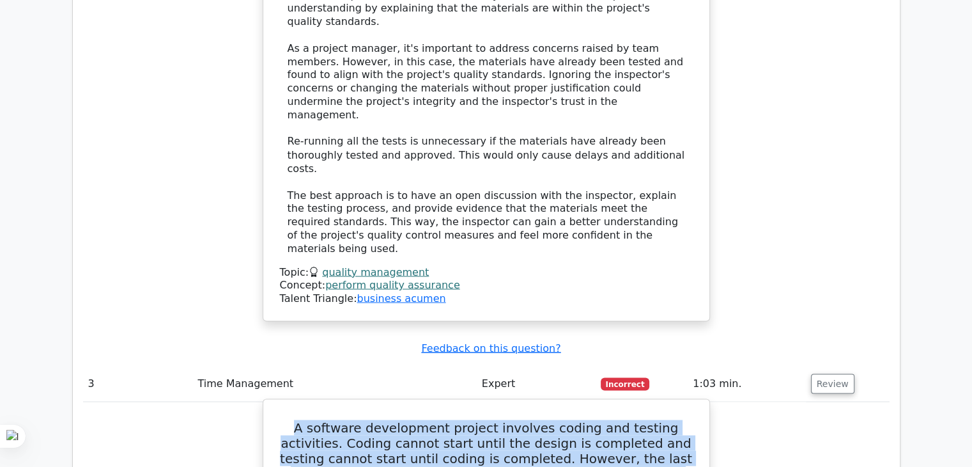
drag, startPoint x: 272, startPoint y: 258, endPoint x: 616, endPoint y: 331, distance: 352.1
copy h5 "A software development project involves coding and testing activities. Coding c…"
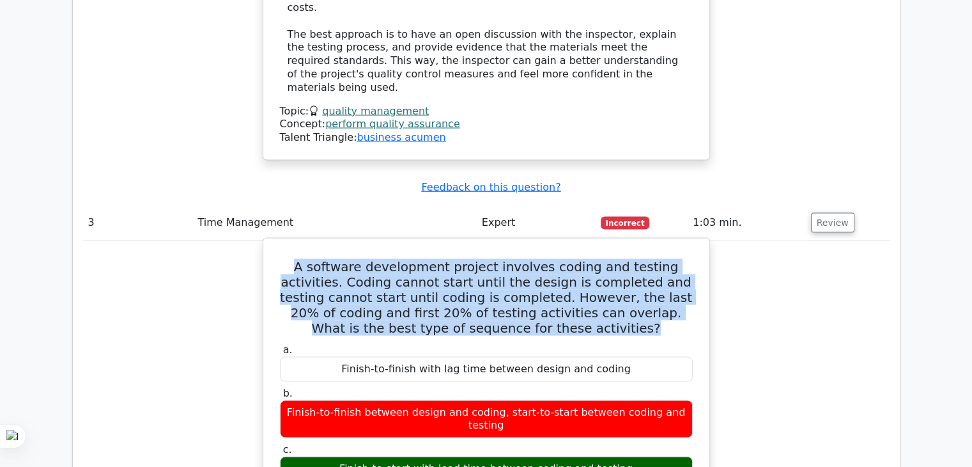
scroll to position [2452, 0]
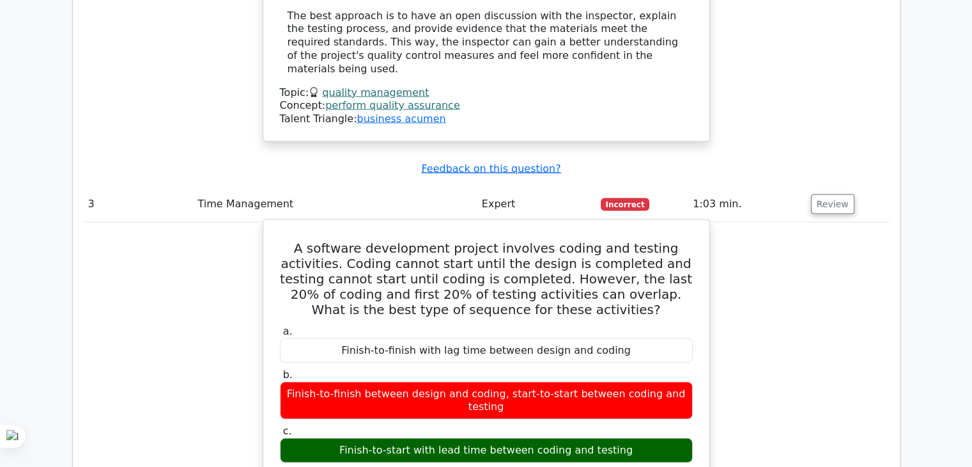
click at [448, 438] on div "Finish-to-start with lead time between coding and testing" at bounding box center [486, 450] width 413 height 25
copy div "Finish-to-start with lead time between coding and testing"
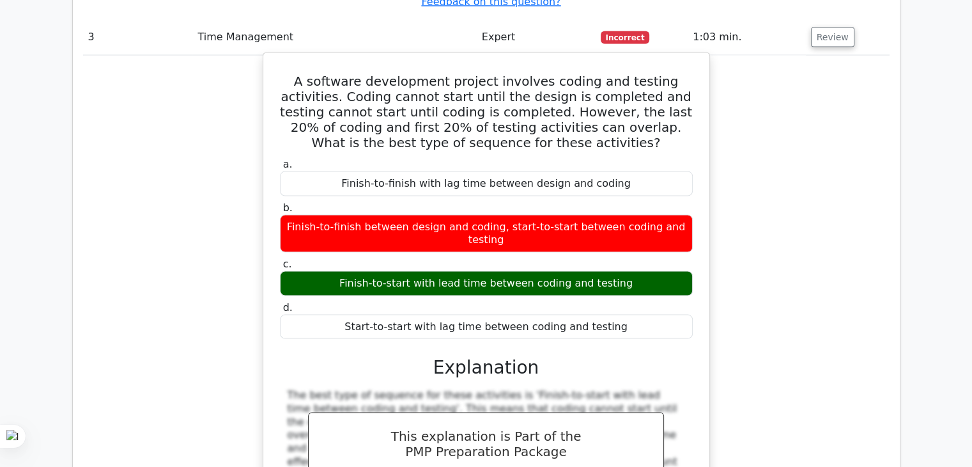
scroll to position [2759, 0]
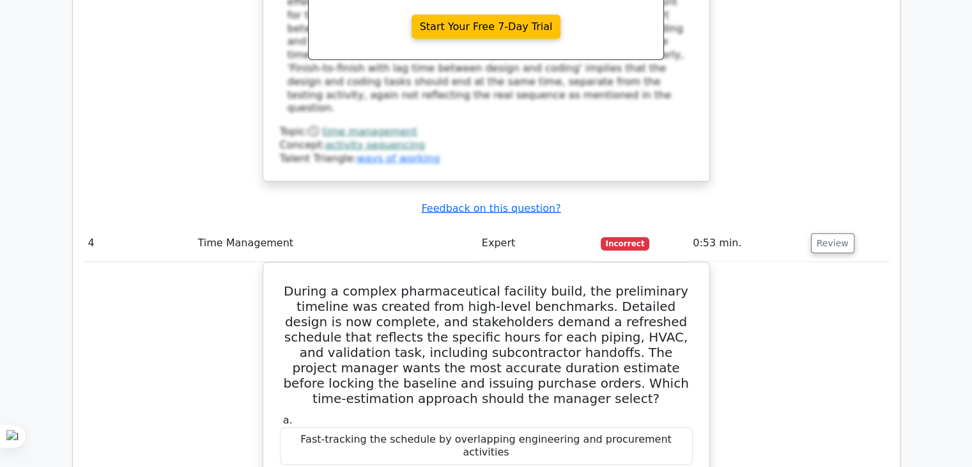
scroll to position [3091, 0]
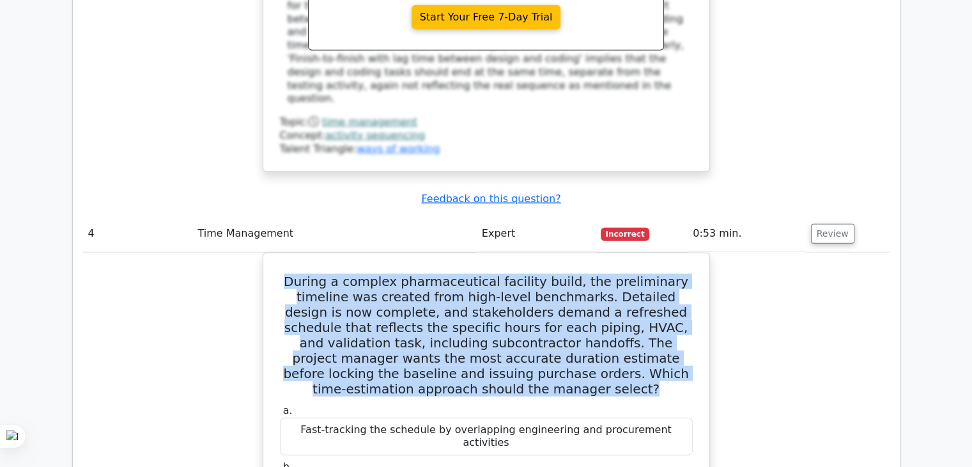
drag, startPoint x: 274, startPoint y: 72, endPoint x: 721, endPoint y: 164, distance: 457.1
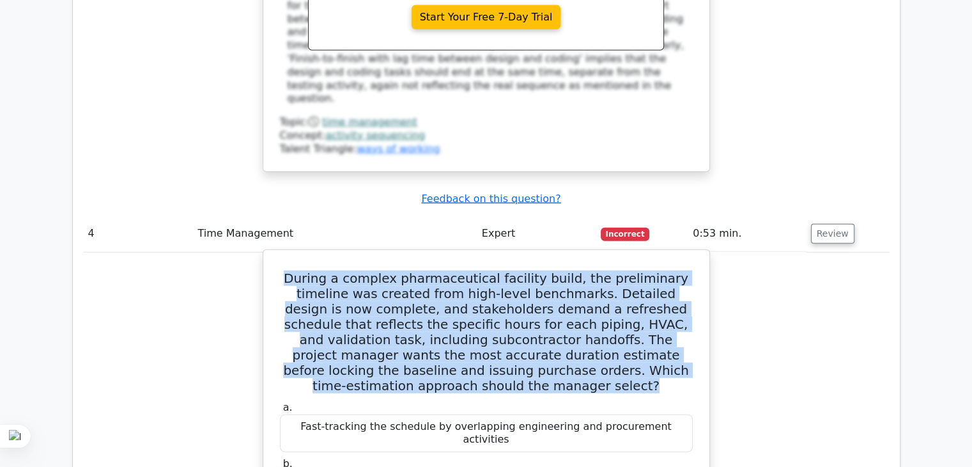
copy h5 "During a complex pharmaceutical facility build, the preliminary timeline was cr…"
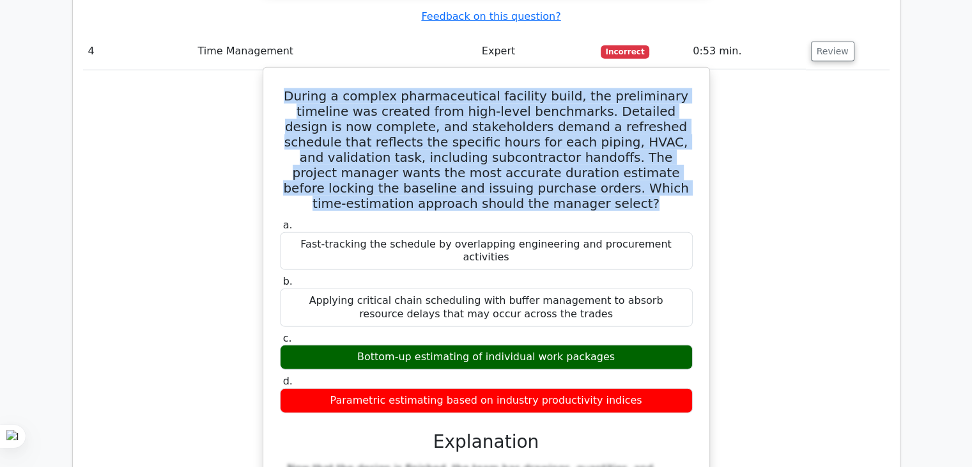
scroll to position [3296, 0]
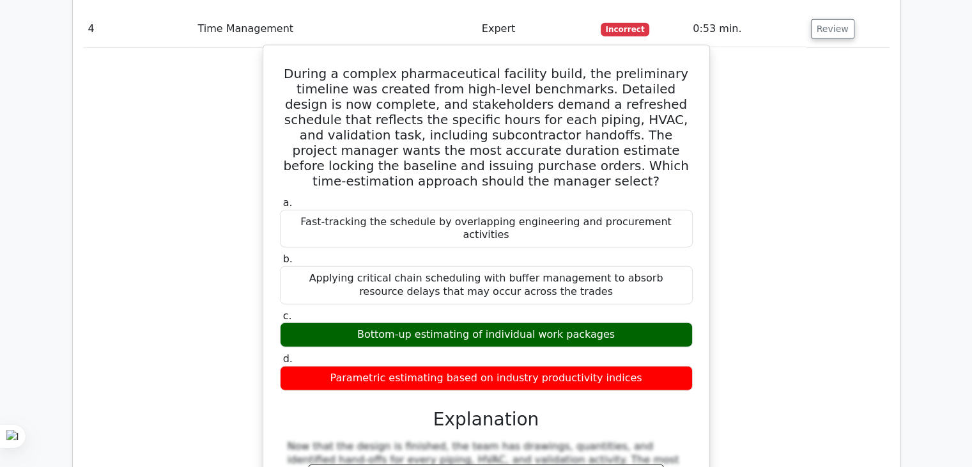
click at [380, 322] on div "Bottom-up estimating of individual work packages" at bounding box center [486, 334] width 413 height 25
copy div "Bottom-up estimating of individual work packages"
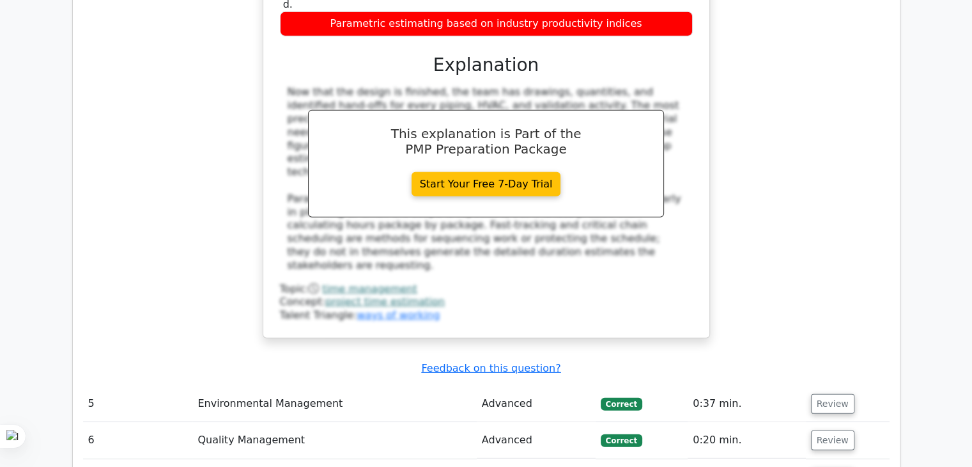
scroll to position [3705, 0]
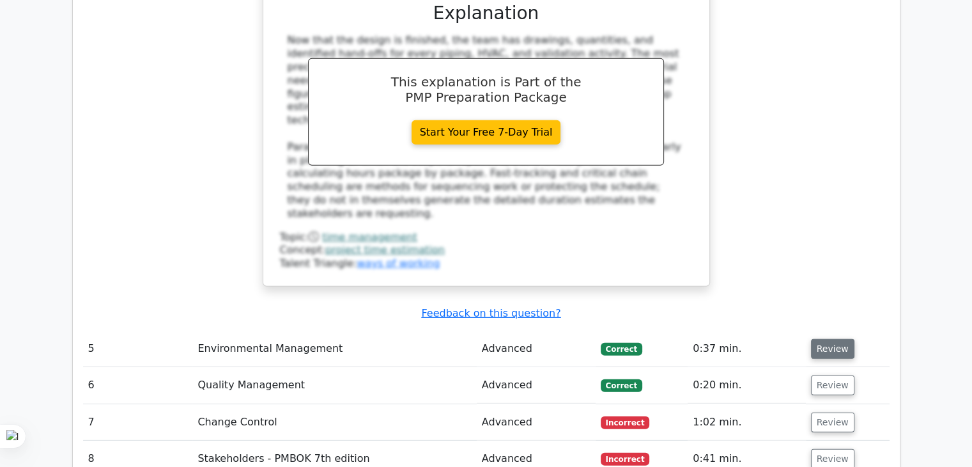
click at [827, 339] on button "Review" at bounding box center [832, 349] width 43 height 20
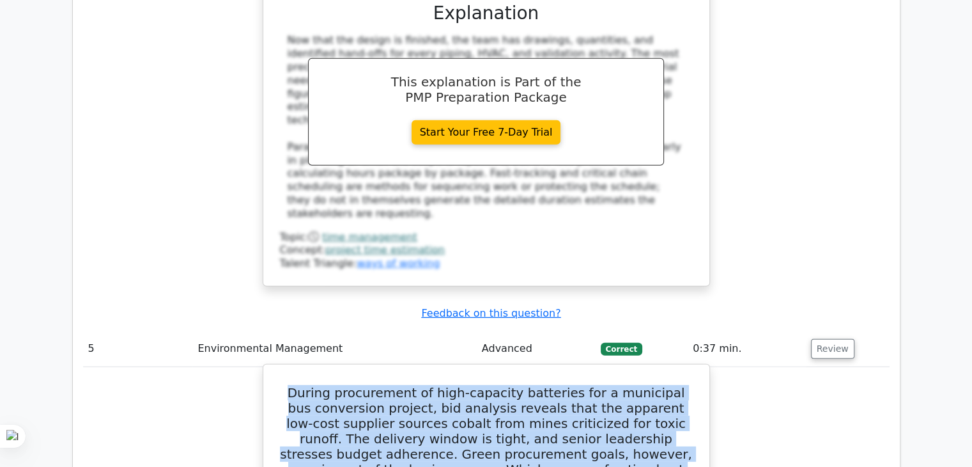
drag, startPoint x: 284, startPoint y: 139, endPoint x: 682, endPoint y: 242, distance: 410.8
click at [682, 385] on h5 "During procurement of high-capacity batteries for a municipal bus conversion pr…" at bounding box center [487, 446] width 416 height 123
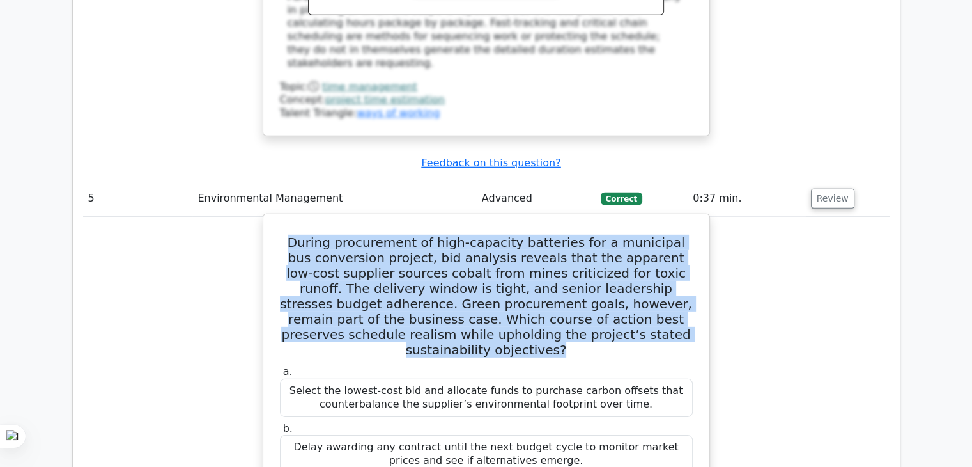
scroll to position [3884, 0]
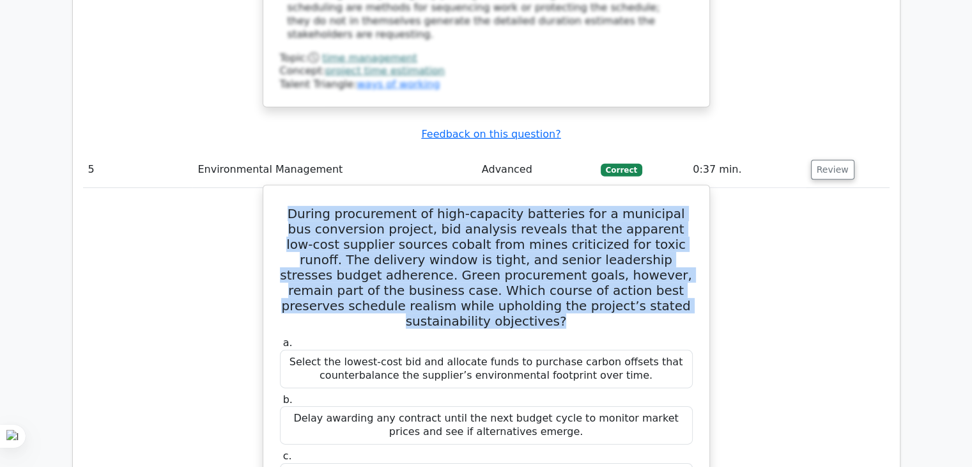
drag, startPoint x: 300, startPoint y: 265, endPoint x: 609, endPoint y: 281, distance: 309.3
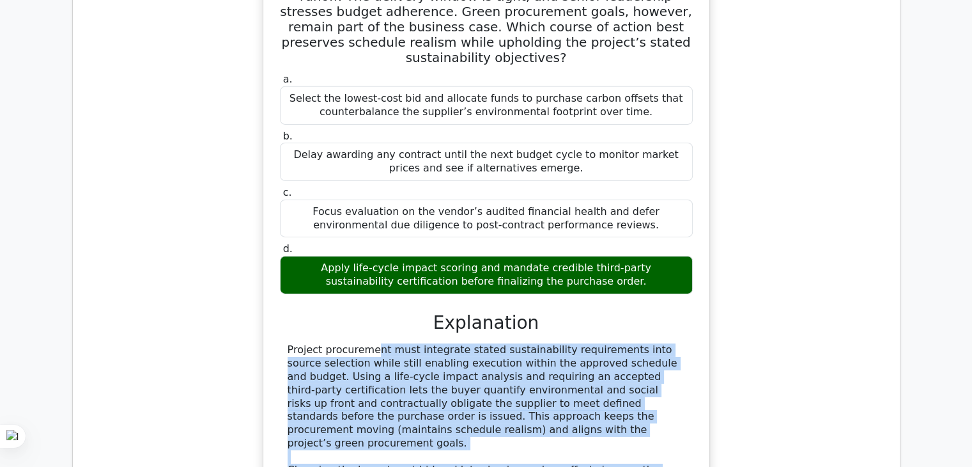
scroll to position [4205, 0]
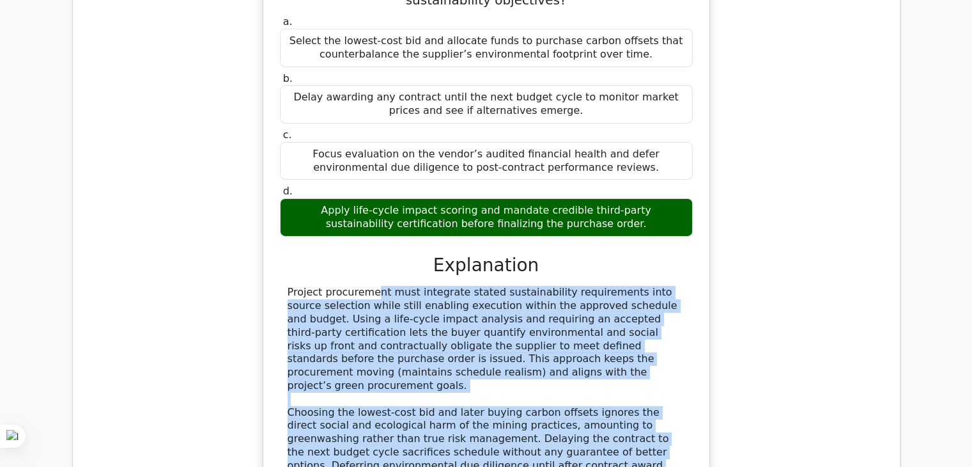
drag, startPoint x: 285, startPoint y: 351, endPoint x: 507, endPoint y: 213, distance: 261.3
click at [507, 286] on div "Project procurement must integrate stated sustainability requirements into sour…" at bounding box center [486, 399] width 413 height 226
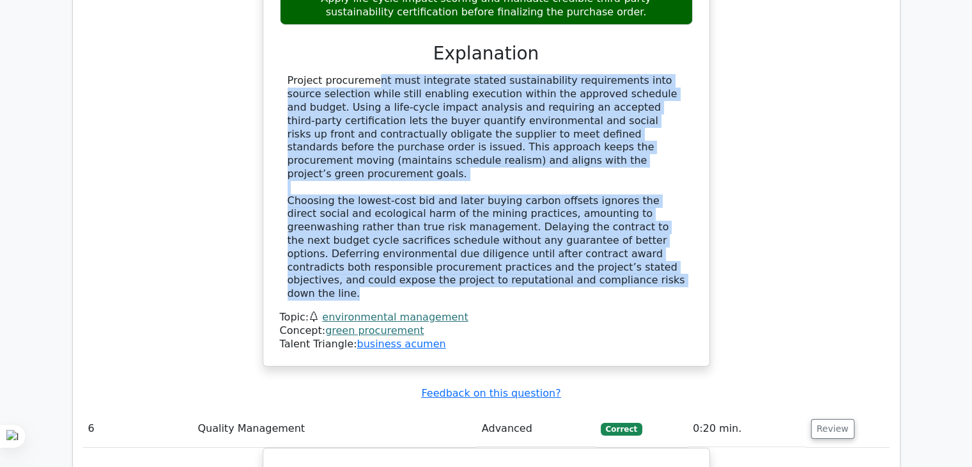
scroll to position [4435, 0]
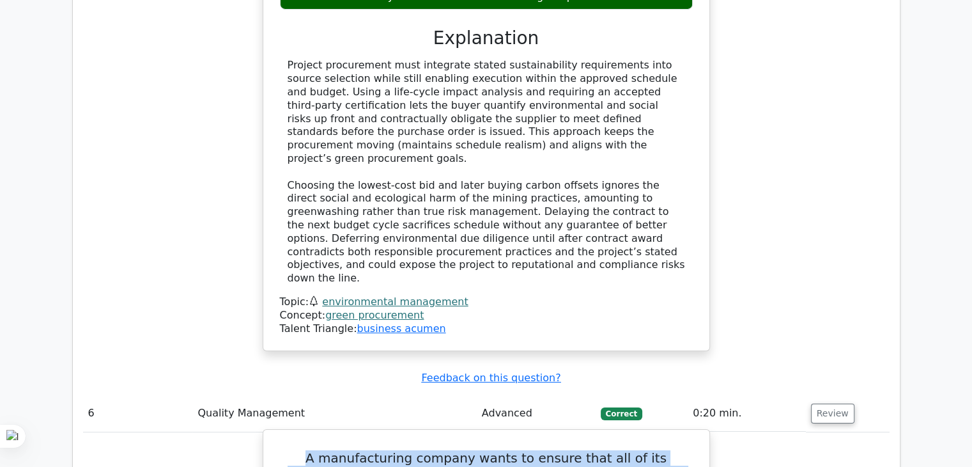
drag, startPoint x: 270, startPoint y: 169, endPoint x: 679, endPoint y: 205, distance: 410.1
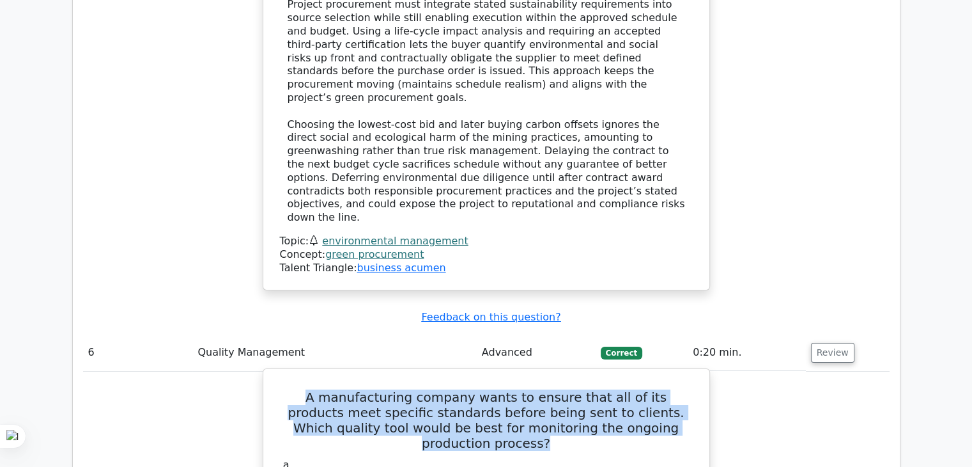
scroll to position [4589, 0]
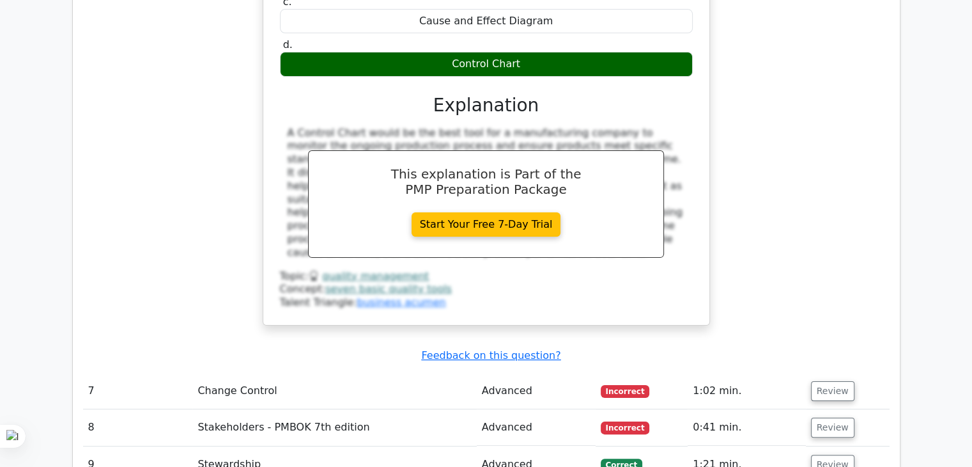
scroll to position [5049, 0]
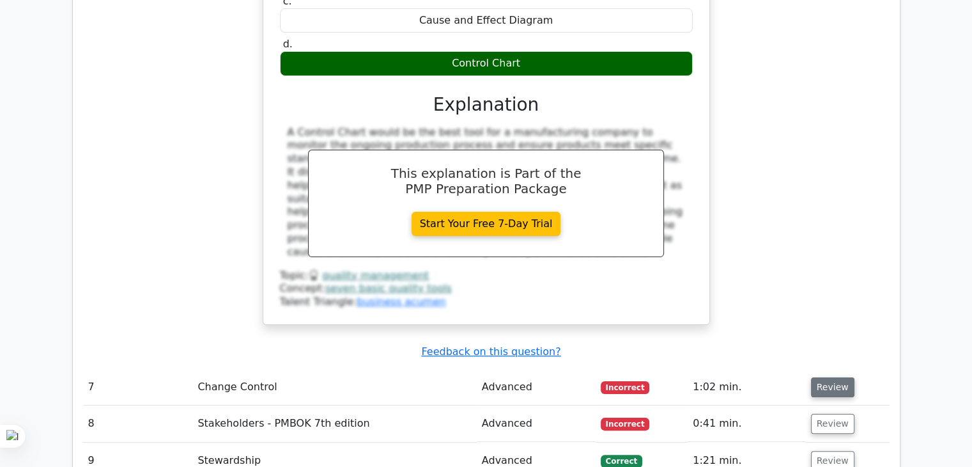
click at [829, 377] on button "Review" at bounding box center [832, 387] width 43 height 20
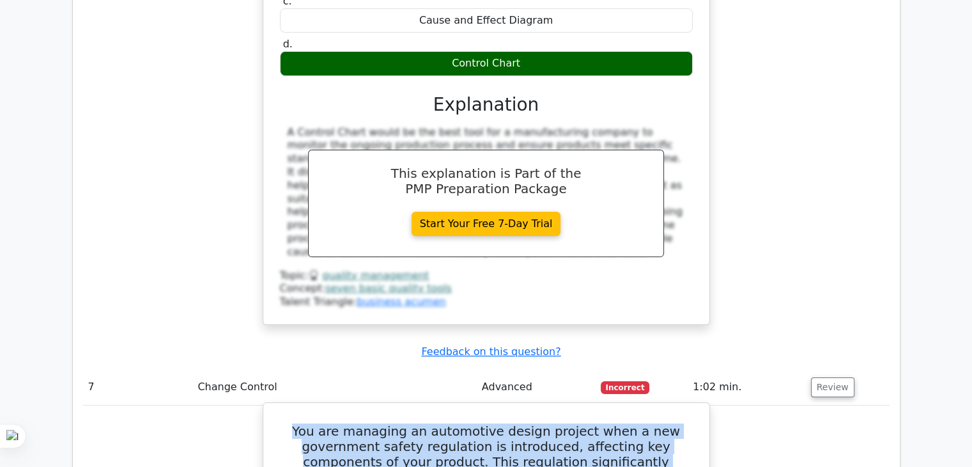
drag, startPoint x: 297, startPoint y: 121, endPoint x: 699, endPoint y: 180, distance: 406.4
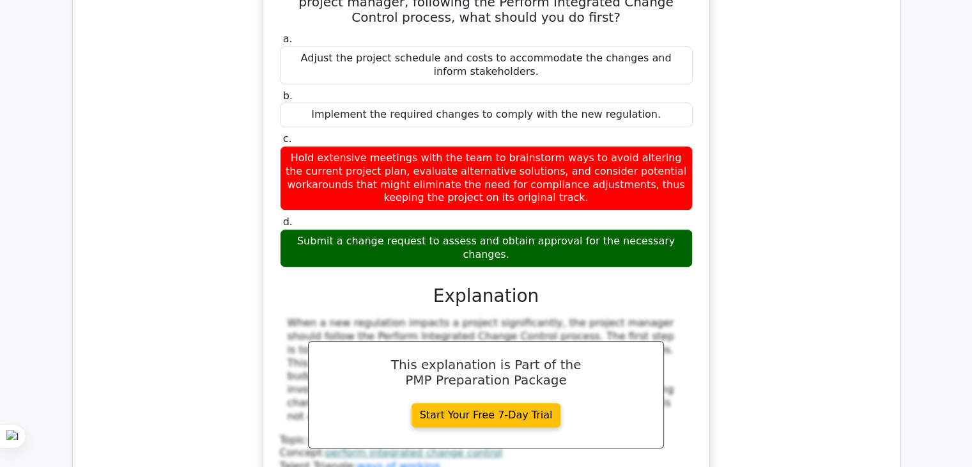
scroll to position [5586, 0]
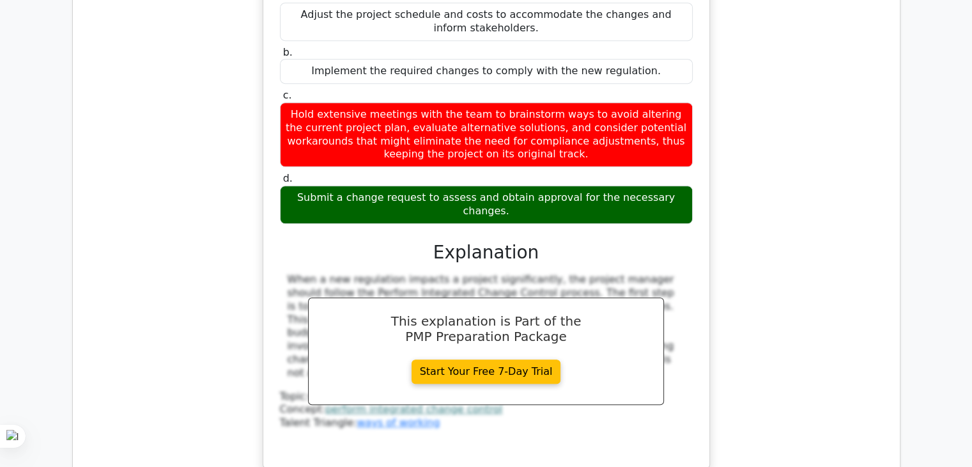
drag, startPoint x: 280, startPoint y: 222, endPoint x: 688, endPoint y: 310, distance: 417.3
drag, startPoint x: 286, startPoint y: 348, endPoint x: 543, endPoint y: 377, distance: 259.3
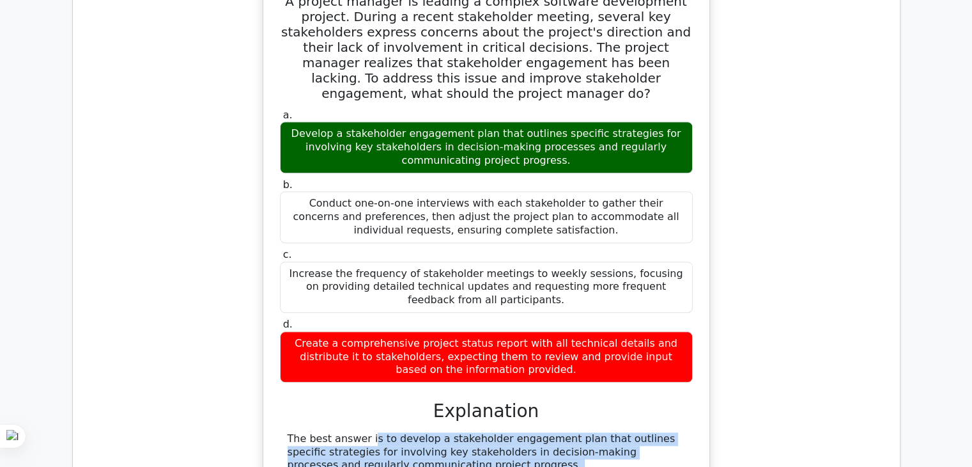
scroll to position [6268, 0]
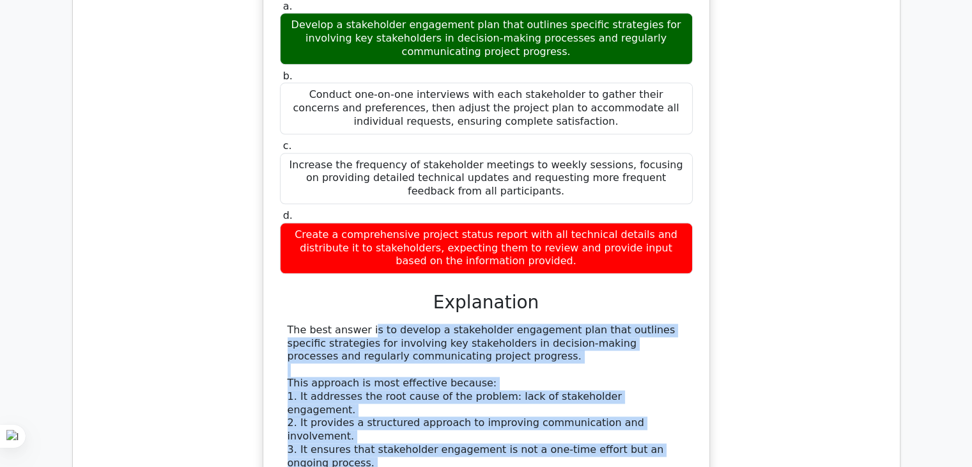
drag, startPoint x: 282, startPoint y: 137, endPoint x: 685, endPoint y: 332, distance: 447.8
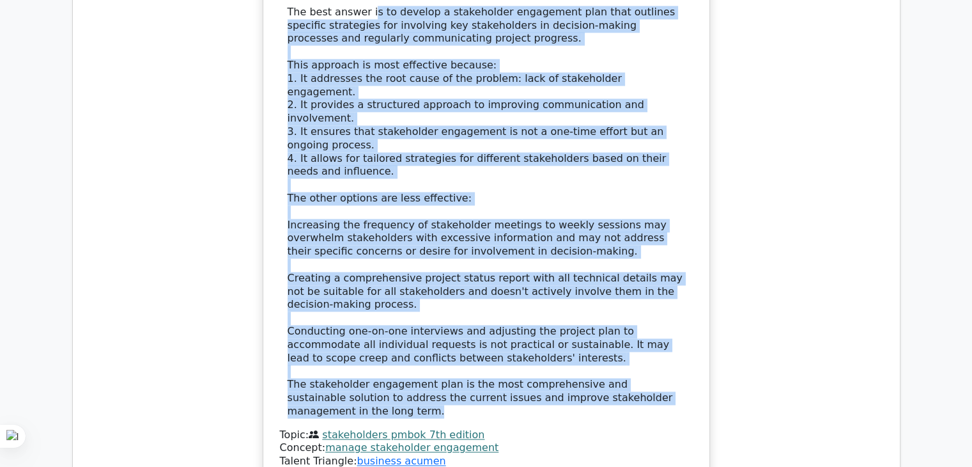
scroll to position [6558, 0]
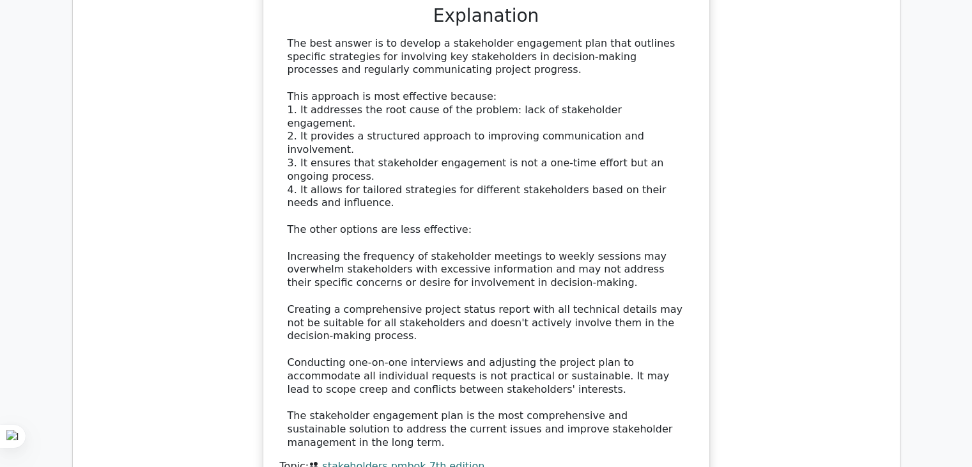
drag, startPoint x: 276, startPoint y: 219, endPoint x: 729, endPoint y: 295, distance: 459.7
drag, startPoint x: 678, startPoint y: 299, endPoint x: 278, endPoint y: 221, distance: 407.1
drag, startPoint x: 290, startPoint y: 340, endPoint x: 574, endPoint y: 361, distance: 284.7
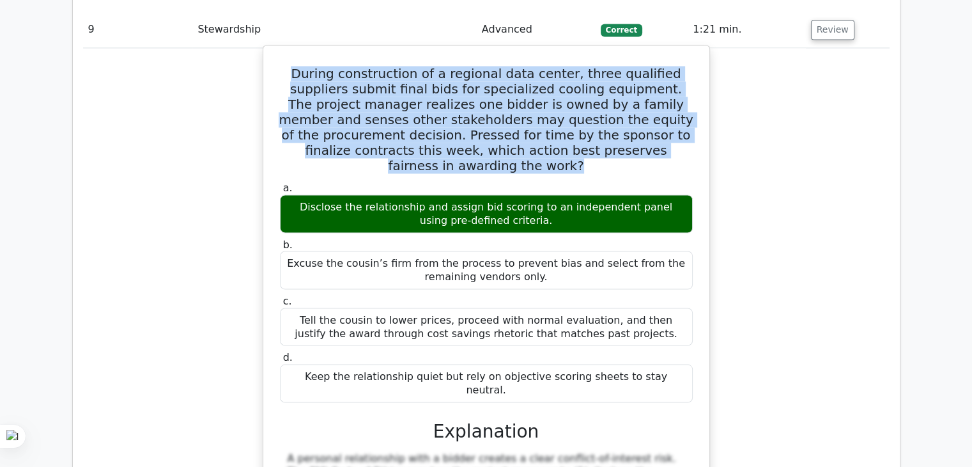
scroll to position [7121, 0]
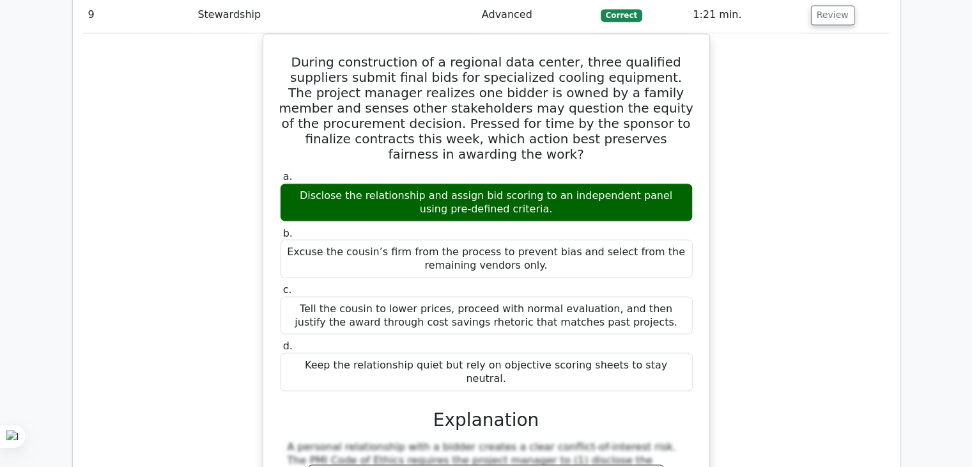
drag, startPoint x: 290, startPoint y: 356, endPoint x: 619, endPoint y: 376, distance: 329.2
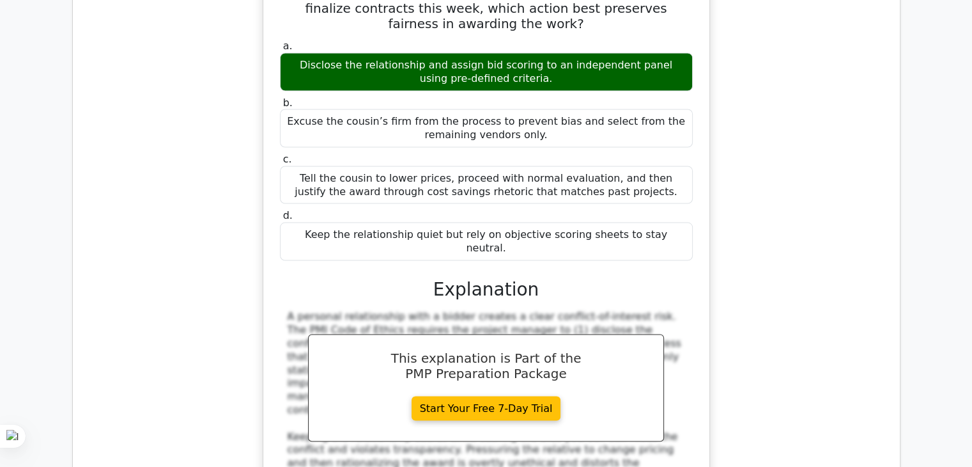
scroll to position [7351, 0]
